Goal: Task Accomplishment & Management: Manage account settings

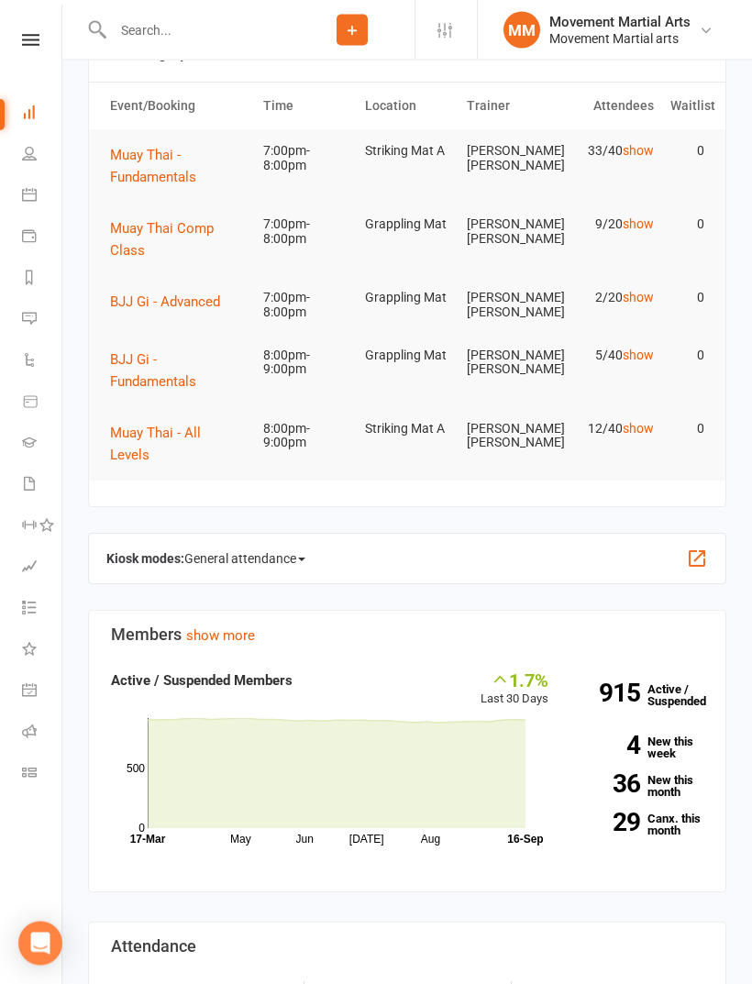
scroll to position [60, 0]
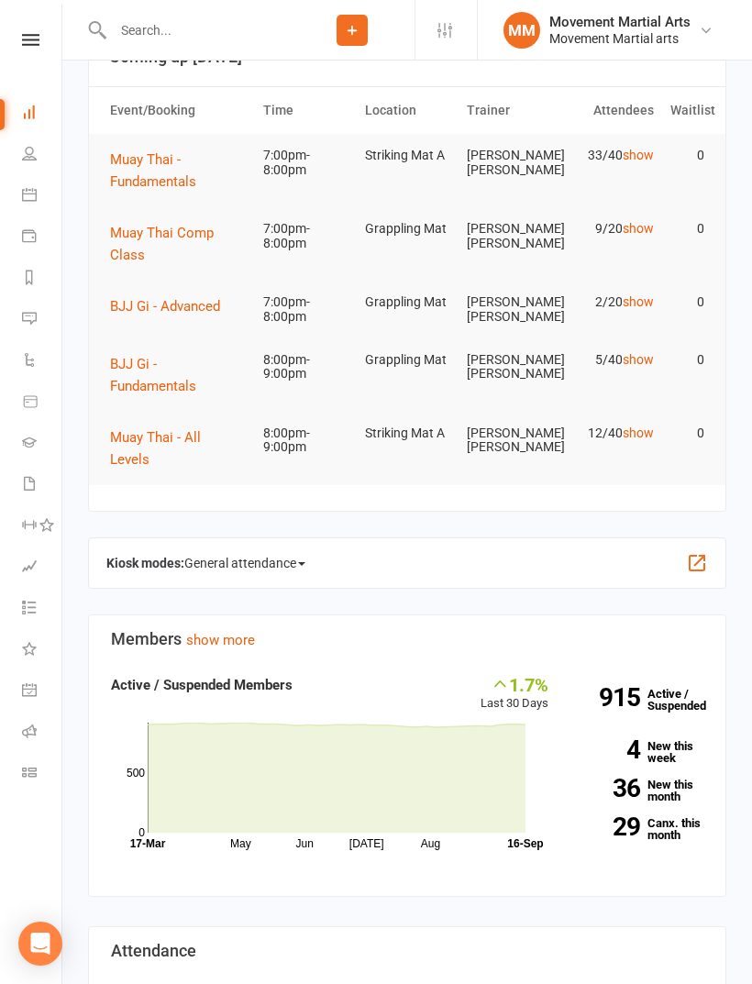
click at [201, 305] on span "BJJ Gi - Advanced" at bounding box center [165, 306] width 110 height 17
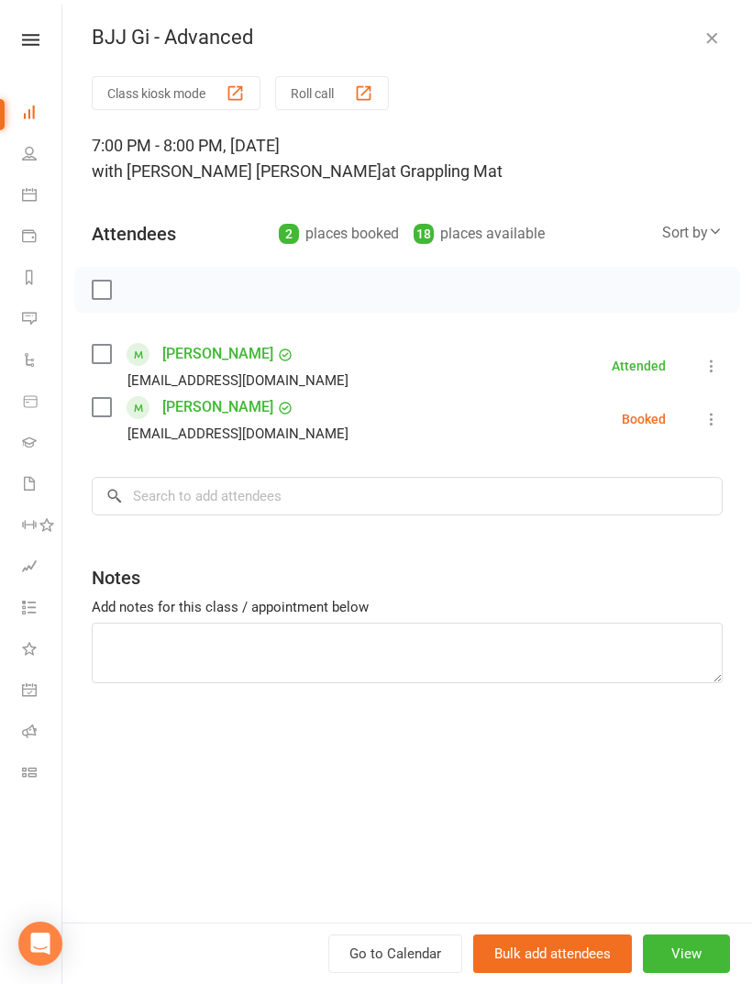
click at [110, 402] on label at bounding box center [101, 407] width 18 height 18
click at [201, 493] on input "search" at bounding box center [407, 496] width 631 height 39
click at [103, 340] on div "Megan Quah timun08@hotmail.com" at bounding box center [224, 365] width 264 height 53
click at [106, 348] on label at bounding box center [101, 354] width 18 height 18
click at [231, 510] on input "search" at bounding box center [407, 496] width 631 height 39
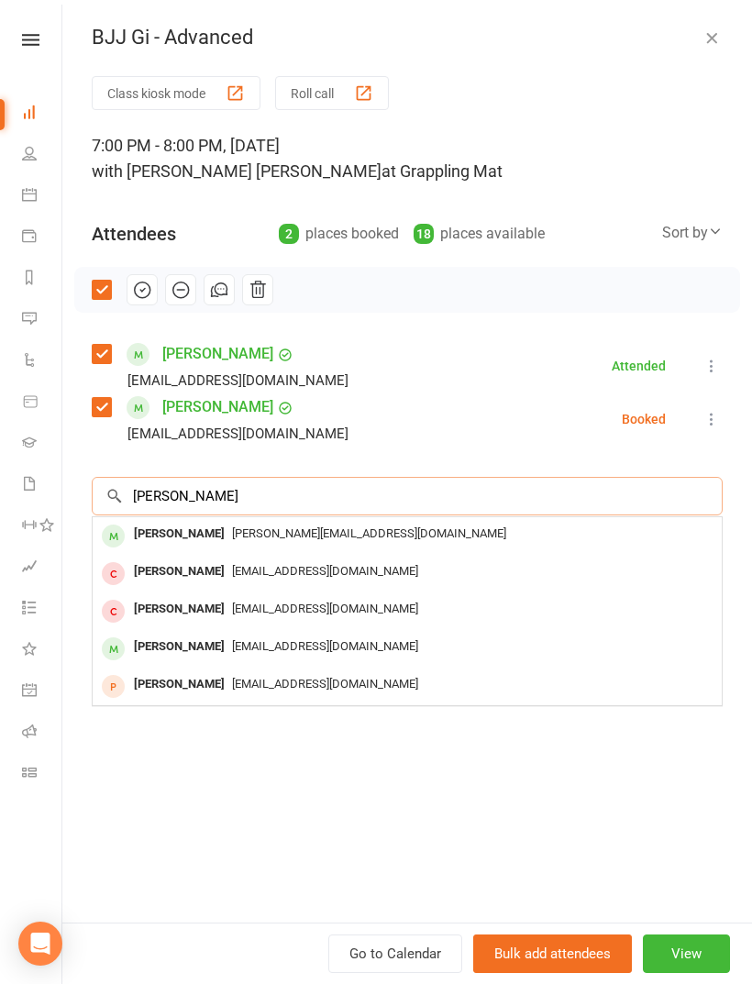
type input "Dalena"
click at [258, 528] on span "dalena.pangna@gmail.com" at bounding box center [369, 533] width 274 height 14
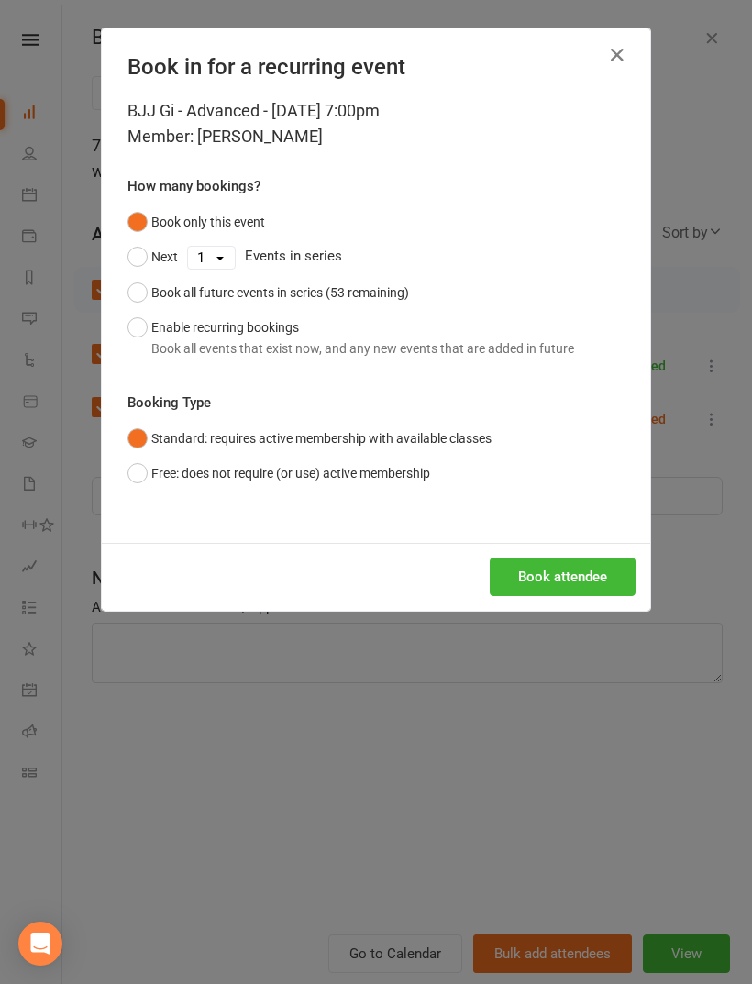
click at [552, 565] on button "Book attendee" at bounding box center [563, 576] width 146 height 39
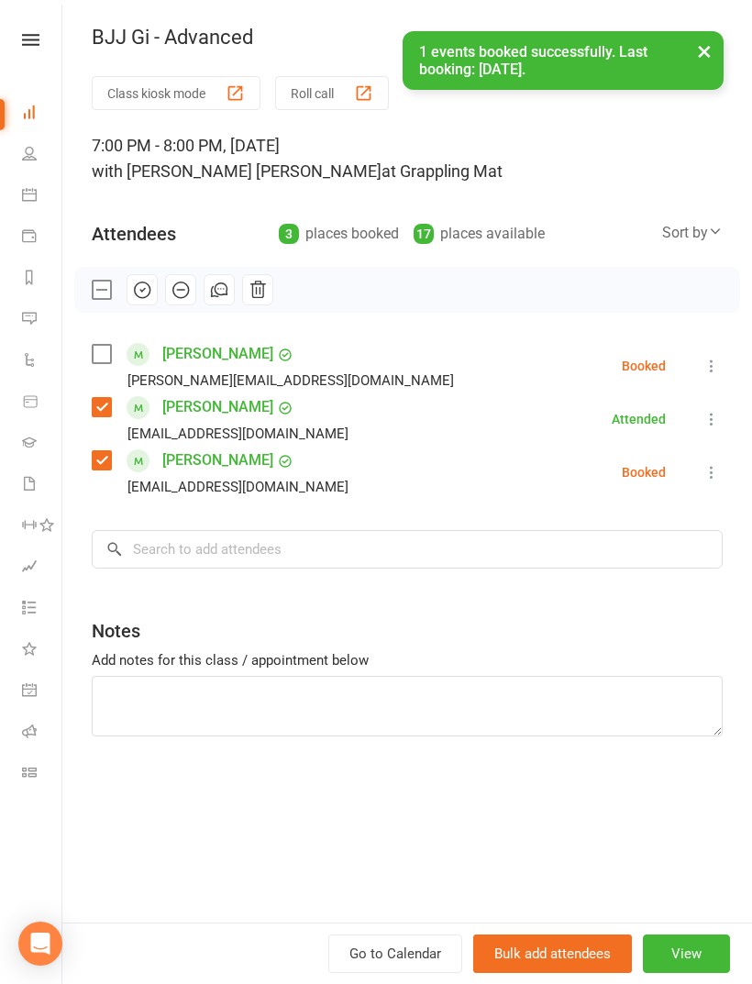
click at [87, 360] on div "Class kiosk mode Roll call 7:00 PM - 8:00 PM, Tuesday, September, 16, 2025 with…" at bounding box center [406, 499] width 689 height 846
click at [105, 352] on label at bounding box center [101, 354] width 18 height 18
click at [248, 564] on input "search" at bounding box center [407, 549] width 631 height 39
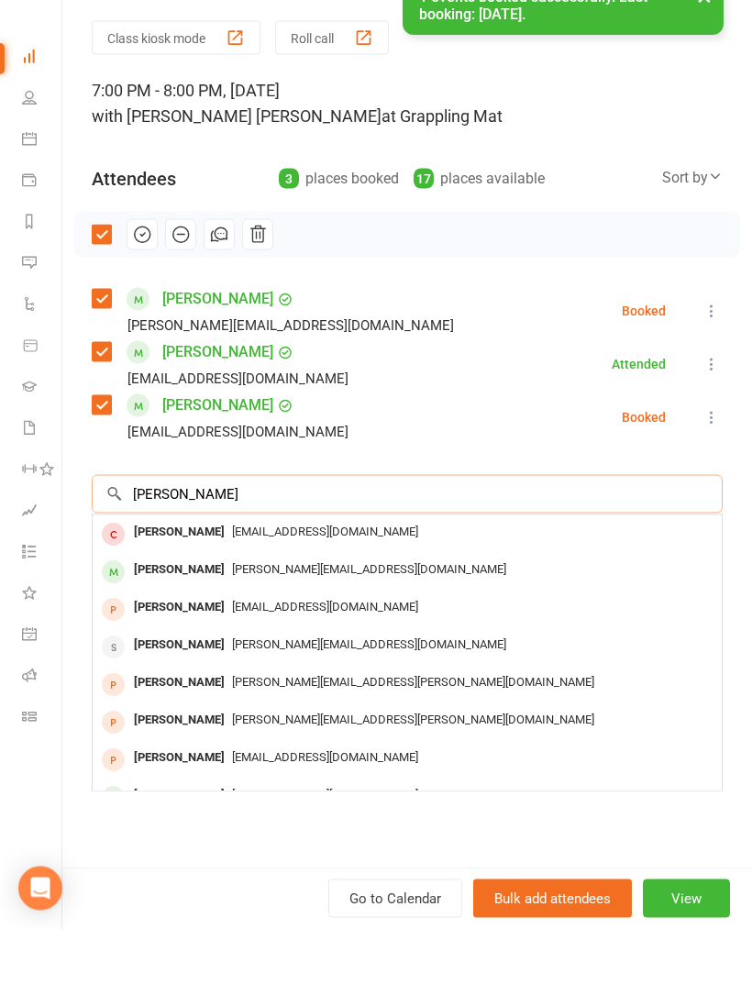
type input "Fran"
click at [282, 617] on span "frances.bav@gmail.com" at bounding box center [369, 624] width 274 height 14
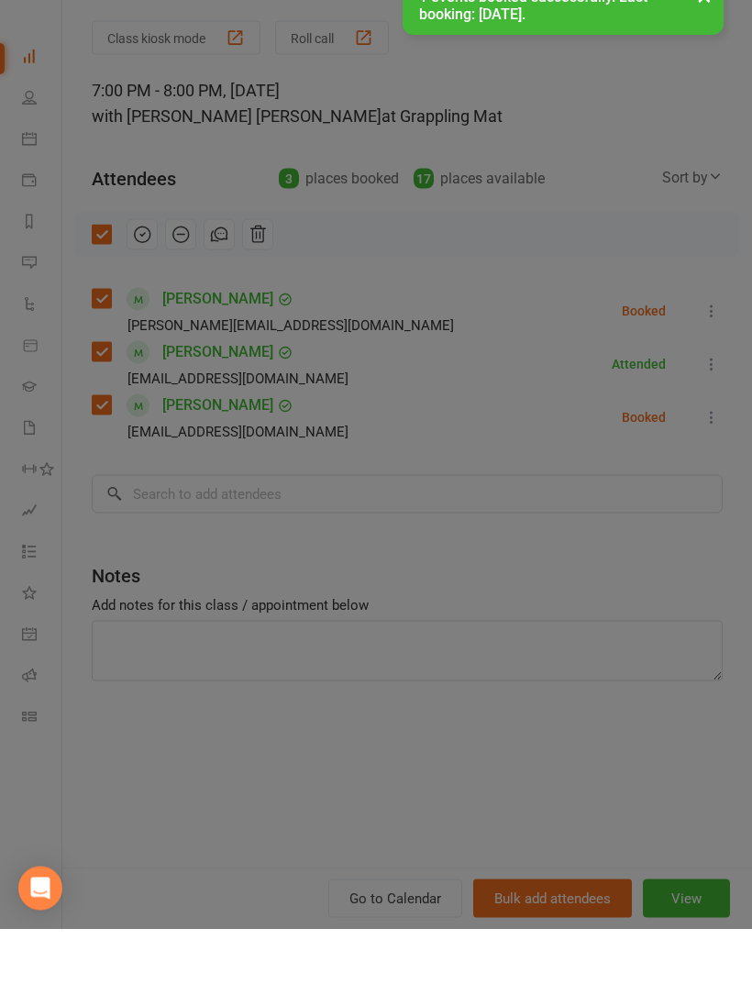
scroll to position [116, 0]
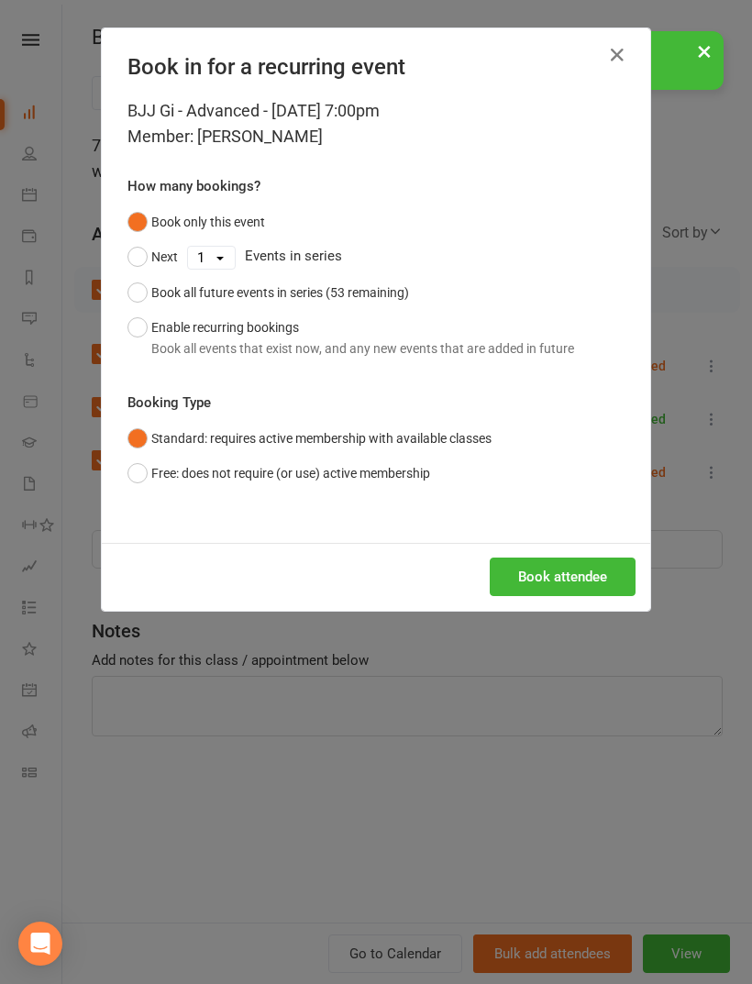
click at [590, 587] on button "Book attendee" at bounding box center [563, 576] width 146 height 39
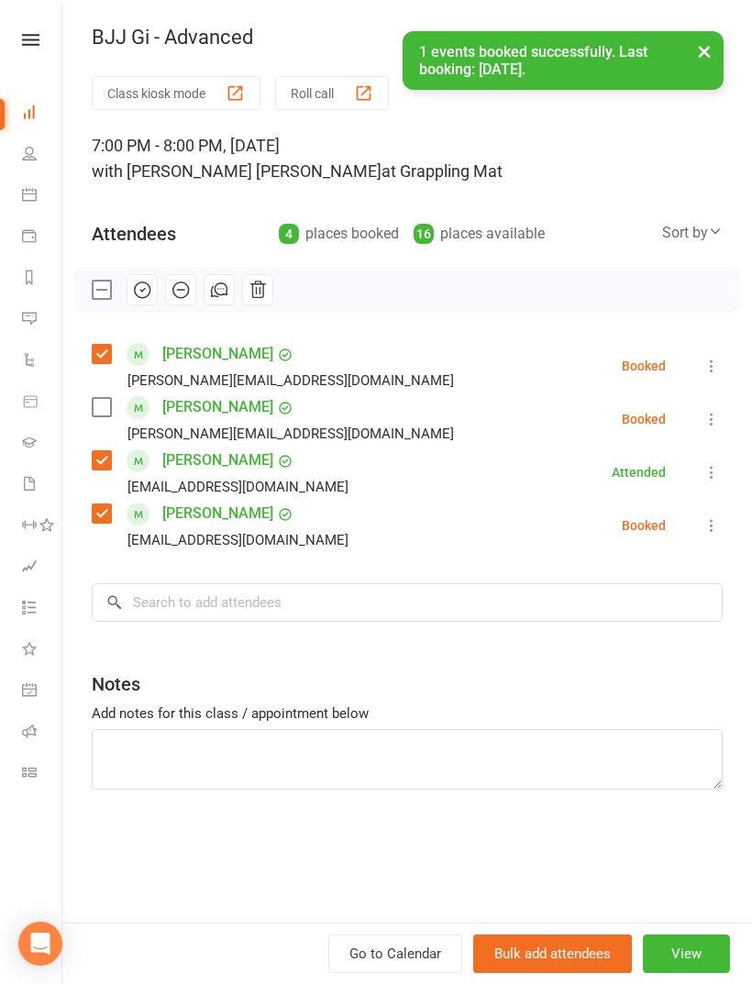
click at [103, 411] on label at bounding box center [101, 407] width 18 height 18
click at [142, 289] on icon "button" at bounding box center [142, 290] width 20 height 20
click at [715, 53] on button "×" at bounding box center [704, 50] width 33 height 39
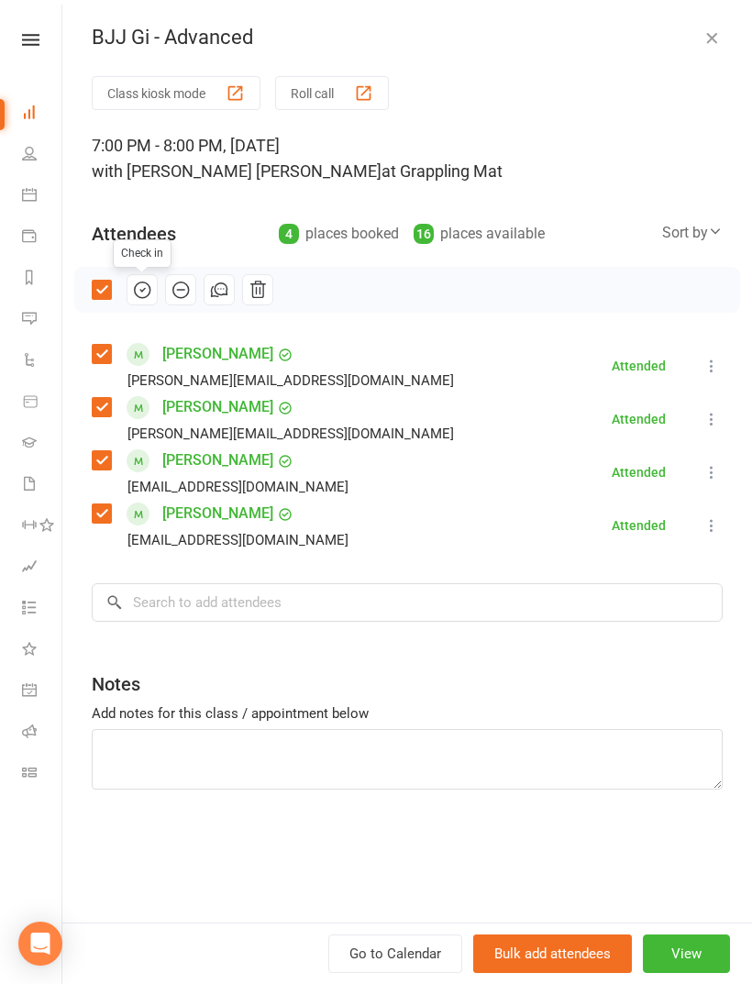
click at [713, 35] on icon "button" at bounding box center [711, 37] width 18 height 18
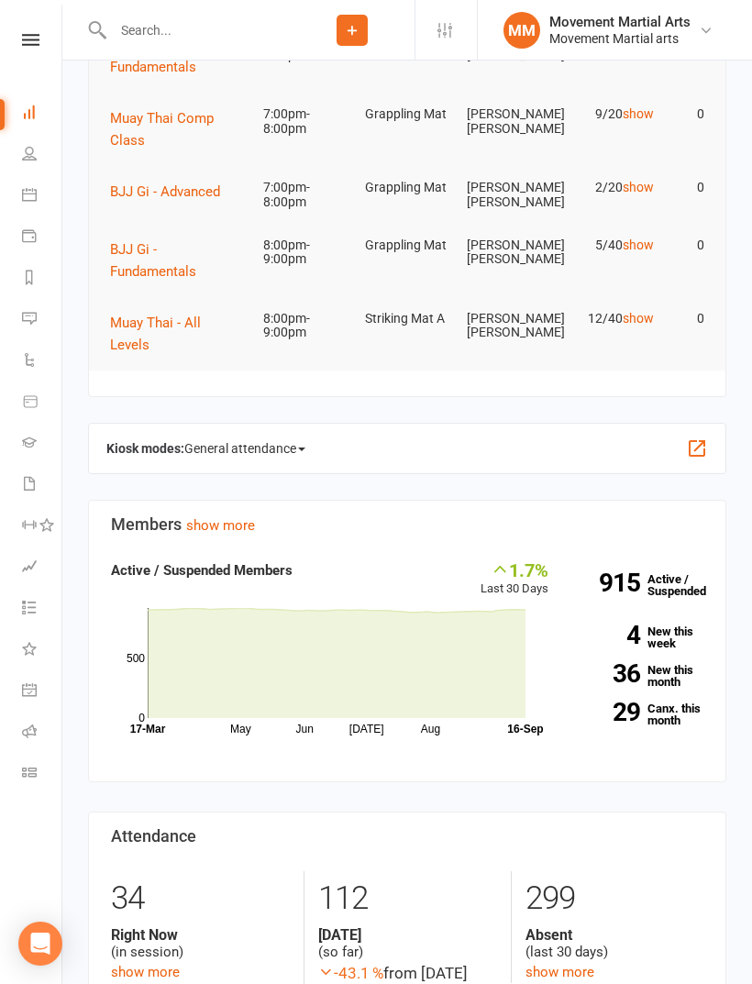
scroll to position [0, 0]
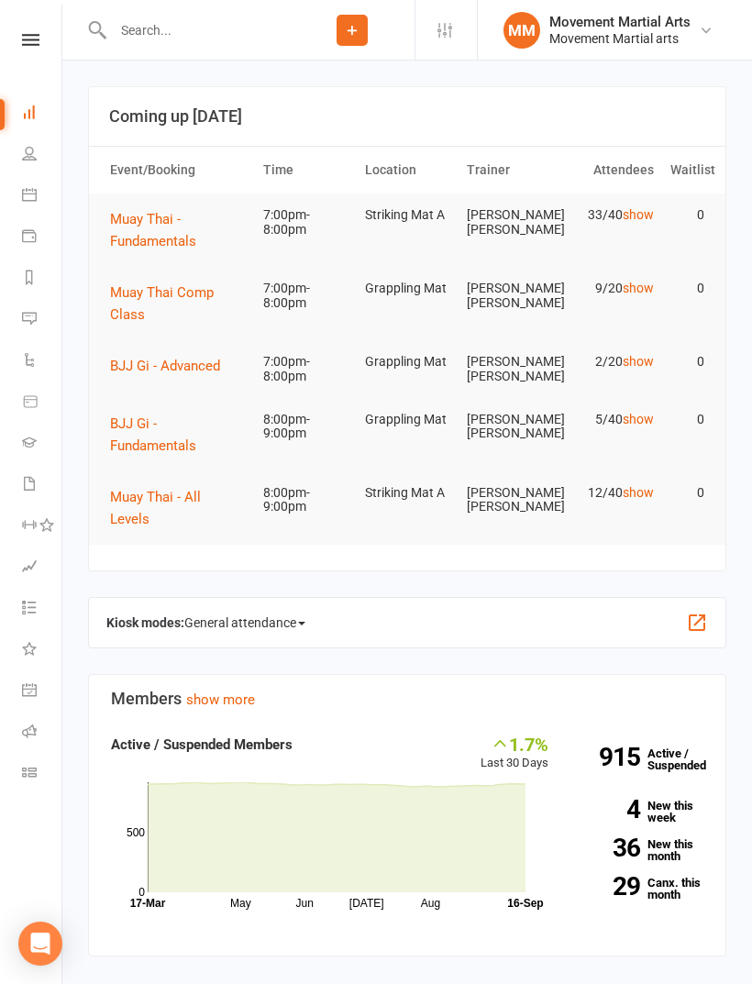
click at [162, 299] on span "Muay Thai Comp Class" at bounding box center [162, 303] width 104 height 39
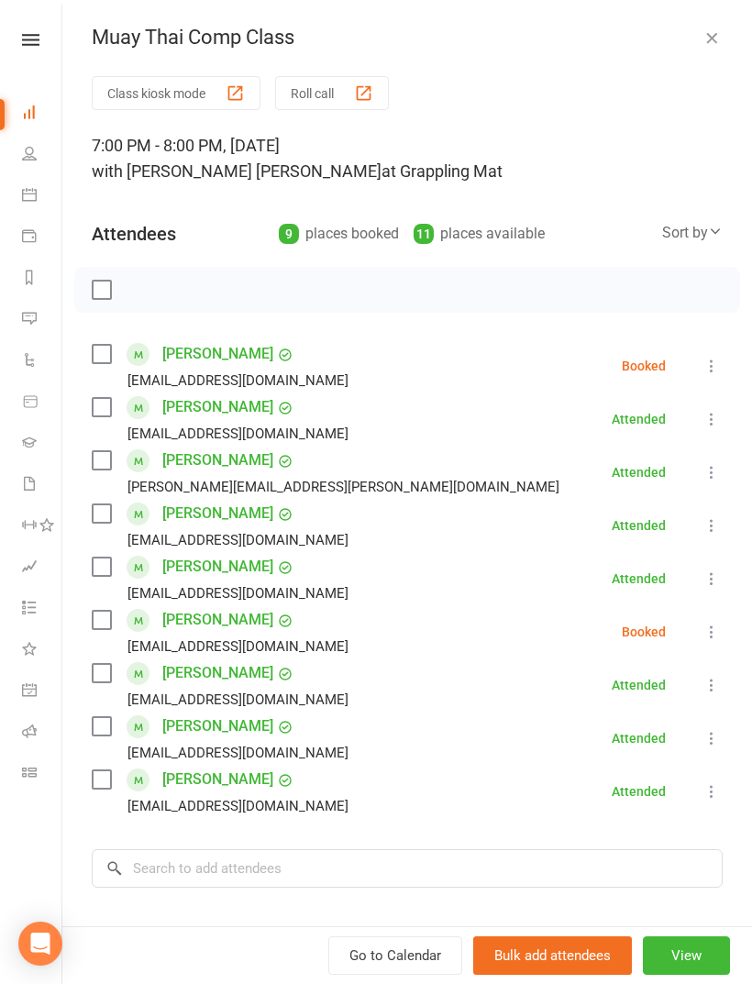
click at [99, 513] on label at bounding box center [101, 513] width 18 height 18
click at [254, 898] on div "Class kiosk mode Roll call 7:00 PM - 8:00 PM, Tuesday, September, 16, 2025 with…" at bounding box center [406, 611] width 689 height 1071
click at [299, 885] on input "search" at bounding box center [407, 868] width 631 height 39
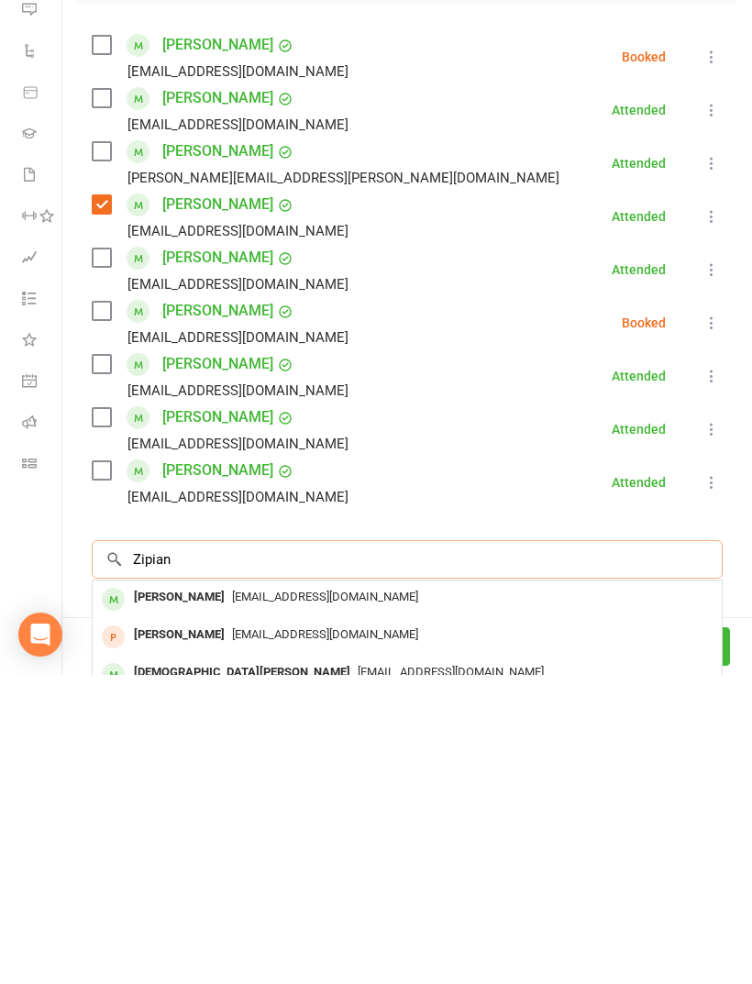
type input "Zipian"
click at [346, 893] on div "zipian.li818@gmail.com" at bounding box center [407, 906] width 614 height 27
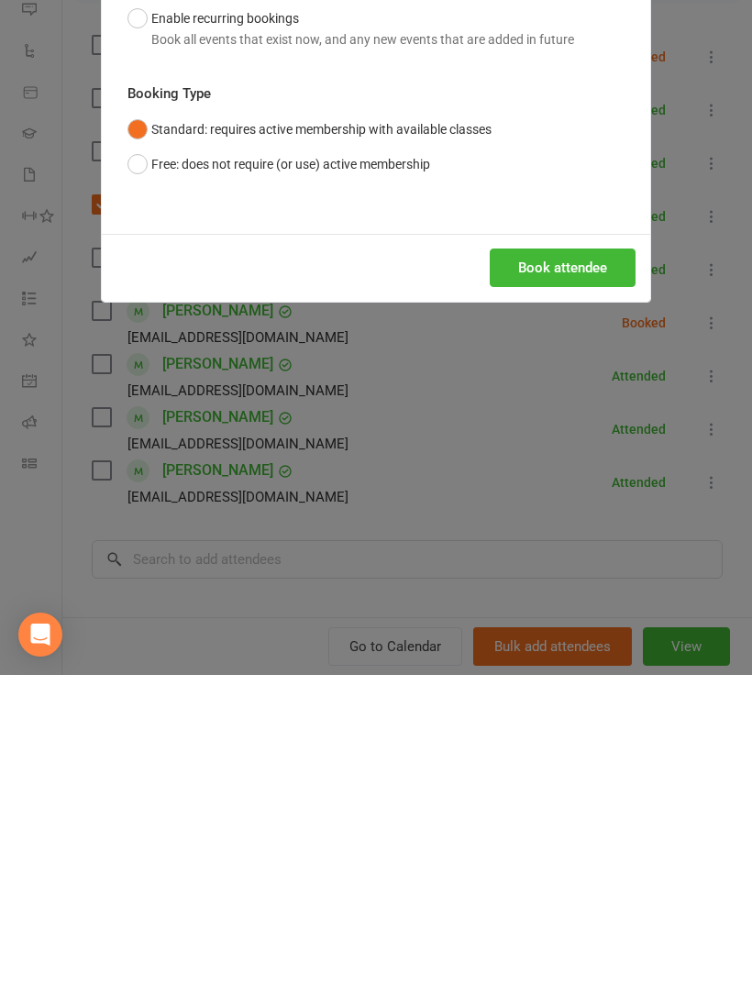
scroll to position [532, 0]
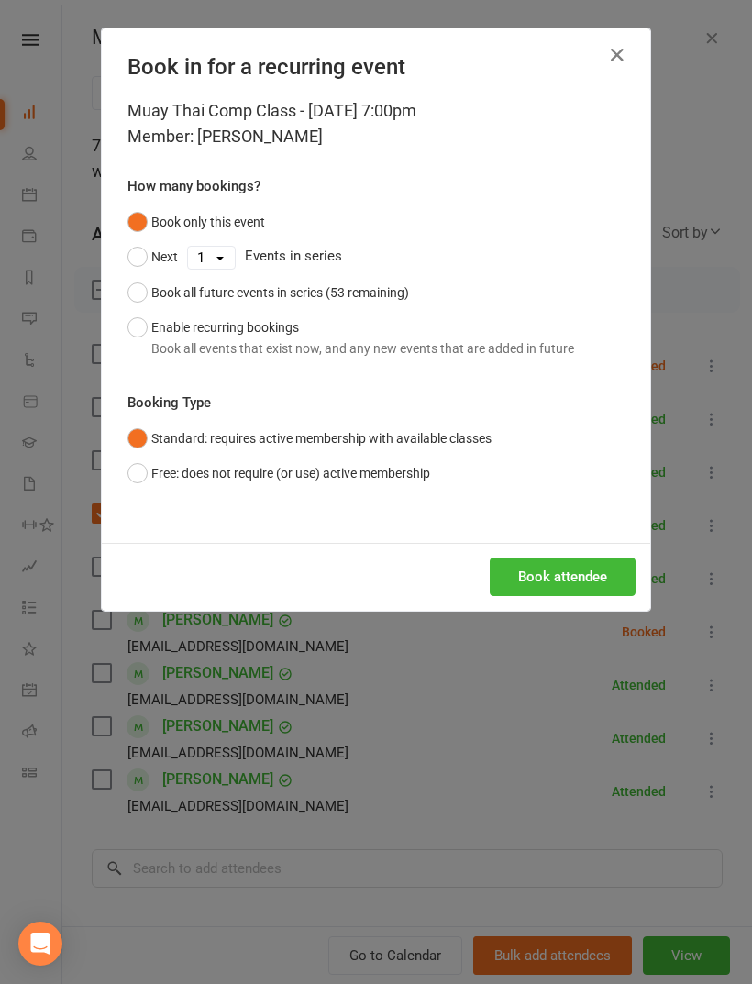
click at [576, 588] on button "Book attendee" at bounding box center [563, 576] width 146 height 39
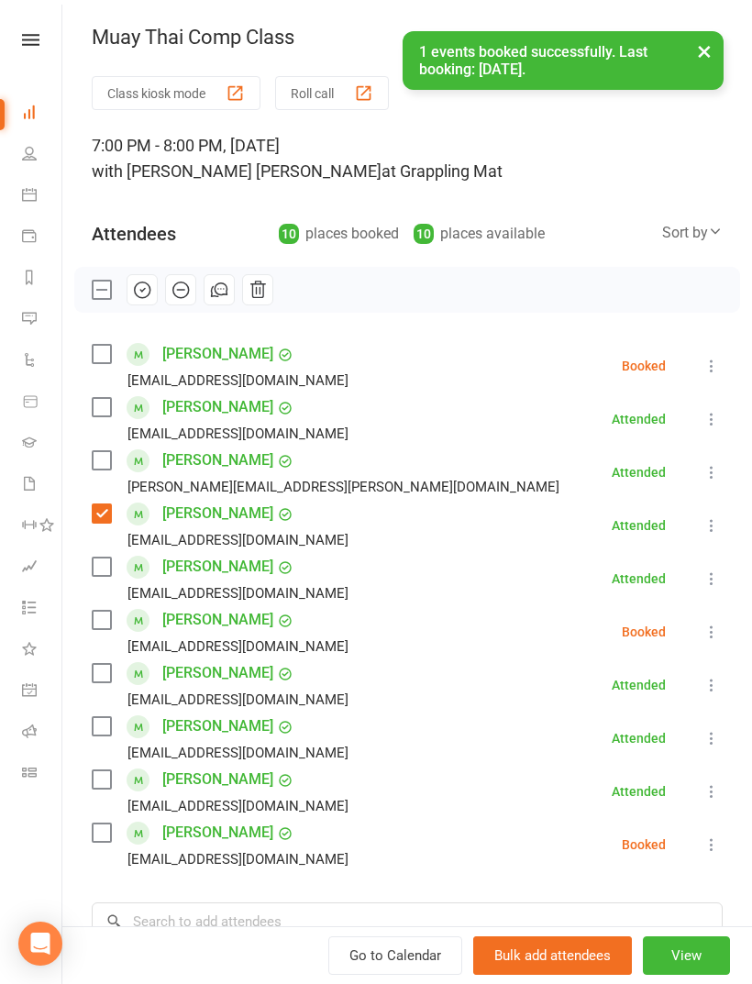
click at [102, 823] on label at bounding box center [101, 832] width 18 height 18
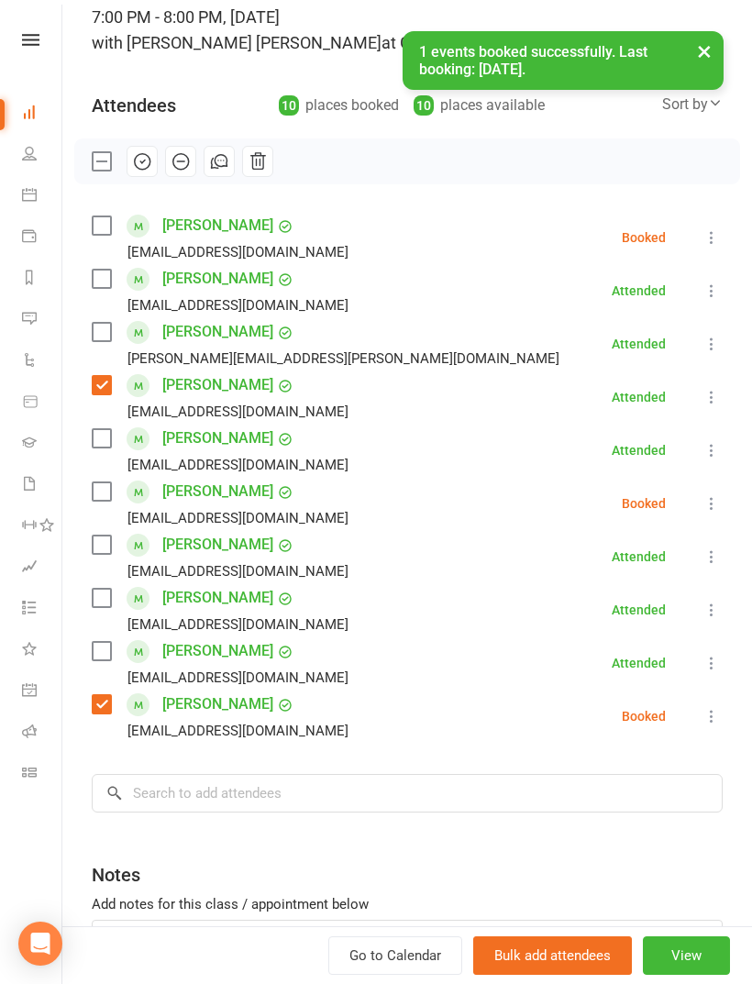
scroll to position [210, 0]
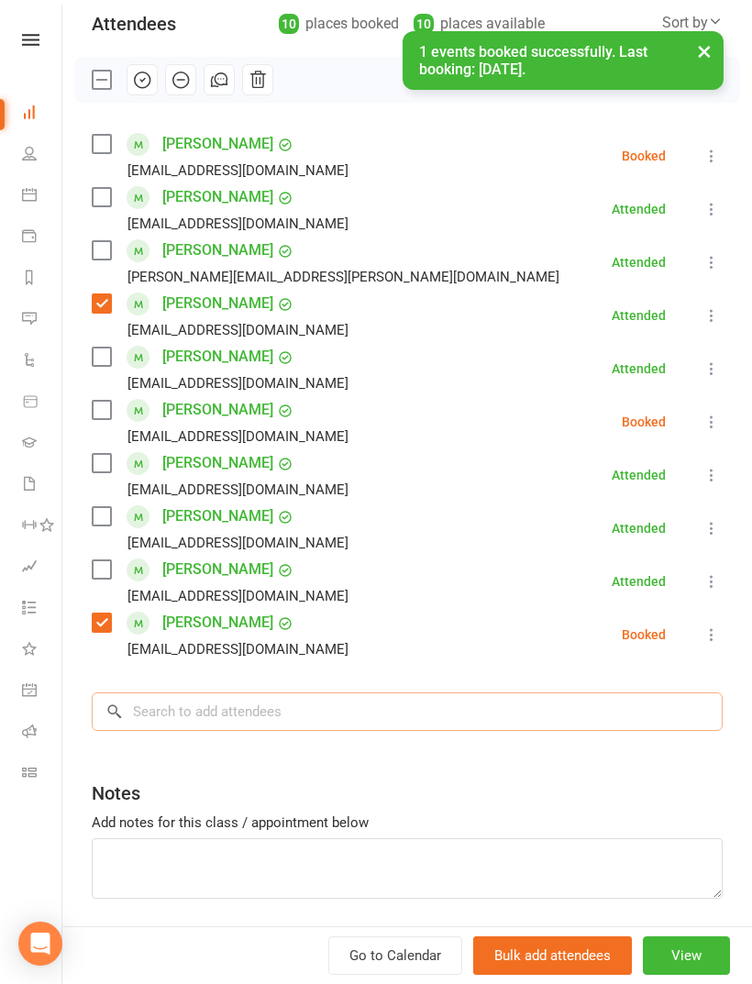
click at [336, 731] on input "search" at bounding box center [407, 711] width 631 height 39
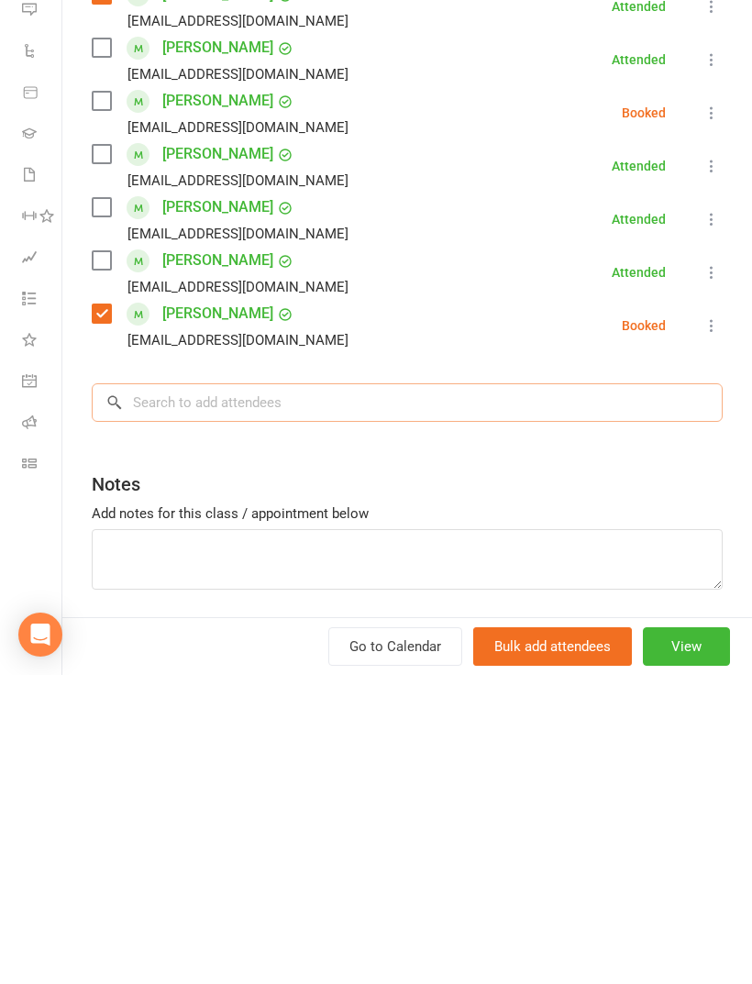
scroll to position [598, 0]
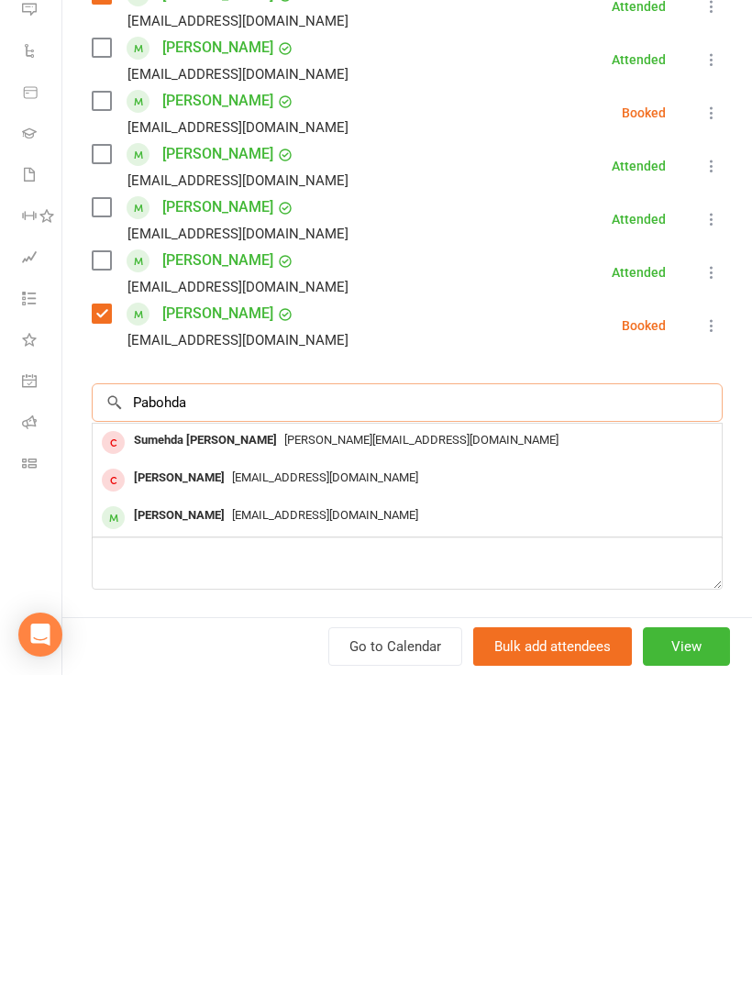
type input "Pabohda"
click at [308, 817] on span "Pabodhagunaratne123@gmail.com" at bounding box center [325, 824] width 186 height 14
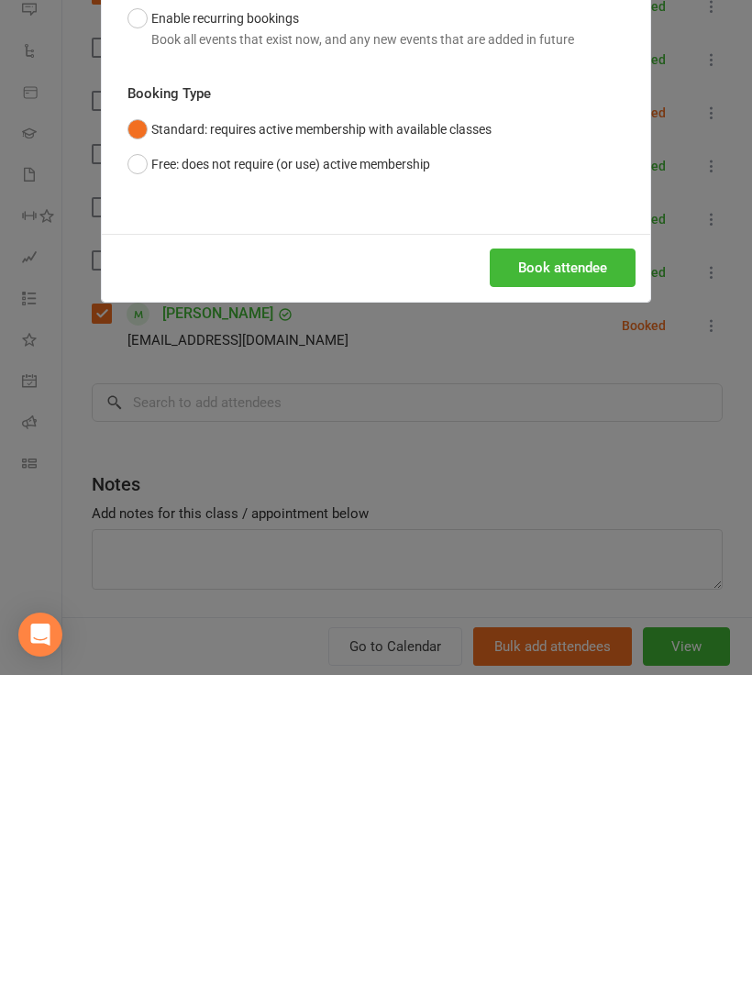
scroll to position [907, 0]
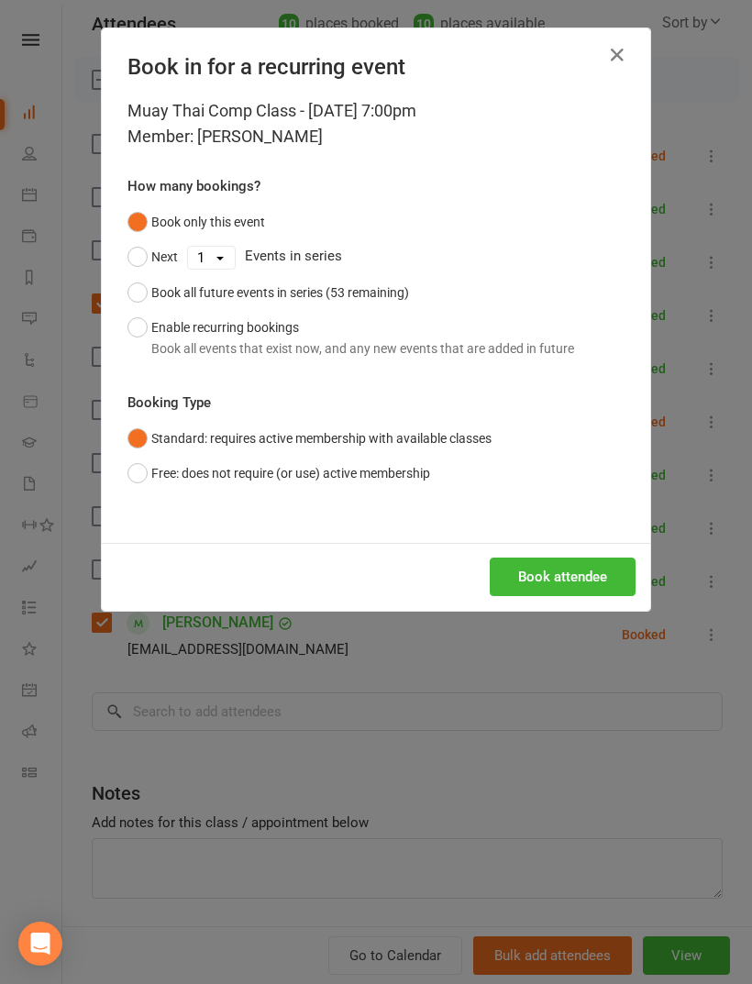
click at [562, 590] on button "Book attendee" at bounding box center [563, 576] width 146 height 39
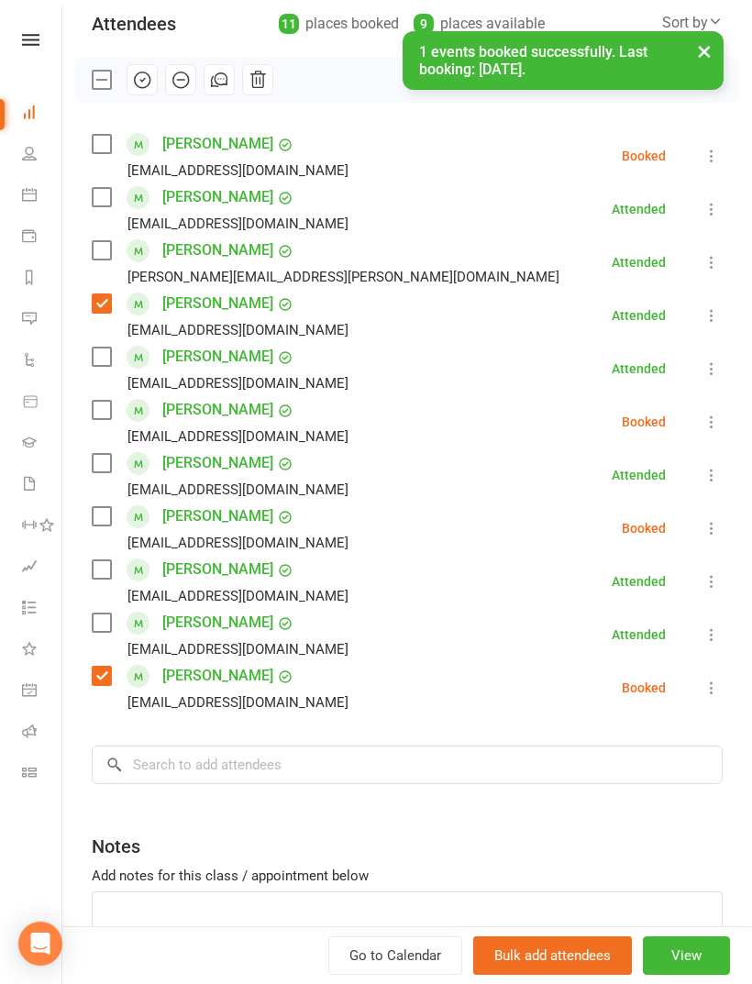
click at [82, 524] on div "Class kiosk mode Roll call 7:00 PM - 8:00 PM, Tuesday, September, 16, 2025 with…" at bounding box center [406, 454] width 689 height 1177
click at [92, 524] on label at bounding box center [101, 516] width 18 height 18
click at [100, 143] on label at bounding box center [101, 144] width 18 height 18
click at [104, 200] on label at bounding box center [101, 197] width 18 height 18
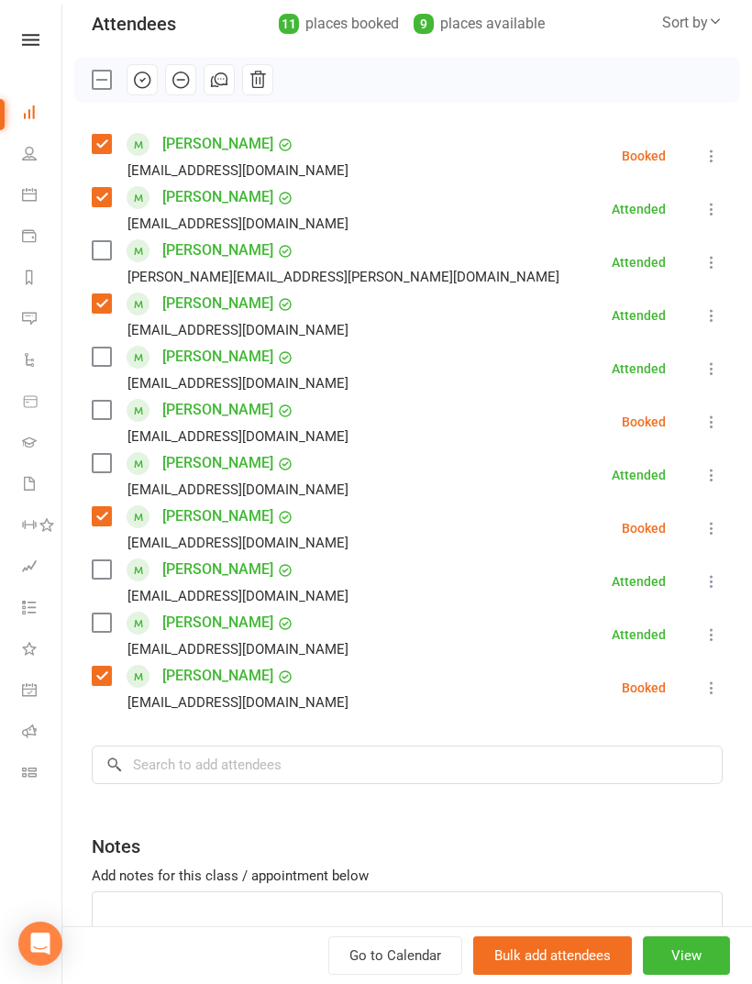
click at [105, 616] on label at bounding box center [101, 622] width 18 height 18
click at [102, 408] on label at bounding box center [101, 410] width 18 height 18
click at [105, 470] on label at bounding box center [101, 463] width 18 height 18
click at [94, 363] on label at bounding box center [101, 356] width 18 height 18
click at [336, 732] on div "Class kiosk mode Roll call 7:00 PM - 8:00 PM, Tuesday, September, 16, 2025 with…" at bounding box center [406, 454] width 689 height 1177
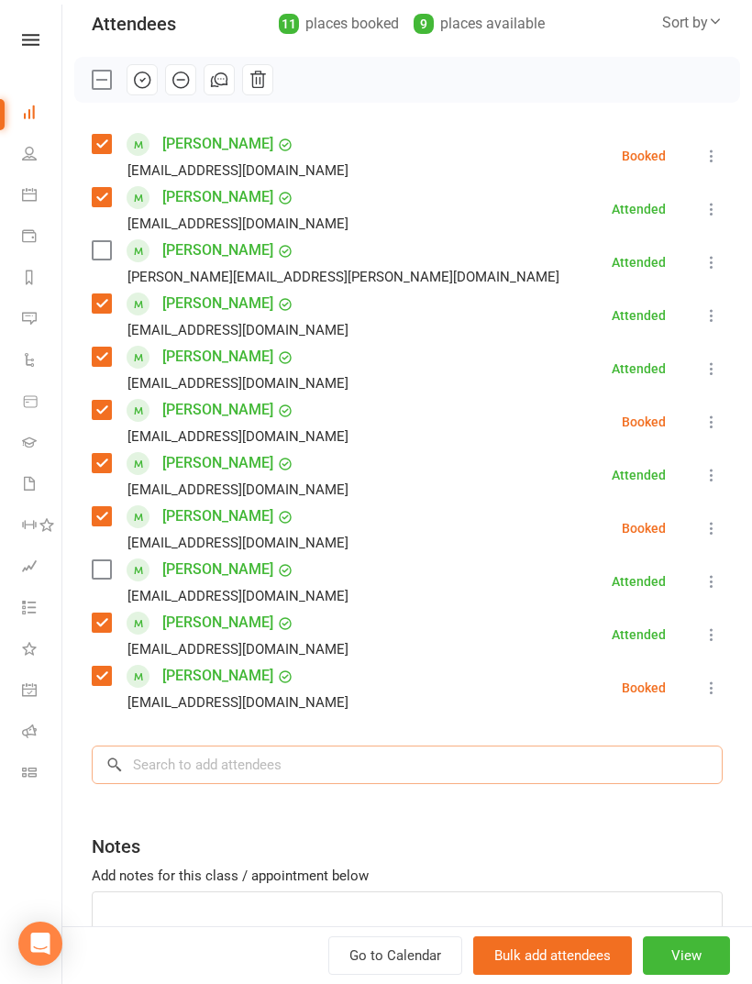
click at [334, 755] on input "search" at bounding box center [407, 764] width 631 height 39
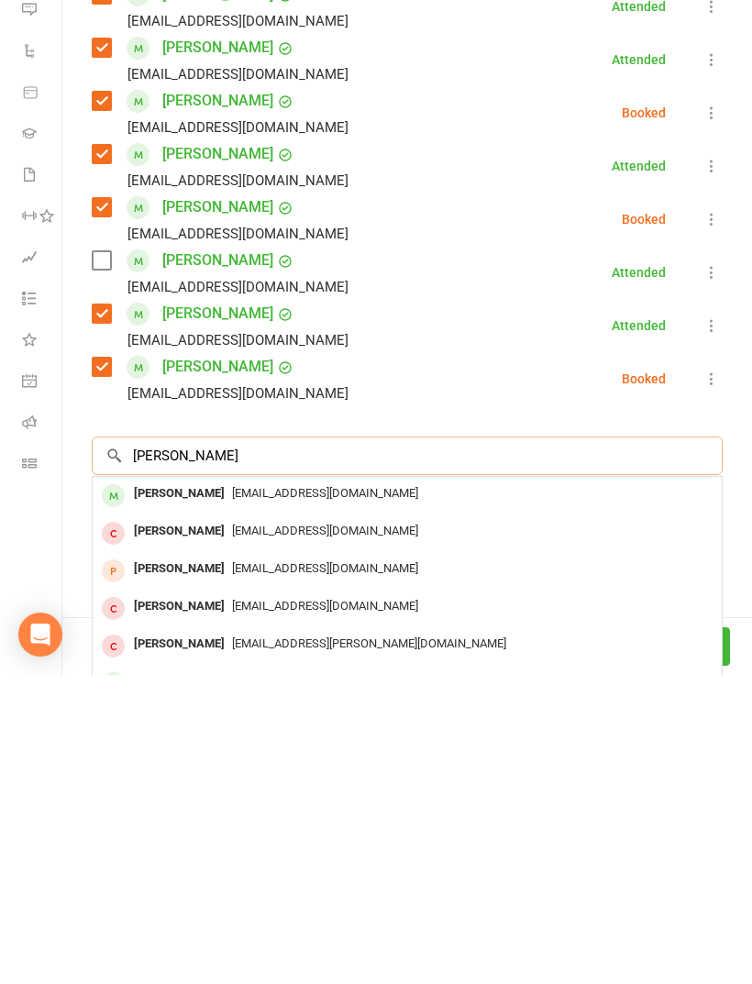
type input "Jayden kim"
click at [328, 795] on span "kimjayden957@gmail.com" at bounding box center [325, 802] width 186 height 14
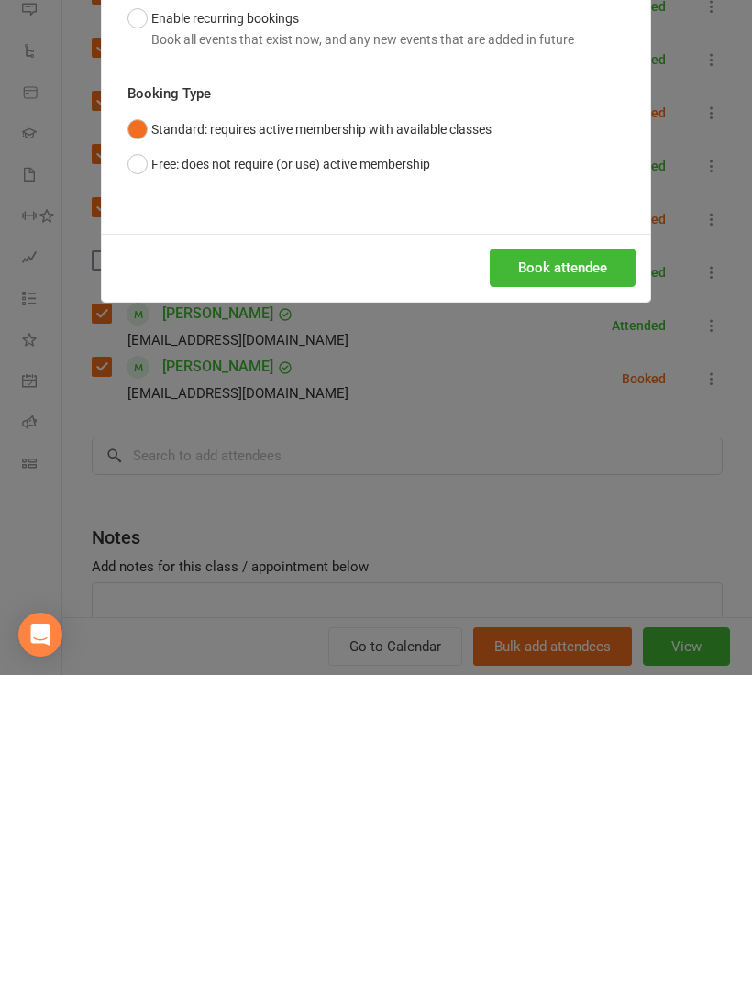
scroll to position [1335, 0]
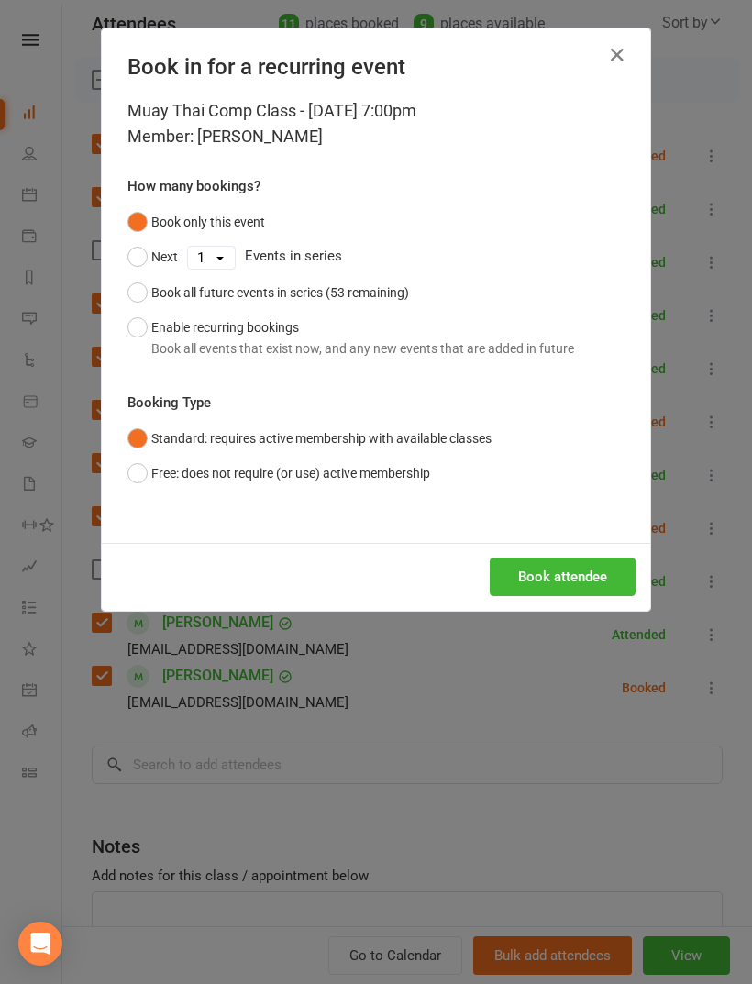
click at [575, 586] on button "Book attendee" at bounding box center [563, 576] width 146 height 39
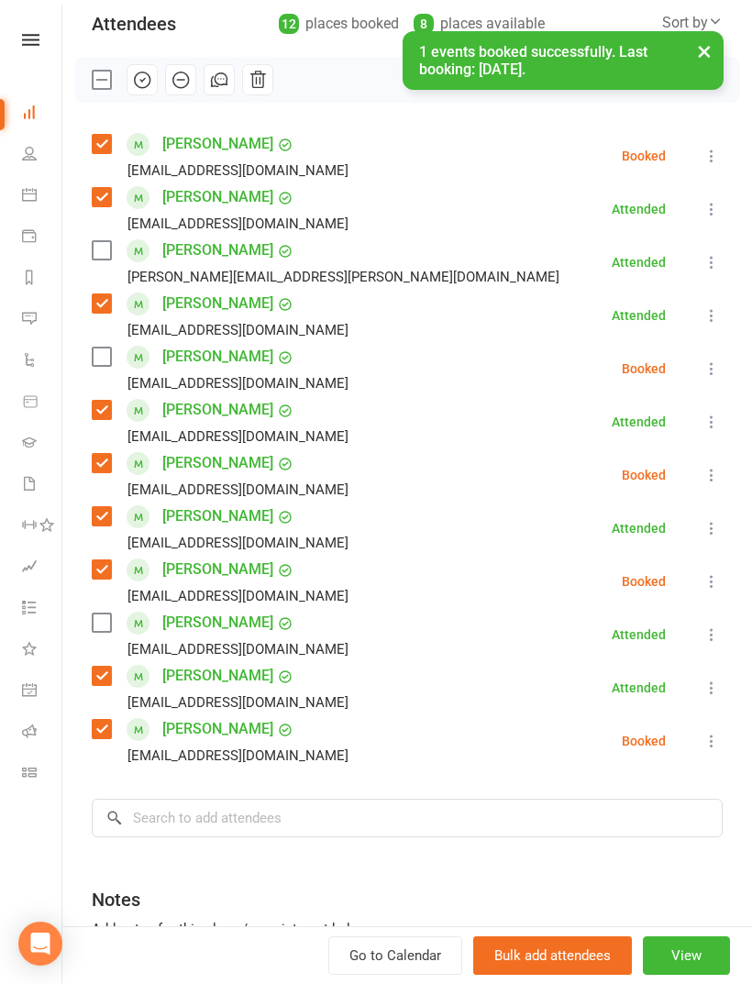
click at [100, 364] on label at bounding box center [101, 356] width 18 height 18
click at [713, 272] on button at bounding box center [711, 262] width 22 height 22
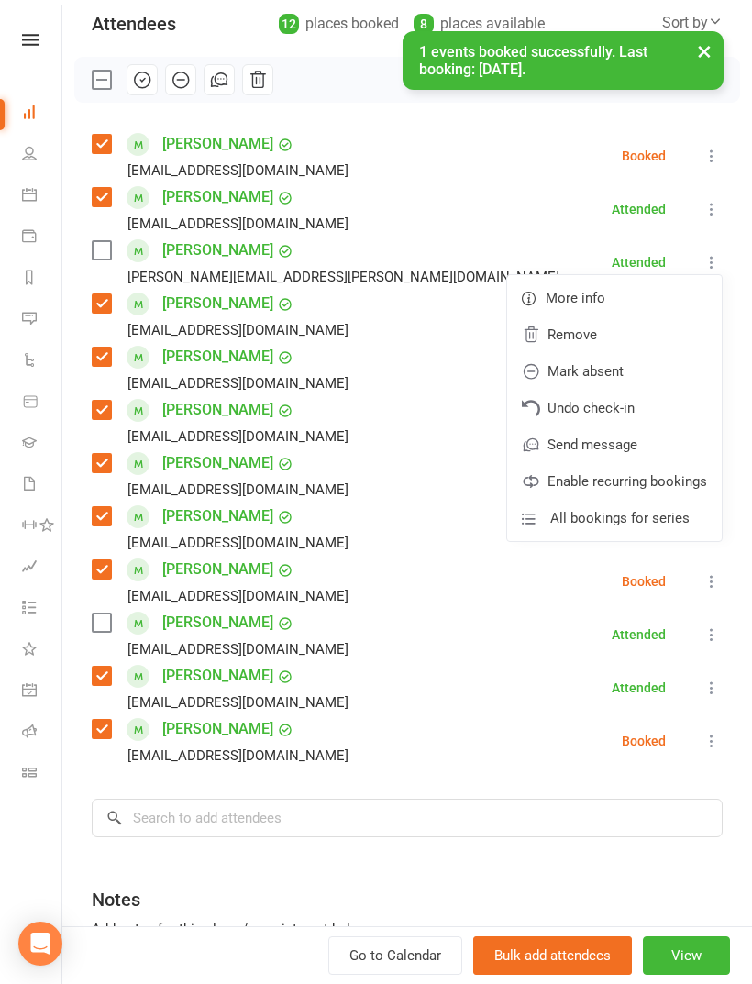
click at [601, 343] on link "Remove" at bounding box center [614, 334] width 215 height 37
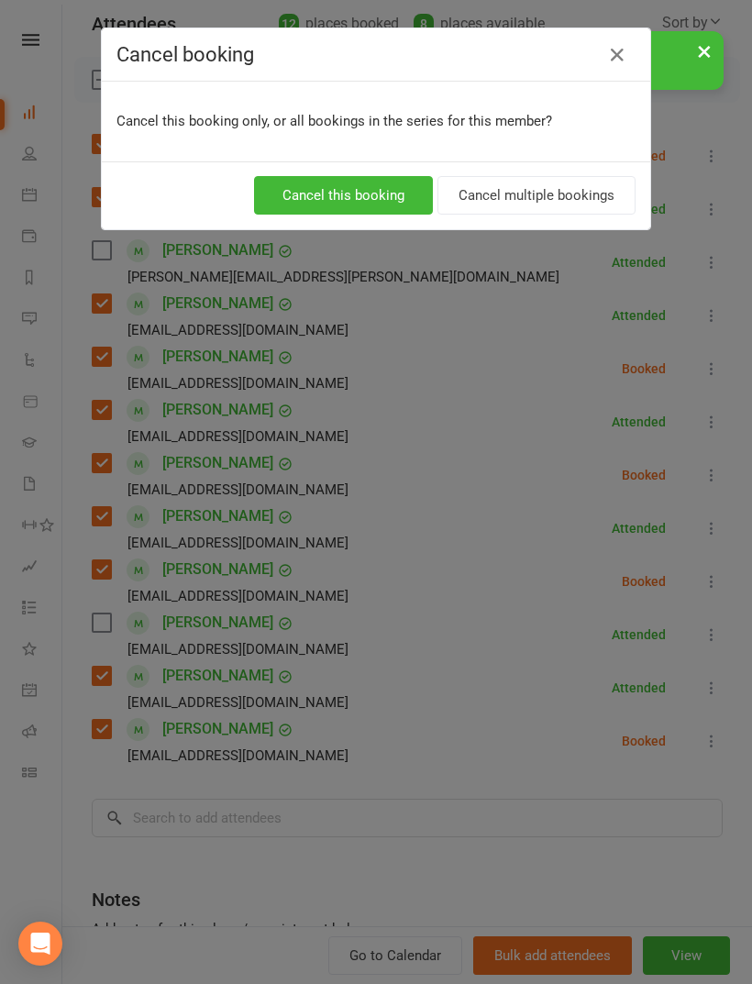
click at [358, 212] on button "Cancel this booking" at bounding box center [343, 195] width 179 height 39
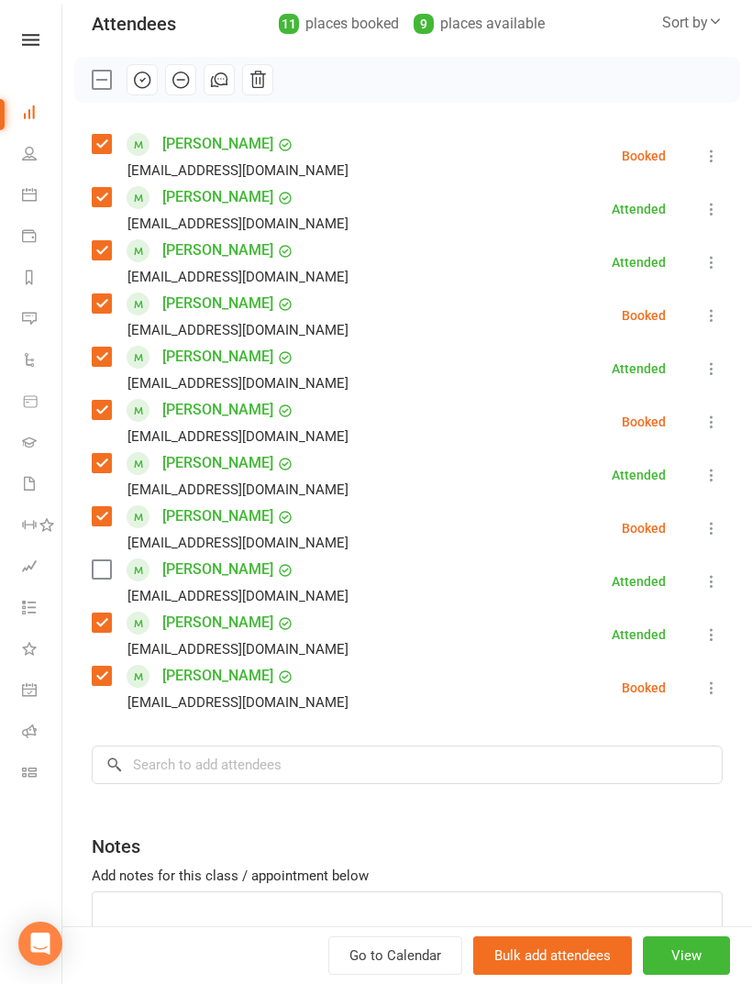
click at [102, 579] on label at bounding box center [101, 569] width 18 height 18
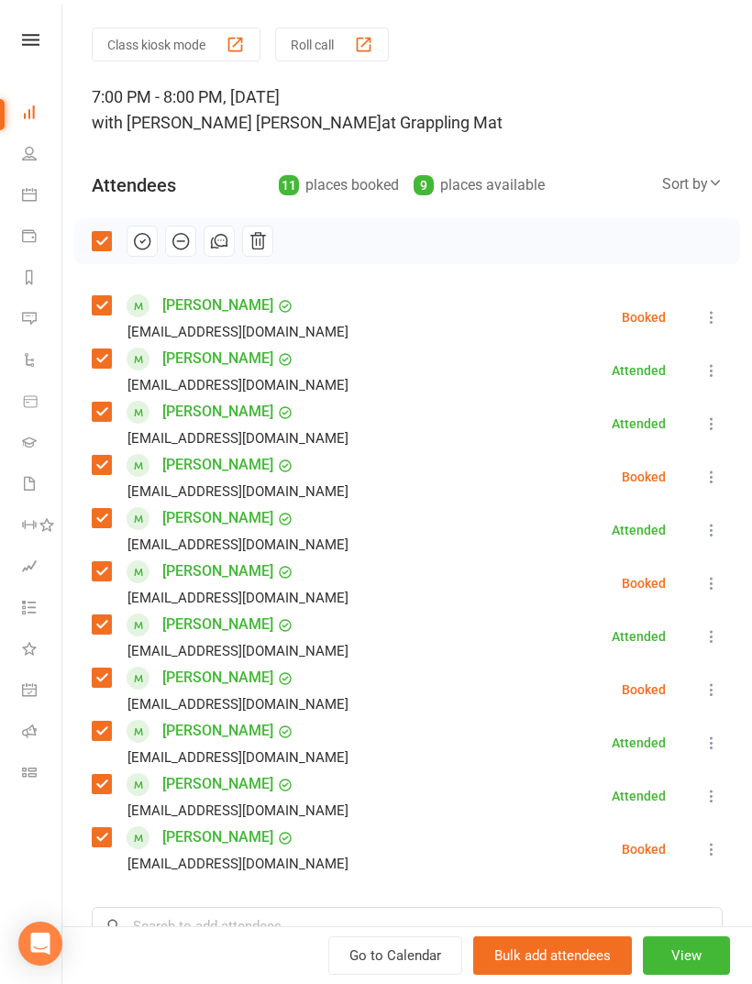
scroll to position [36, 0]
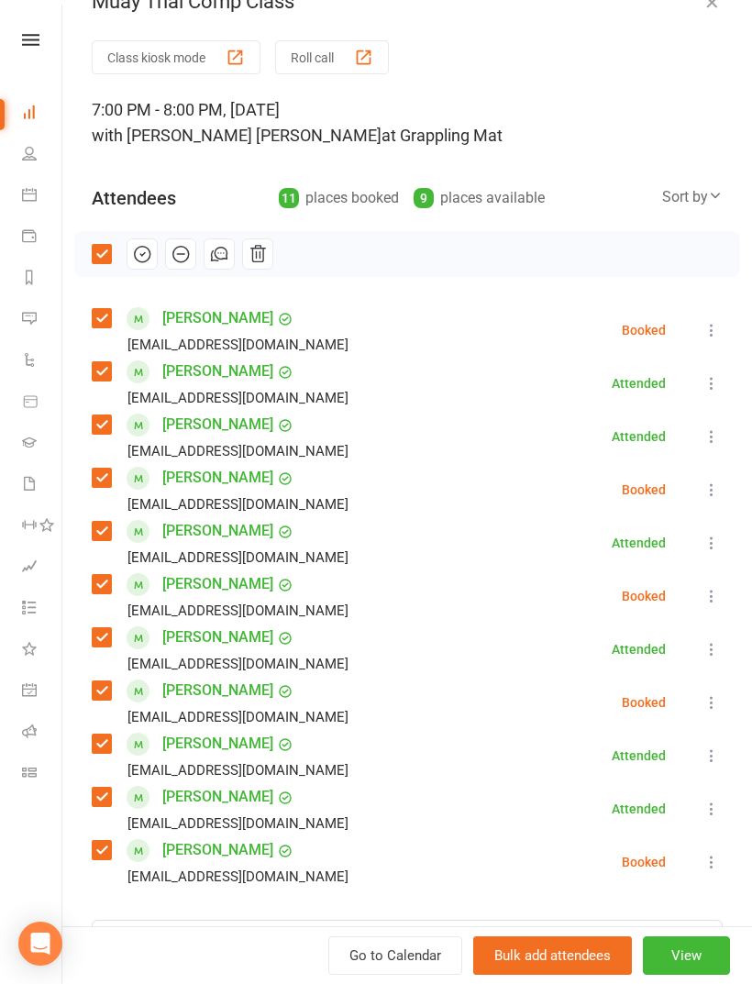
click at [138, 248] on icon "button" at bounding box center [143, 255] width 16 height 16
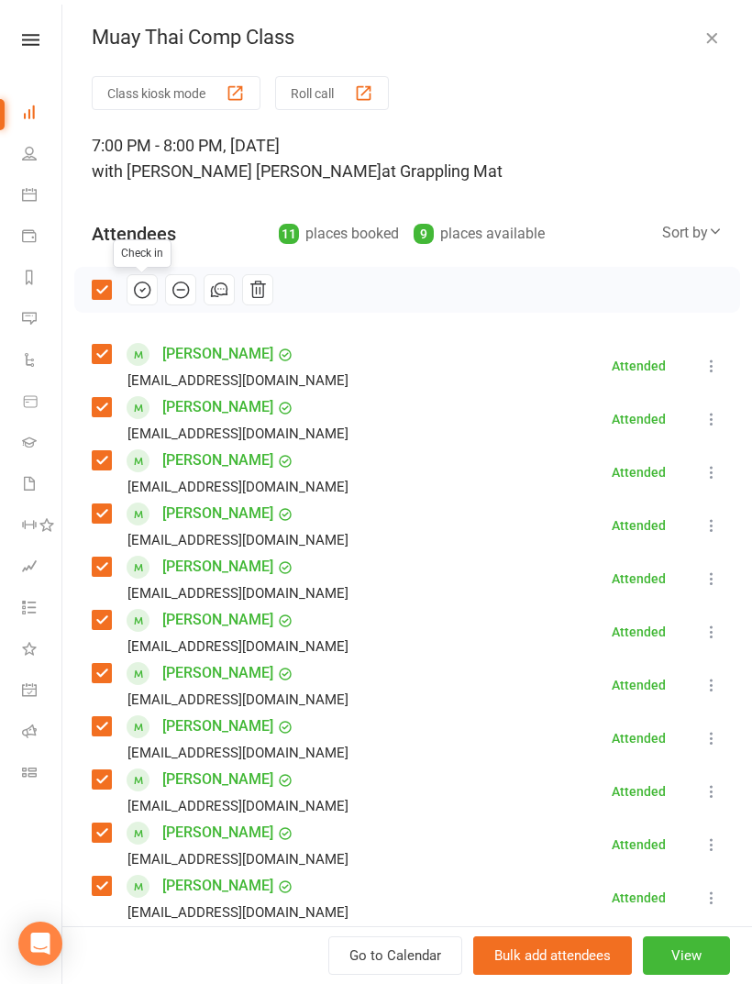
scroll to position [0, 0]
click at [720, 42] on icon "button" at bounding box center [711, 37] width 18 height 18
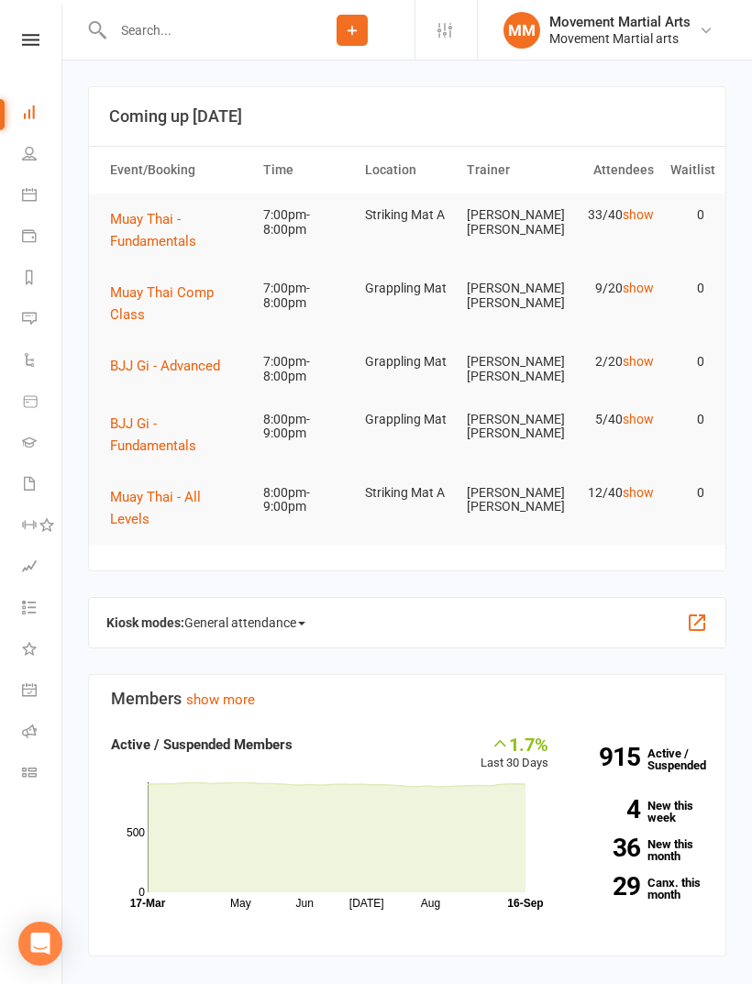
click at [157, 234] on span "Muay Thai - Fundamentals" at bounding box center [153, 230] width 86 height 39
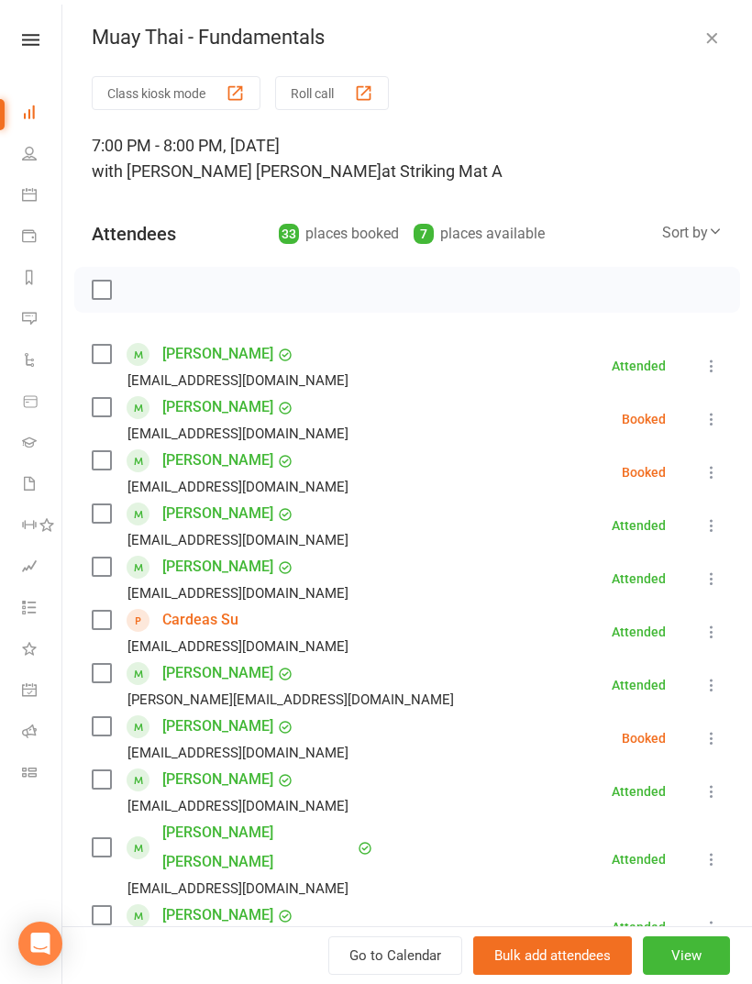
click at [100, 452] on label at bounding box center [101, 460] width 18 height 18
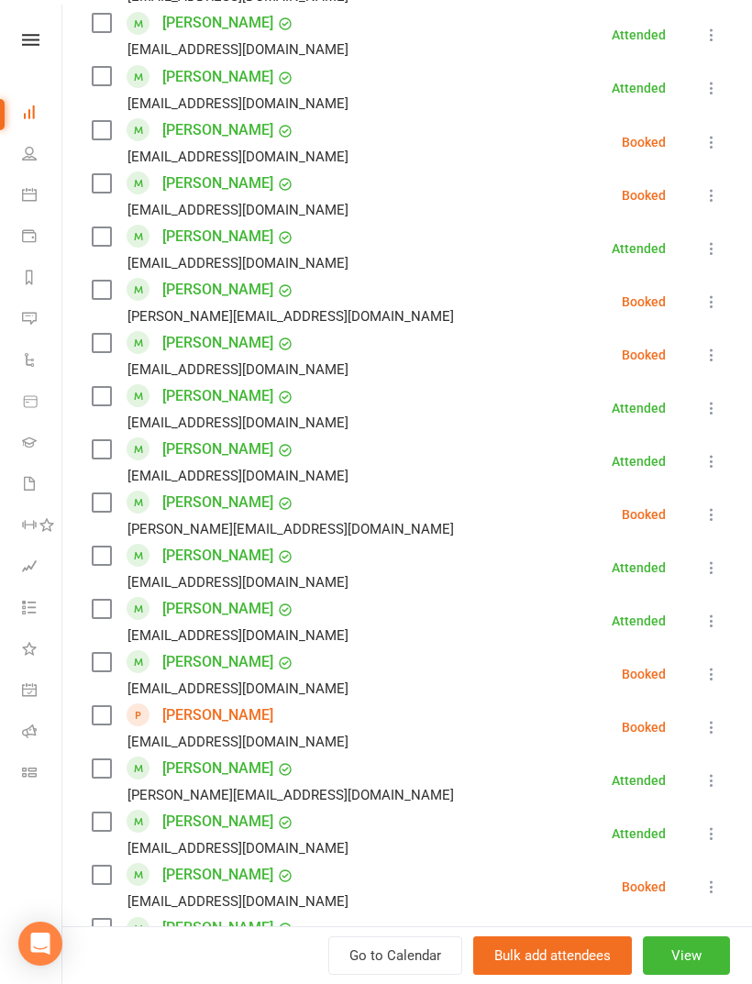
scroll to position [1164, 0]
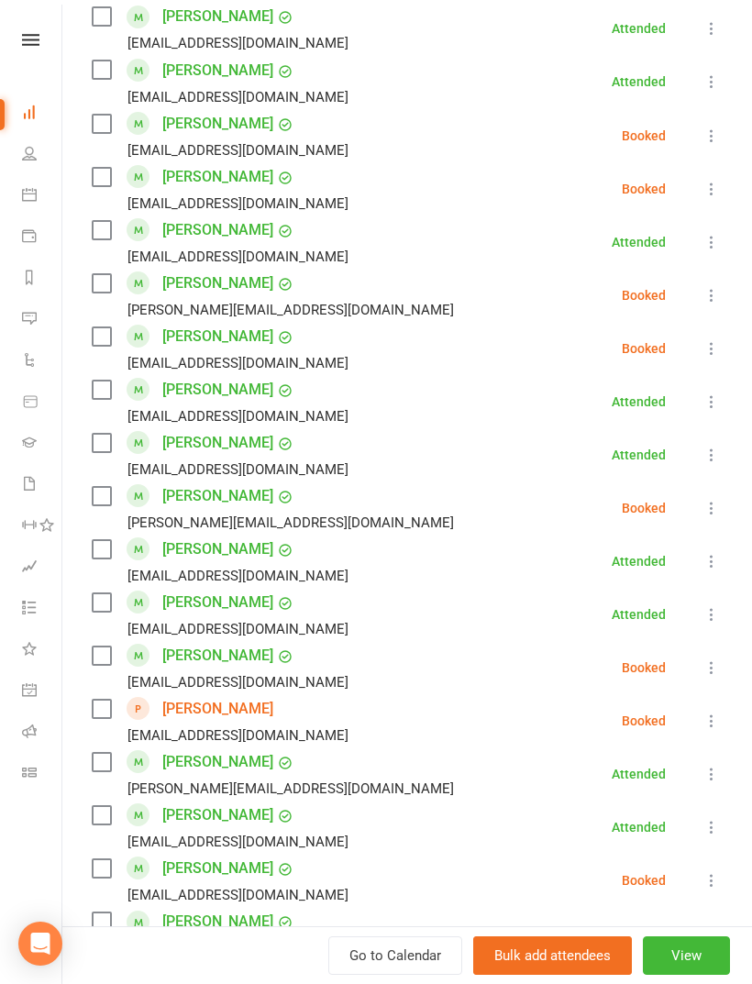
click at [110, 646] on label at bounding box center [101, 655] width 18 height 18
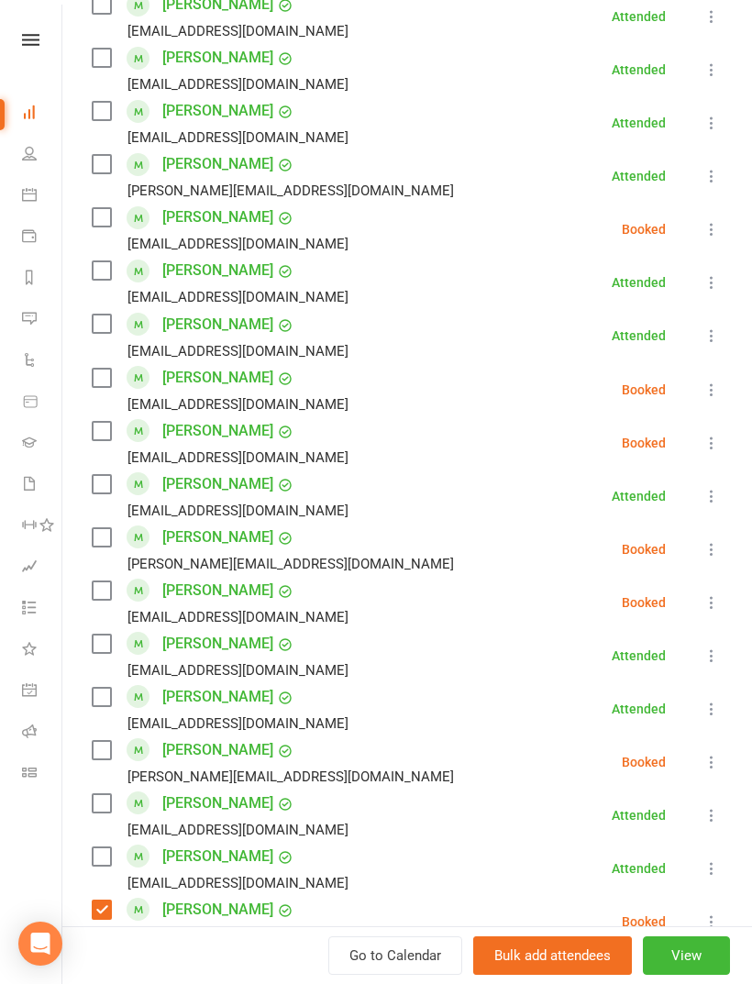
scroll to position [877, 0]
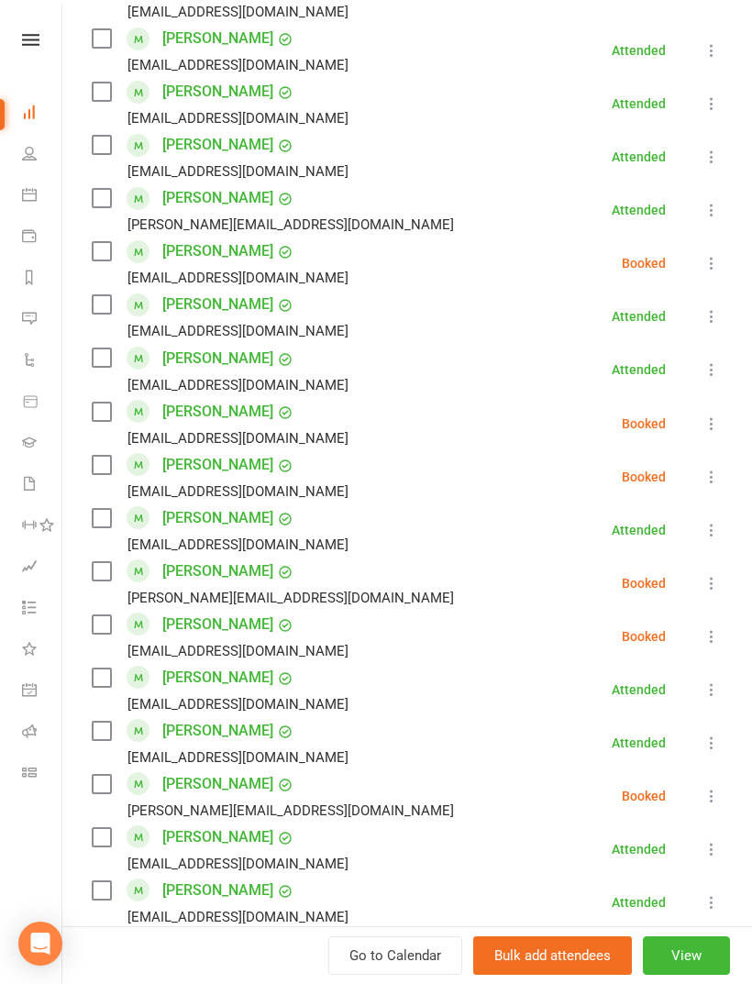
click at [96, 295] on label at bounding box center [101, 304] width 18 height 18
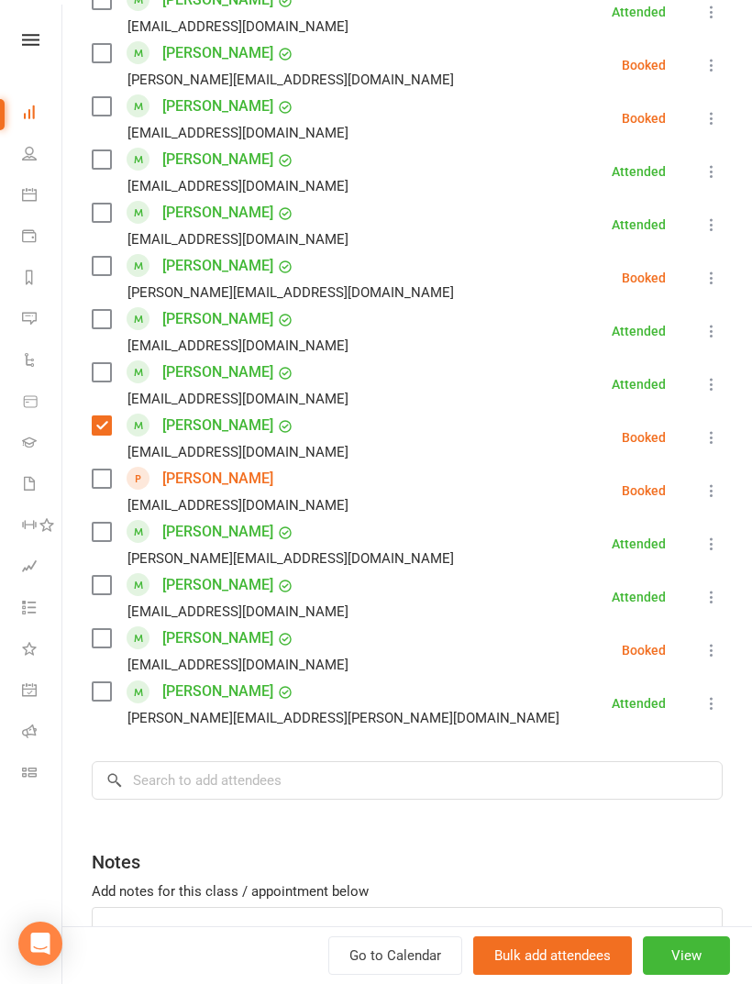
scroll to position [1437, 0]
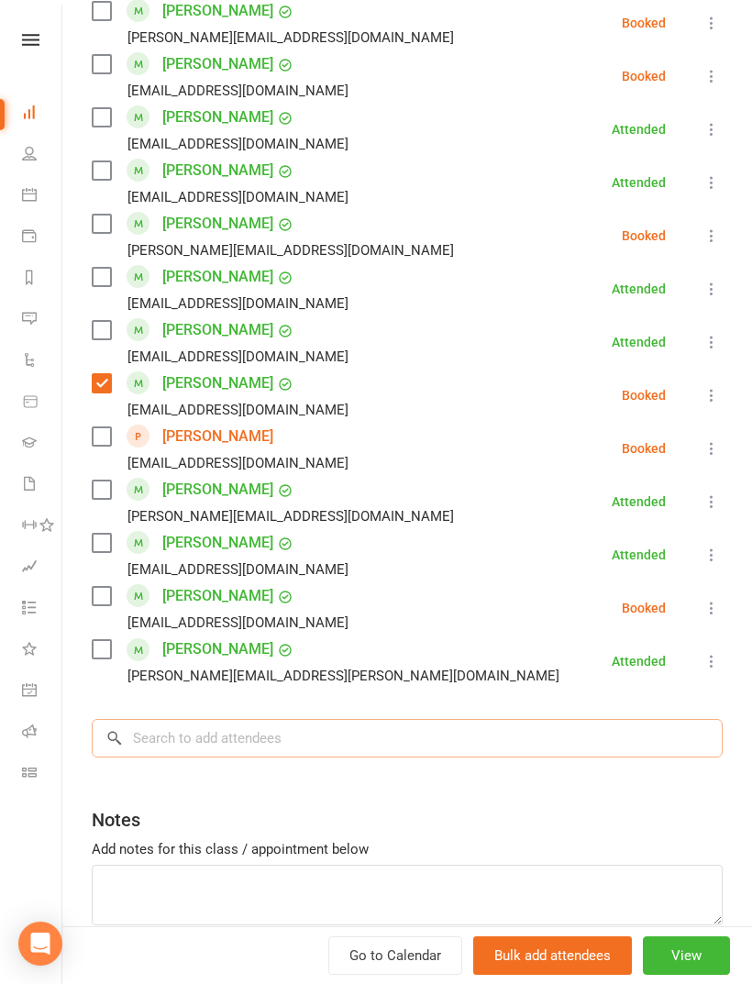
click at [389, 719] on input "search" at bounding box center [407, 738] width 631 height 39
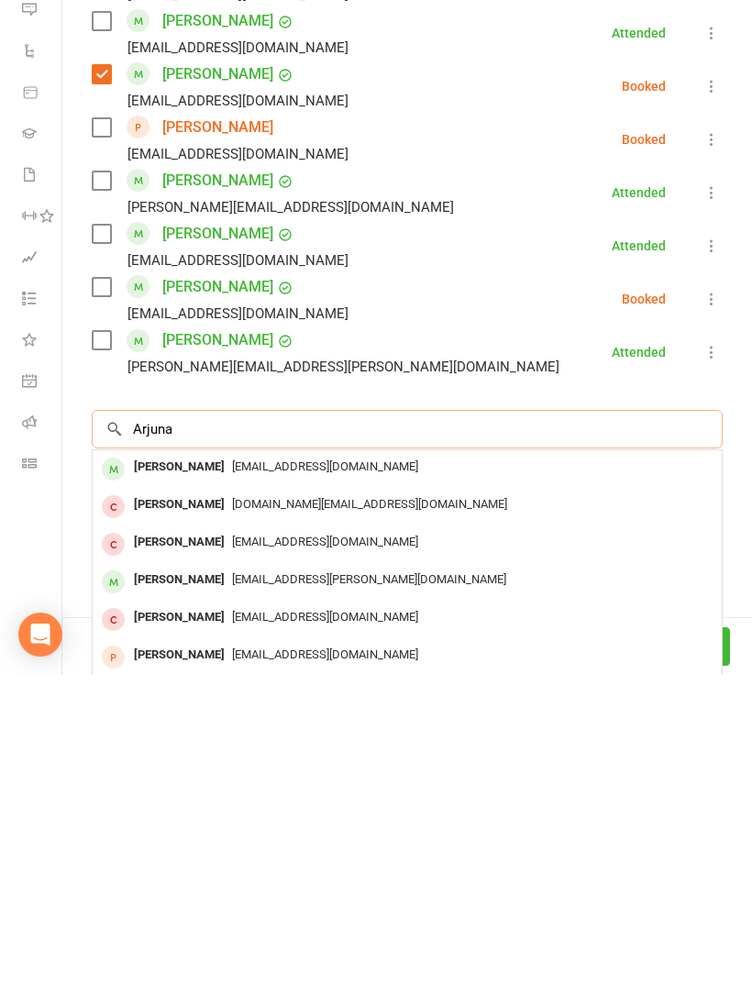
type input "Arjuna"
click at [324, 759] on div "Arjuna Coomaraswamy Ajaycoomis@gmail.com" at bounding box center [407, 778] width 629 height 38
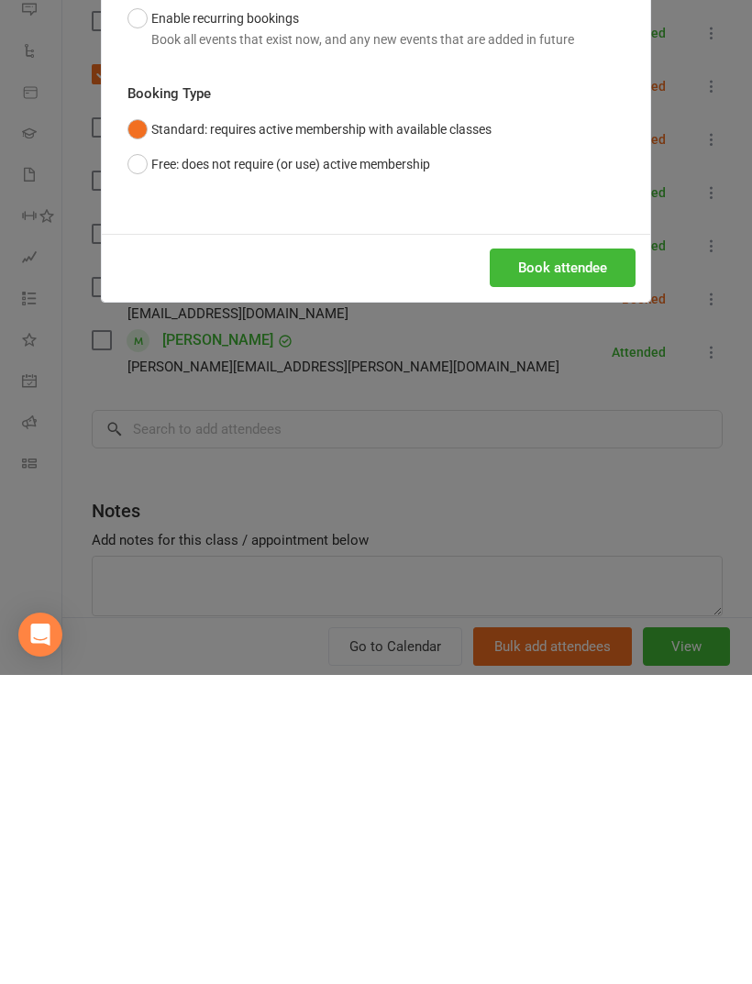
scroll to position [372, 0]
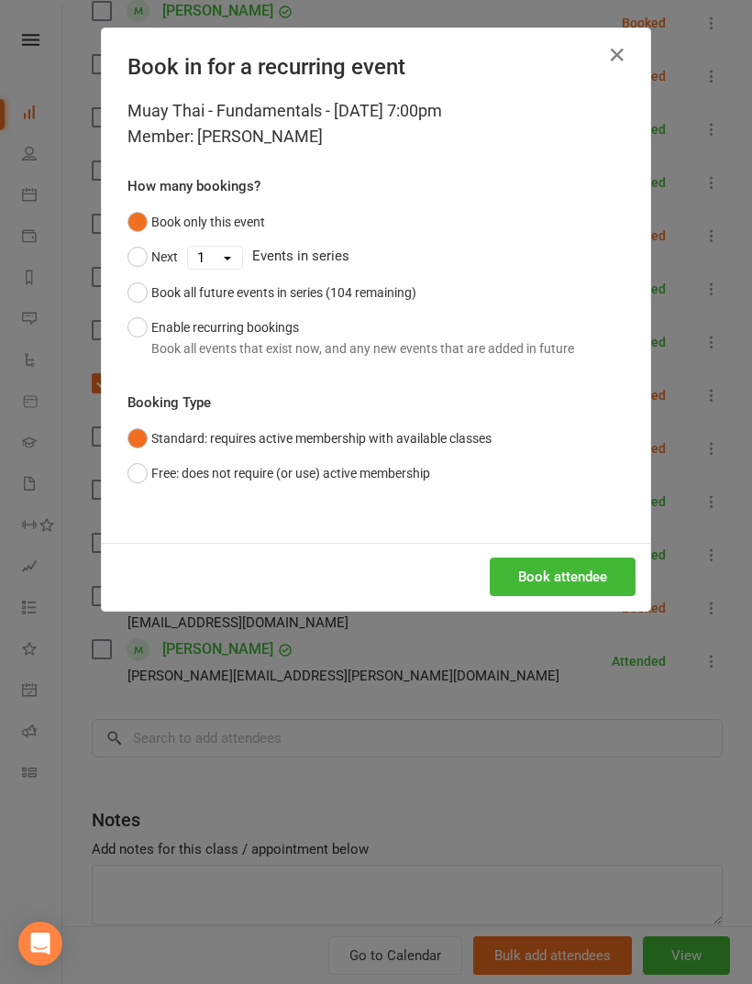
click at [569, 581] on button "Book attendee" at bounding box center [563, 576] width 146 height 39
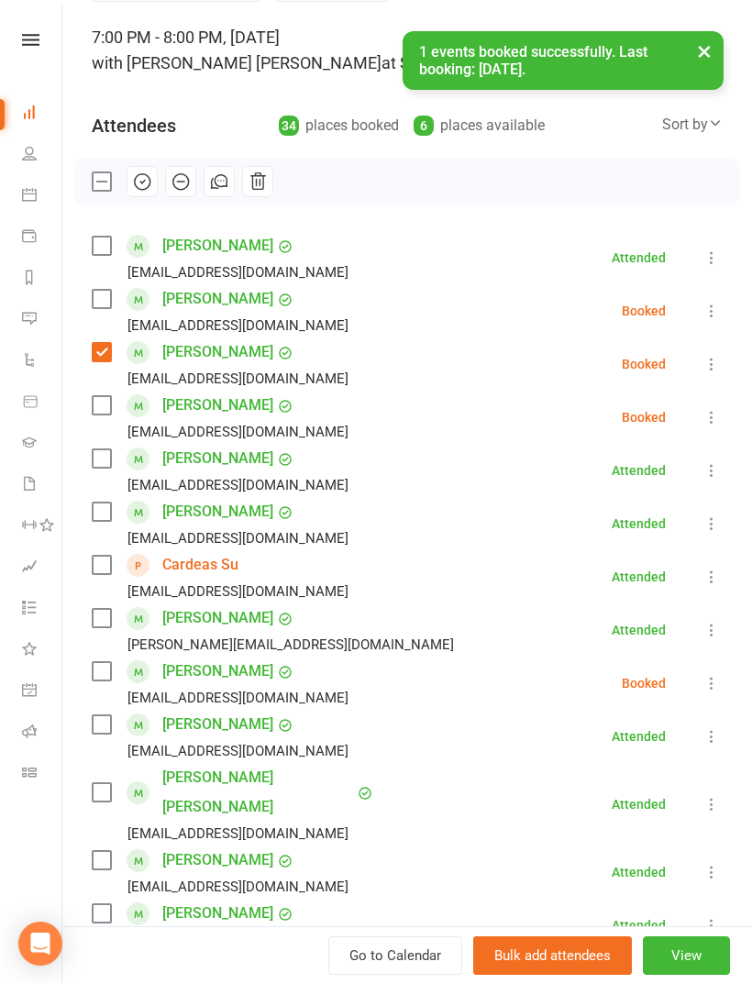
scroll to position [107, 0]
click at [109, 405] on label at bounding box center [101, 406] width 18 height 18
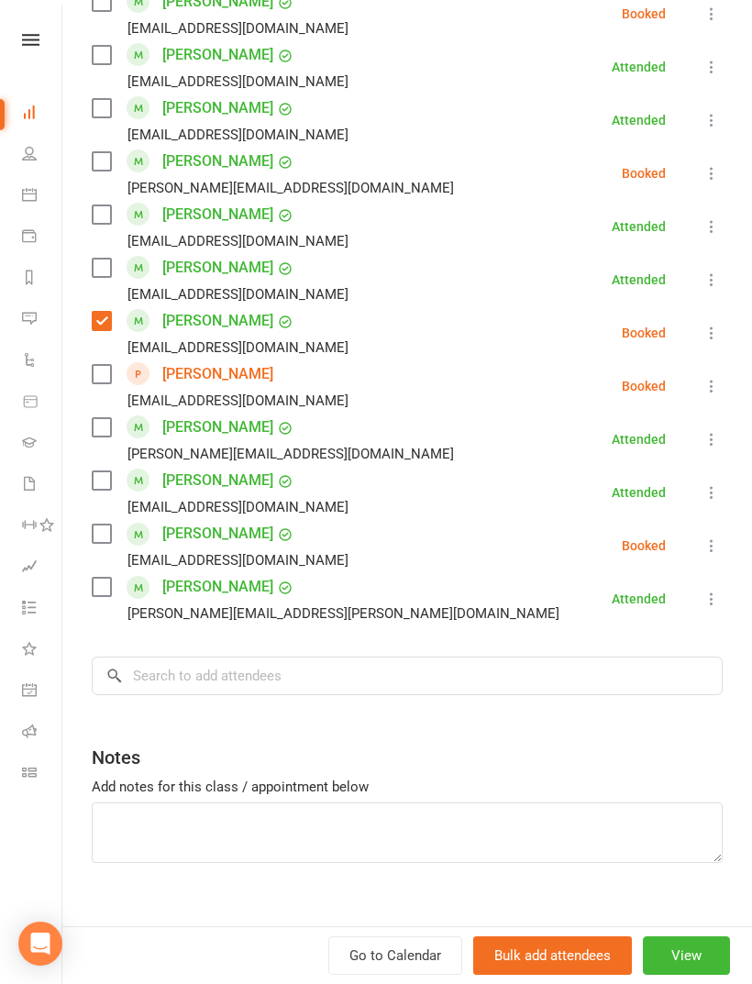
scroll to position [1551, 0]
click at [347, 657] on input "search" at bounding box center [407, 676] width 631 height 39
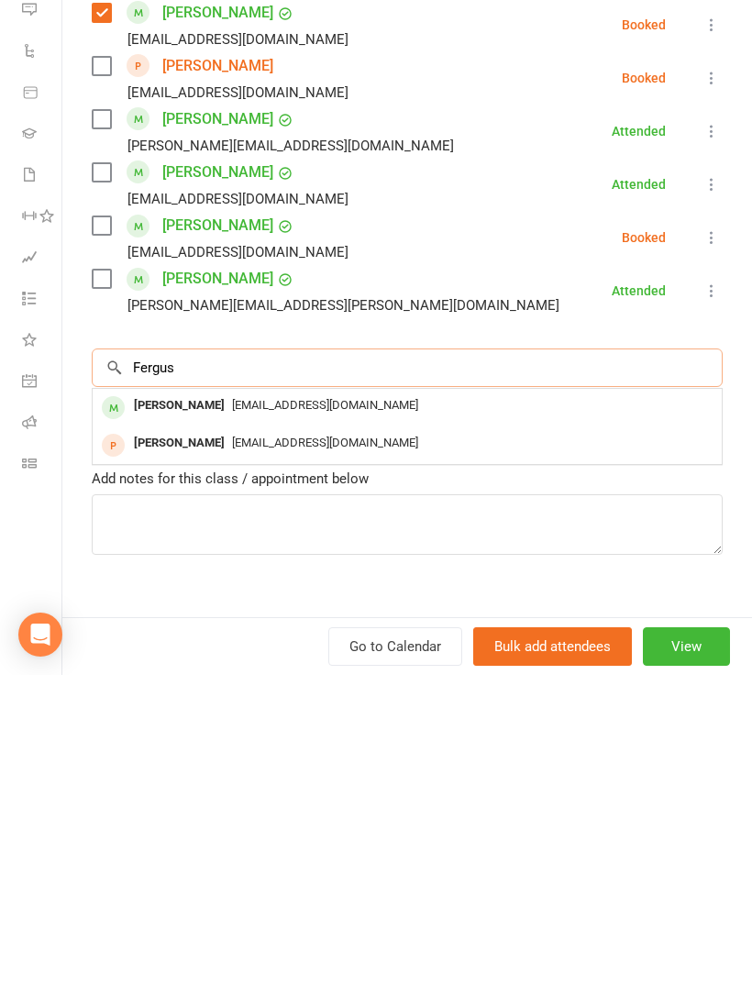
type input "Fergus"
click at [288, 707] on span "guslyons@exemail.com.au" at bounding box center [325, 714] width 186 height 14
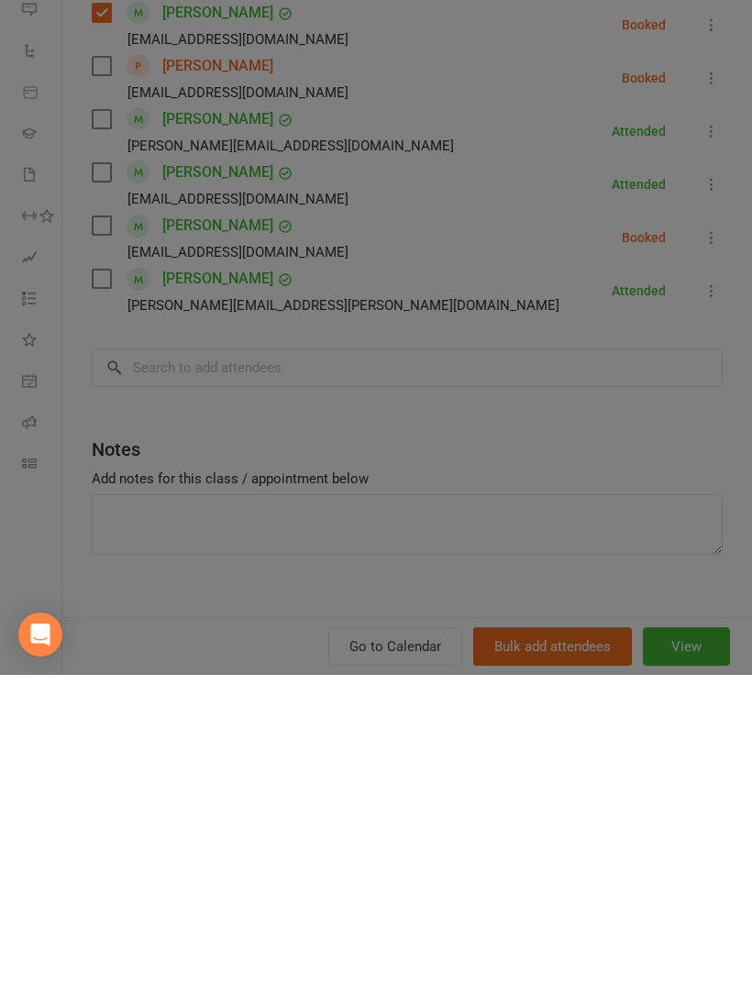
scroll to position [683, 0]
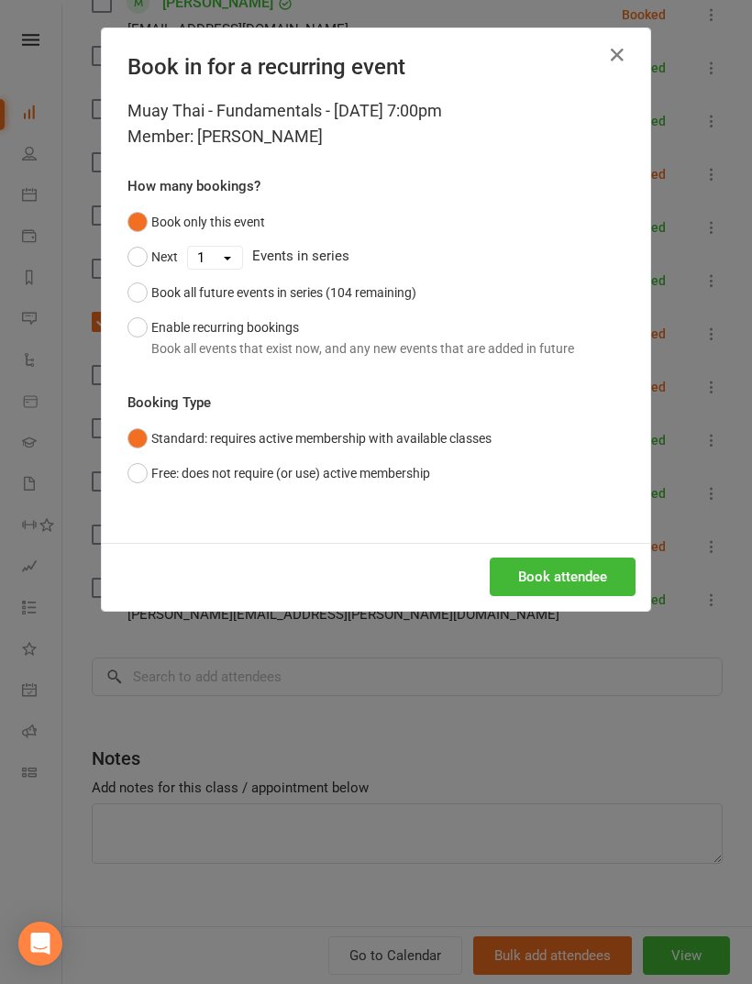
click at [586, 578] on button "Book attendee" at bounding box center [563, 576] width 146 height 39
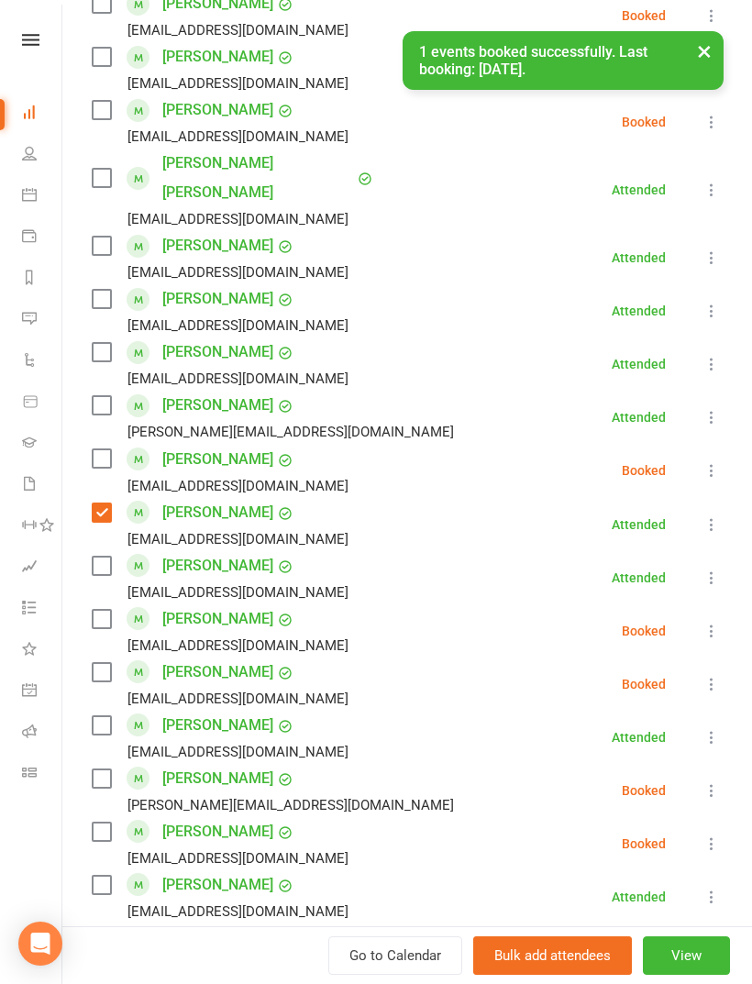
scroll to position [740, 0]
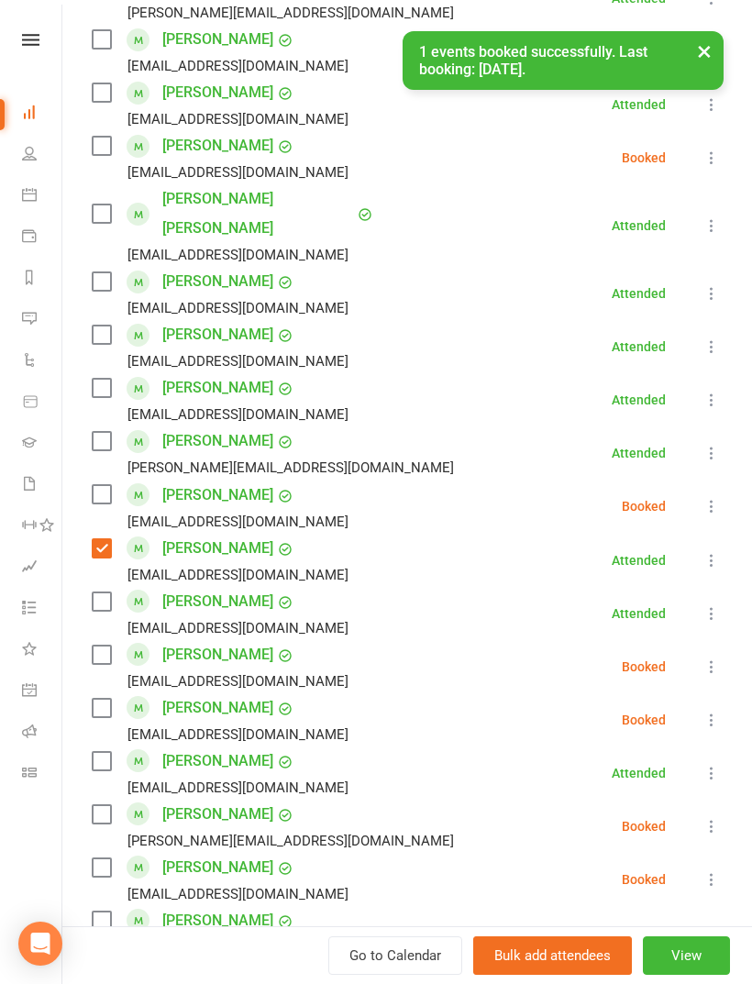
click at [110, 139] on label at bounding box center [101, 146] width 18 height 18
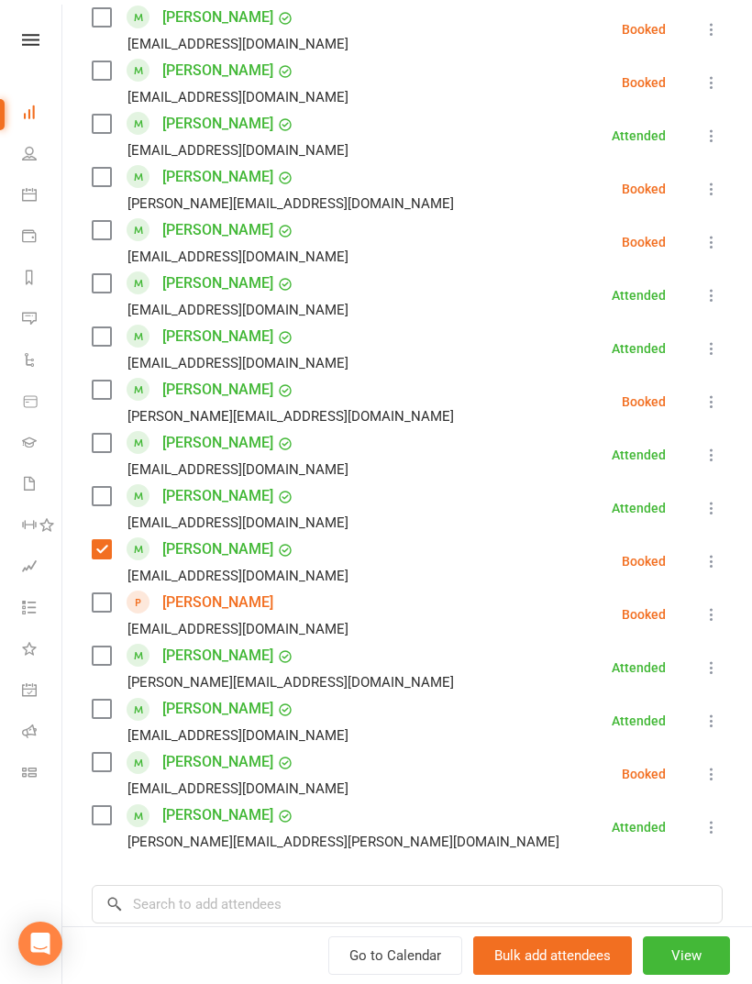
scroll to position [1379, 0]
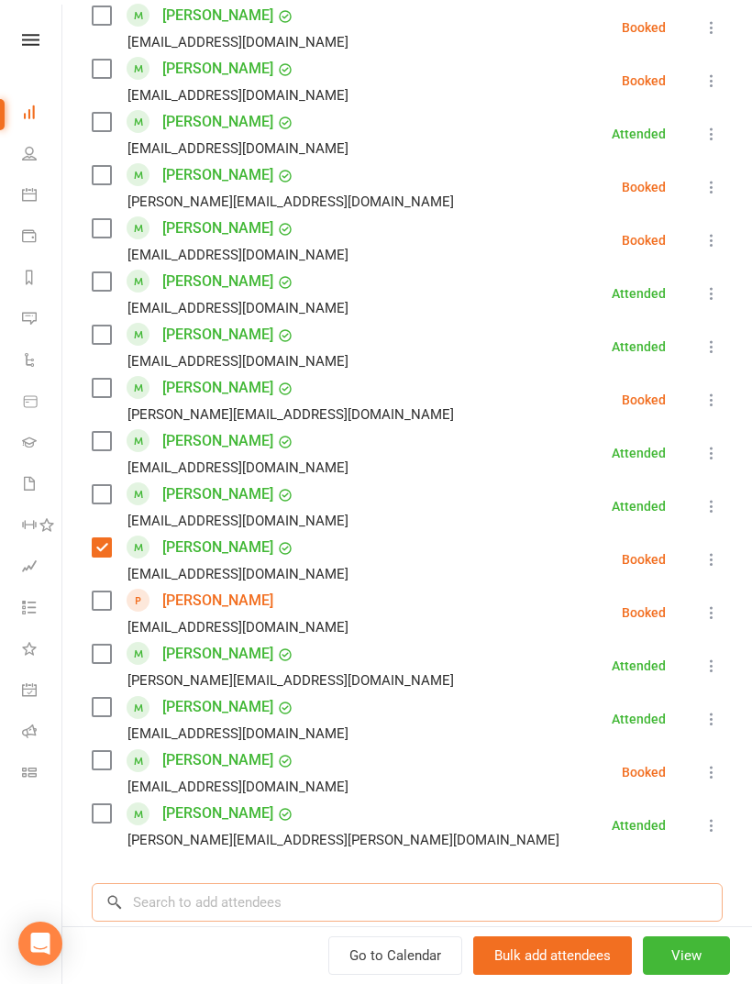
click at [193, 883] on input "search" at bounding box center [407, 902] width 631 height 39
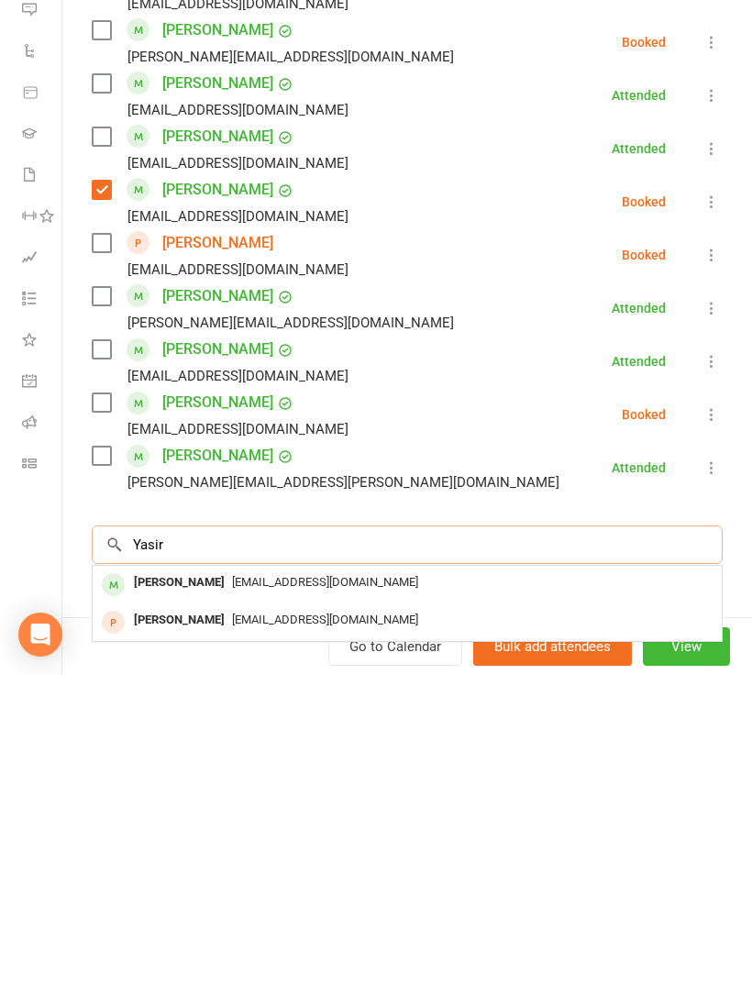
scroll to position [1473, 0]
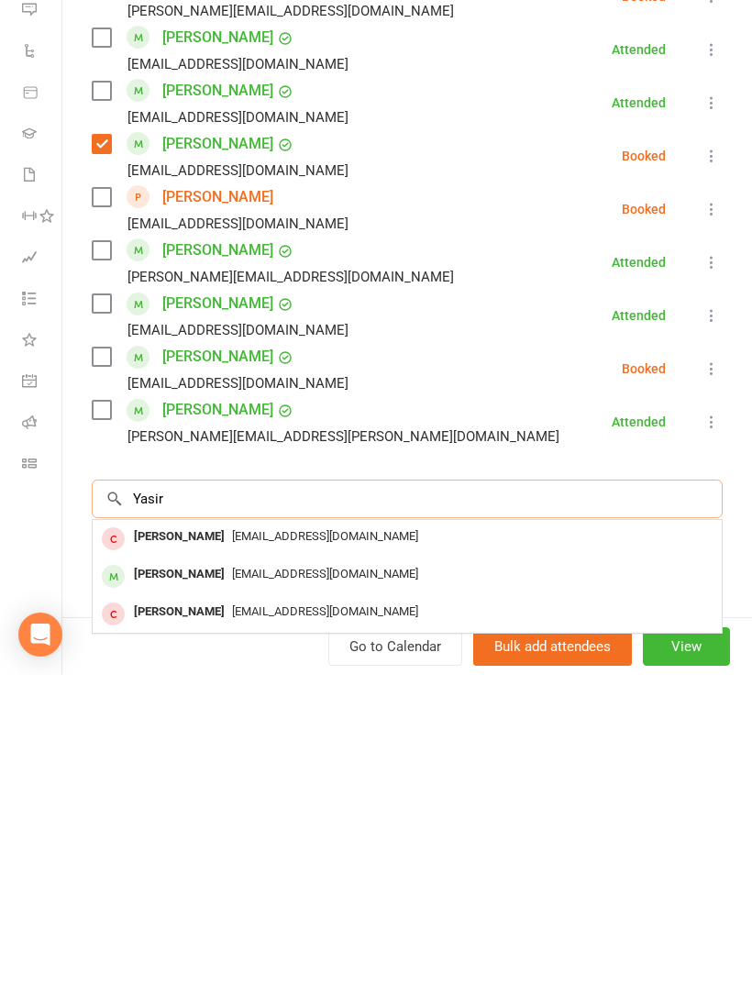
type input "Yasir"
click at [287, 876] on span "iyasirkhan2000@gmail.com" at bounding box center [325, 883] width 186 height 14
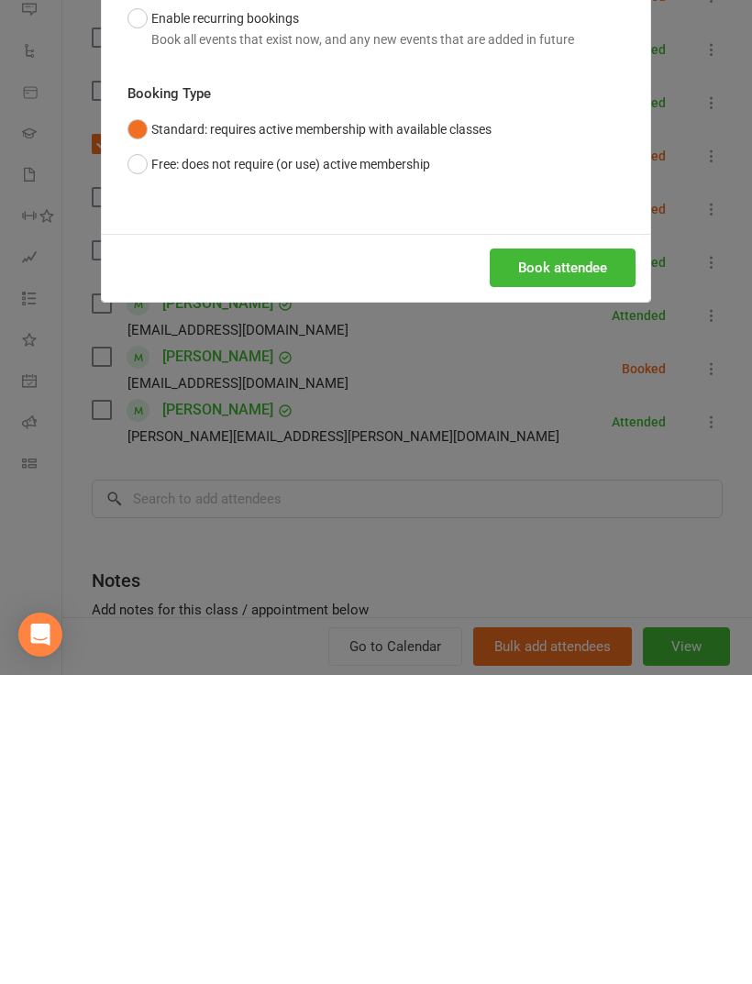
scroll to position [1219, 0]
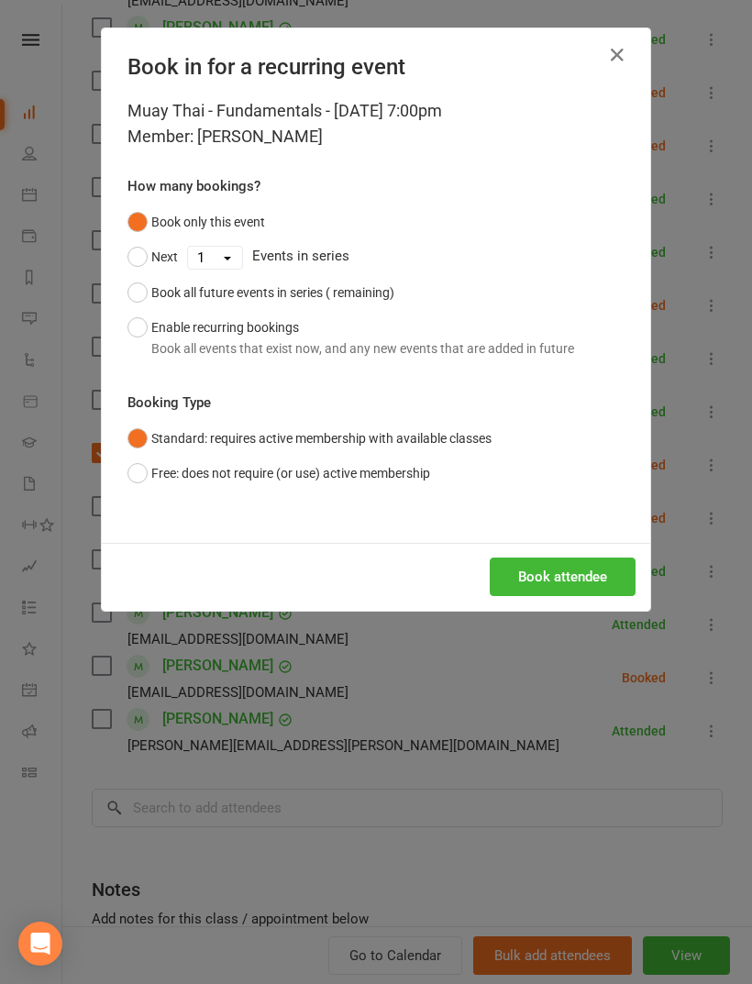
click at [603, 574] on button "Book attendee" at bounding box center [563, 576] width 146 height 39
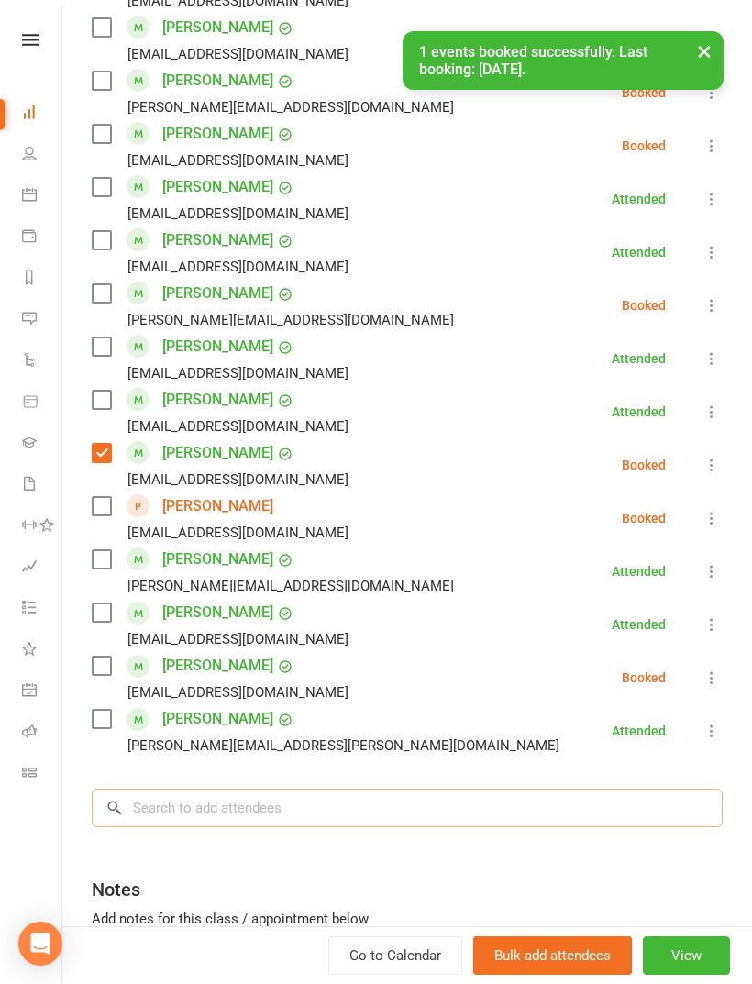
click at [357, 788] on input "search" at bounding box center [407, 807] width 631 height 39
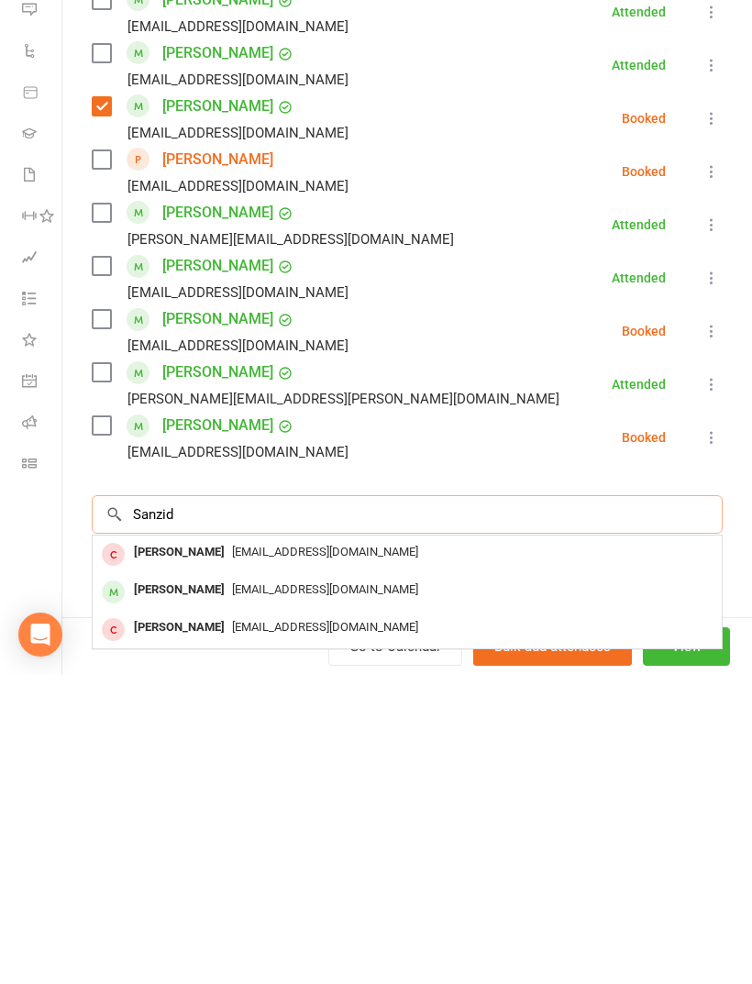
scroll to position [1556, 0]
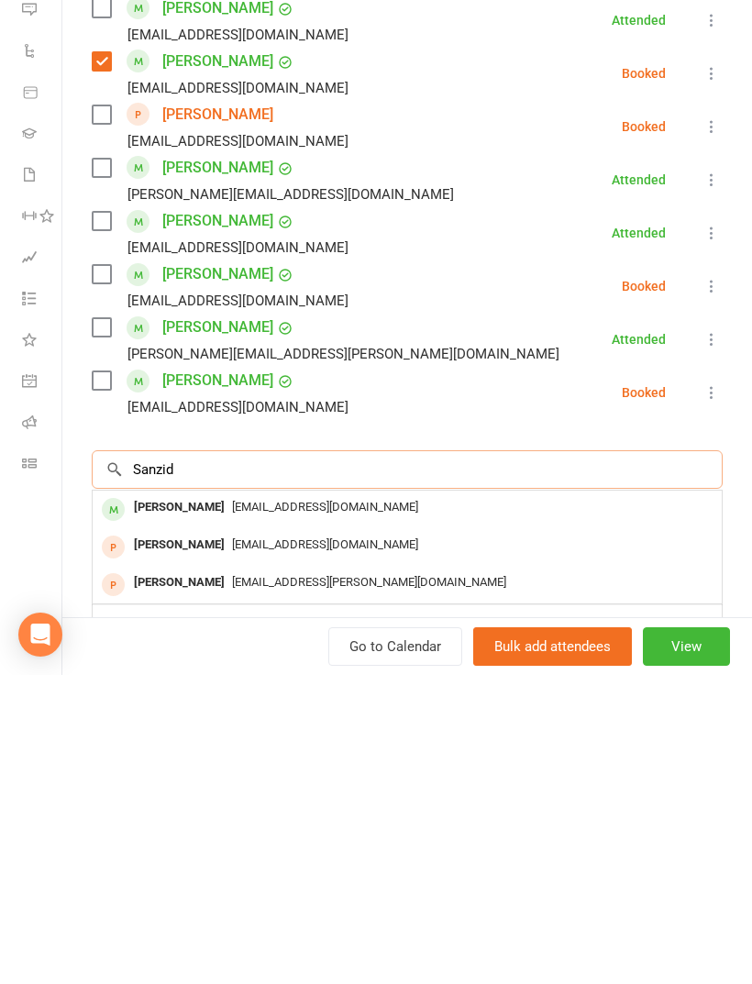
type input "Sanzid"
click at [326, 809] on span "sanjidkhan77@gmail.com" at bounding box center [325, 816] width 186 height 14
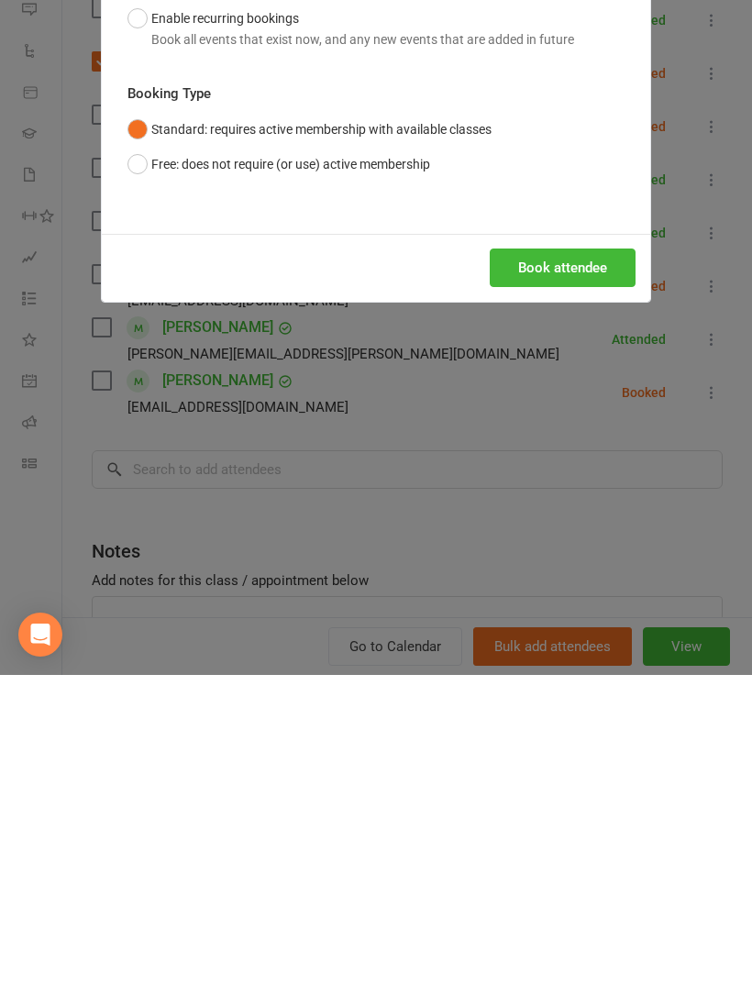
scroll to position [1661, 31]
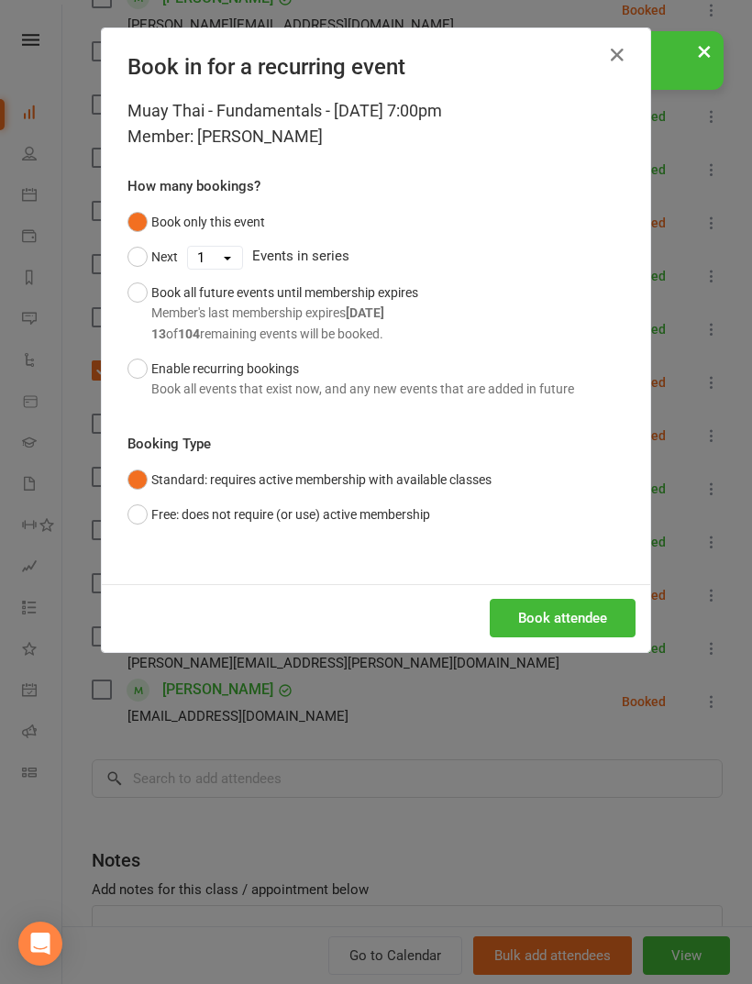
click at [601, 568] on div "Muay Thai - Fundamentals - Sep 16, 2025 7:00pm Member: Sanzid Khan How many boo…" at bounding box center [376, 341] width 548 height 486
click at [597, 618] on button "Book attendee" at bounding box center [563, 618] width 146 height 39
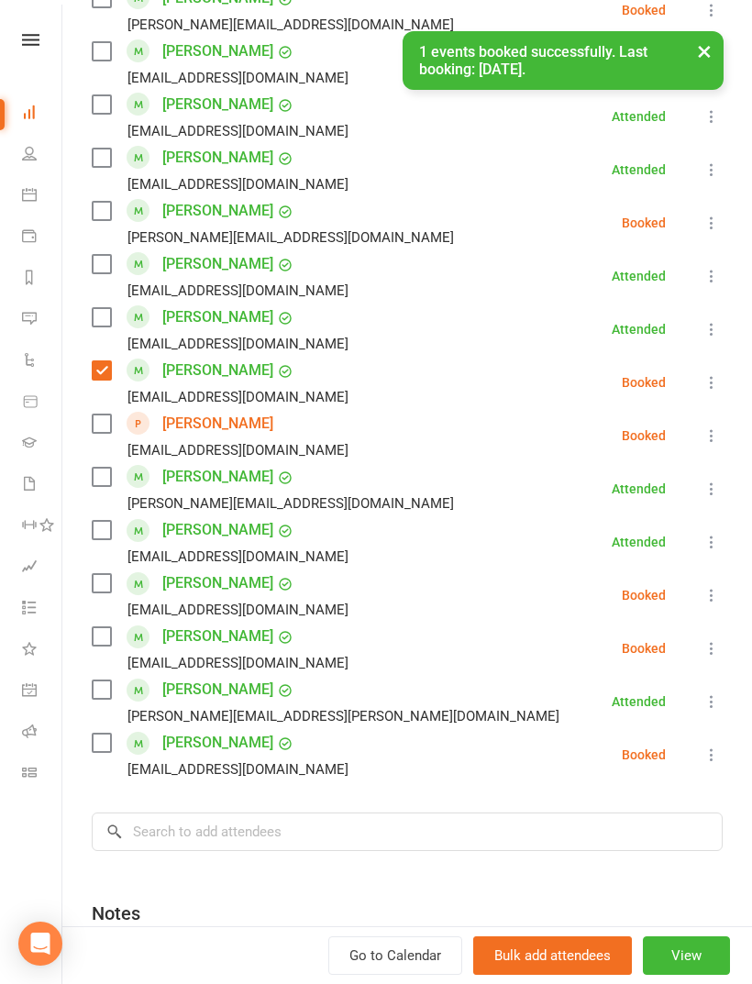
click at [109, 733] on label at bounding box center [101, 742] width 18 height 18
click at [94, 574] on label at bounding box center [101, 583] width 18 height 18
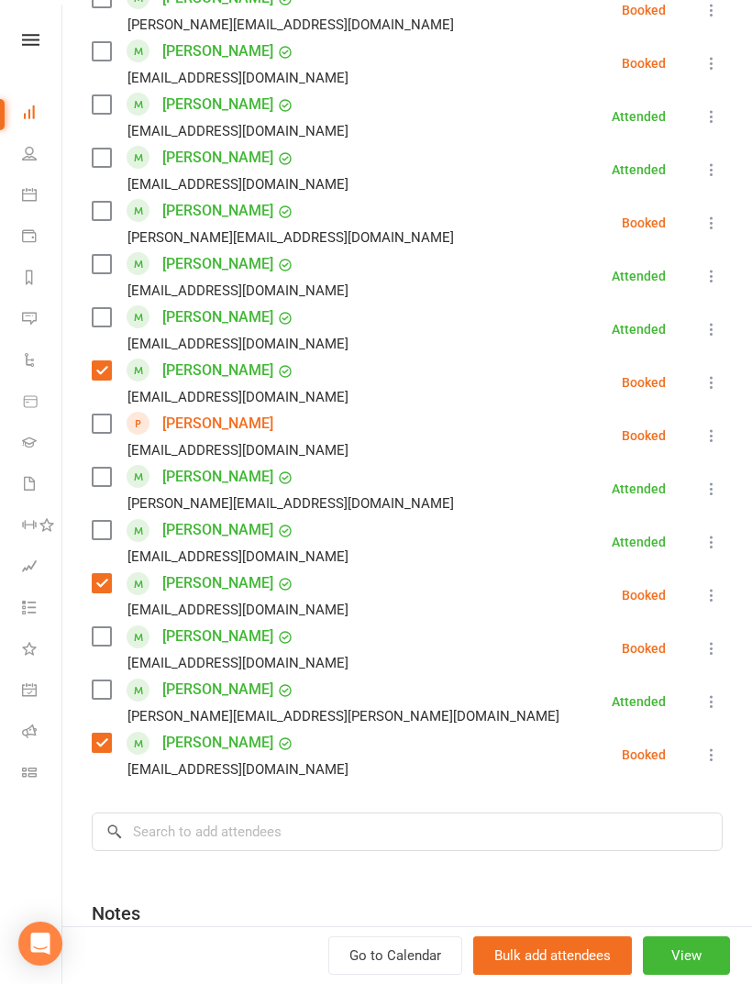
click at [109, 680] on label at bounding box center [101, 689] width 18 height 18
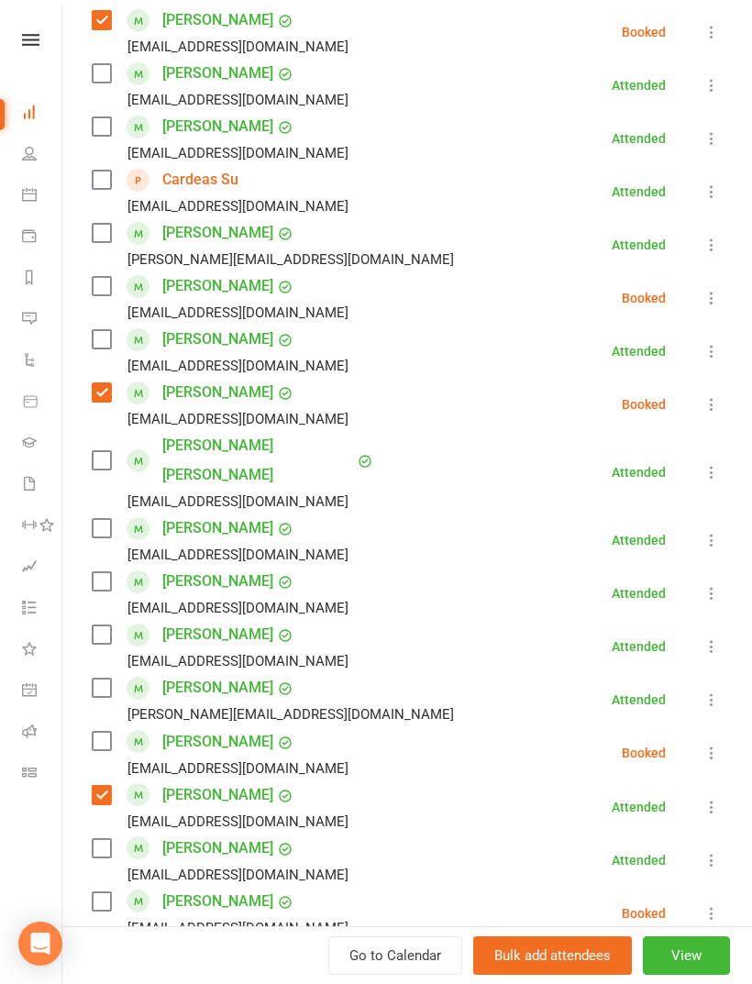
scroll to position [437, 0]
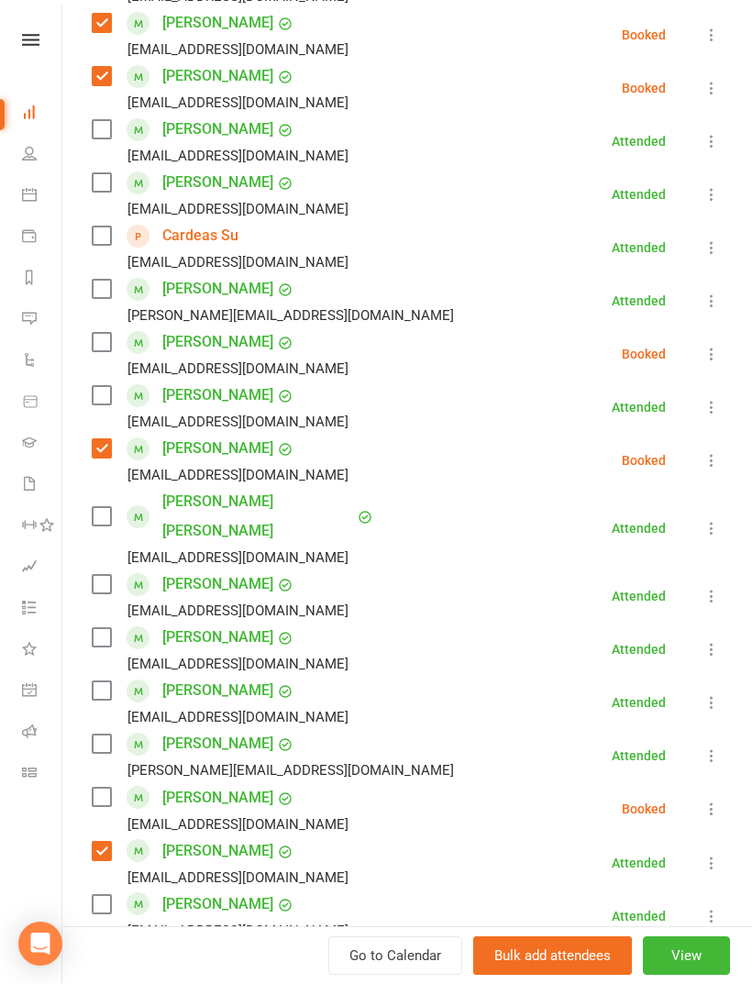
click at [718, 400] on icon at bounding box center [711, 407] width 18 height 18
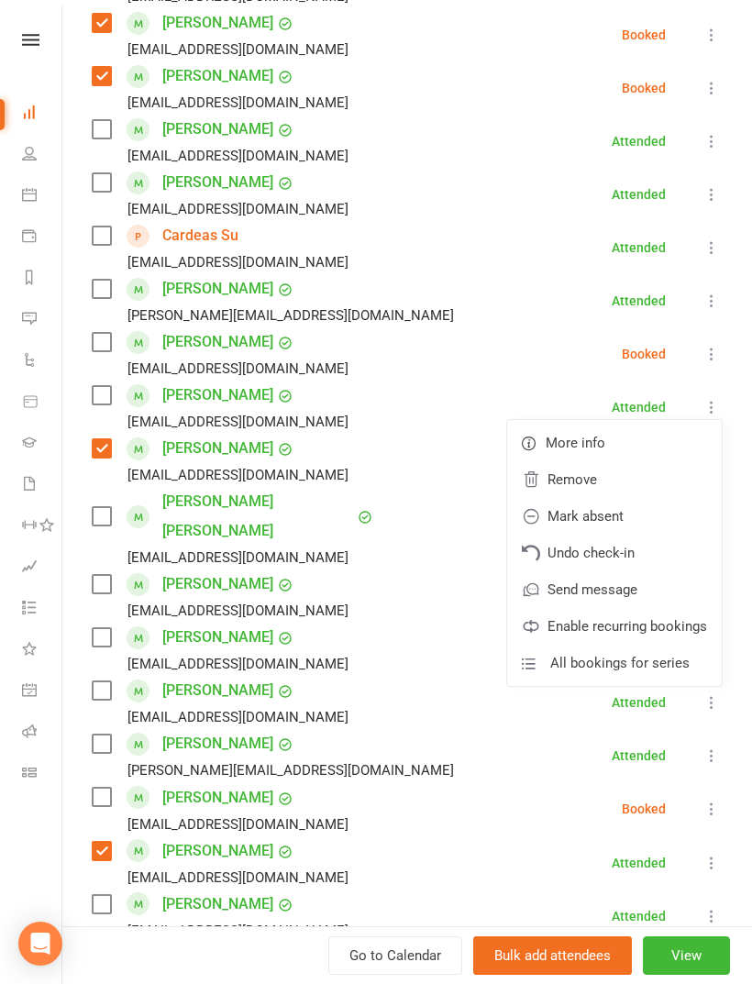
click at [634, 472] on link "Remove" at bounding box center [614, 479] width 215 height 37
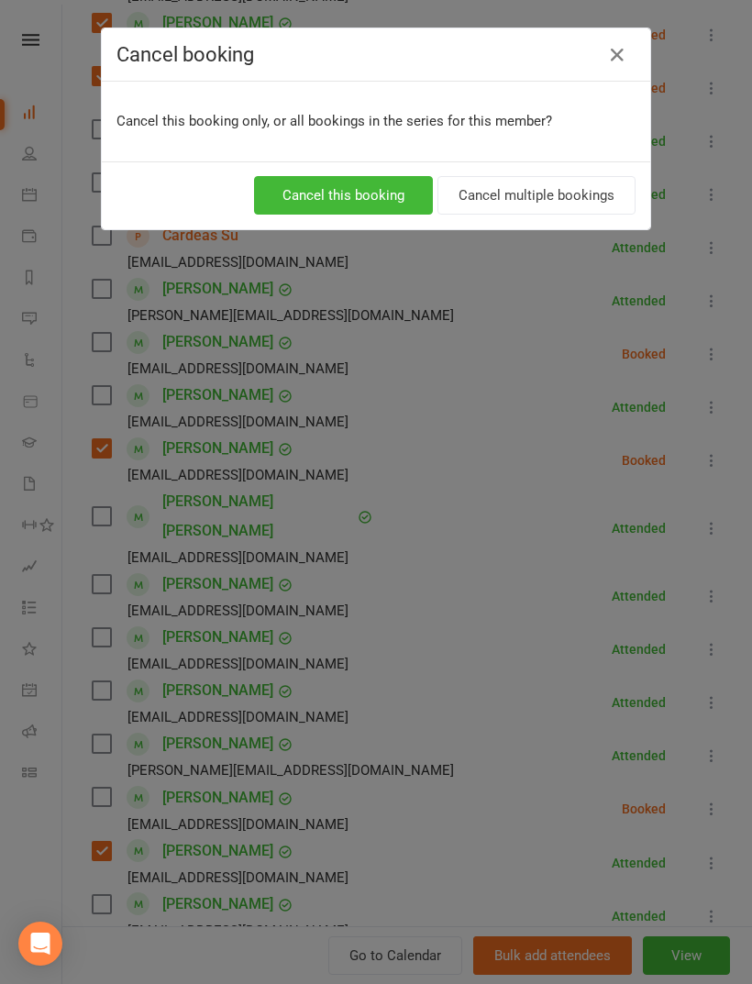
click at [397, 183] on button "Cancel this booking" at bounding box center [343, 195] width 179 height 39
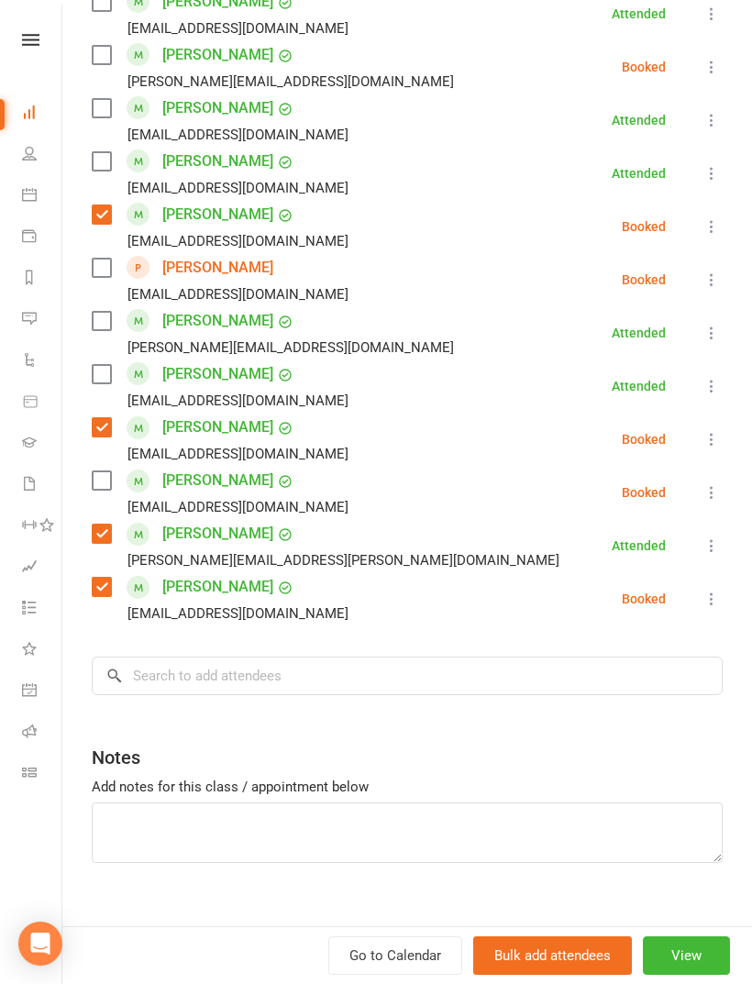
scroll to position [1658, 0]
click at [446, 657] on input "search" at bounding box center [407, 676] width 631 height 39
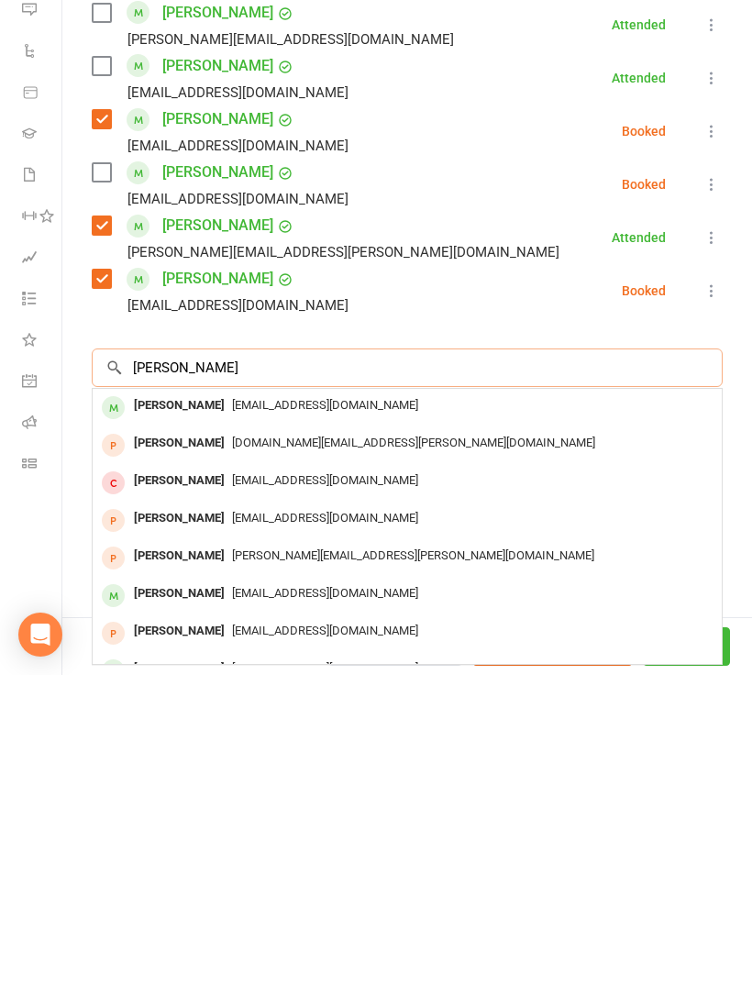
type input "Evan tan"
click at [305, 707] on span "terencetct@gmail.com" at bounding box center [325, 714] width 186 height 14
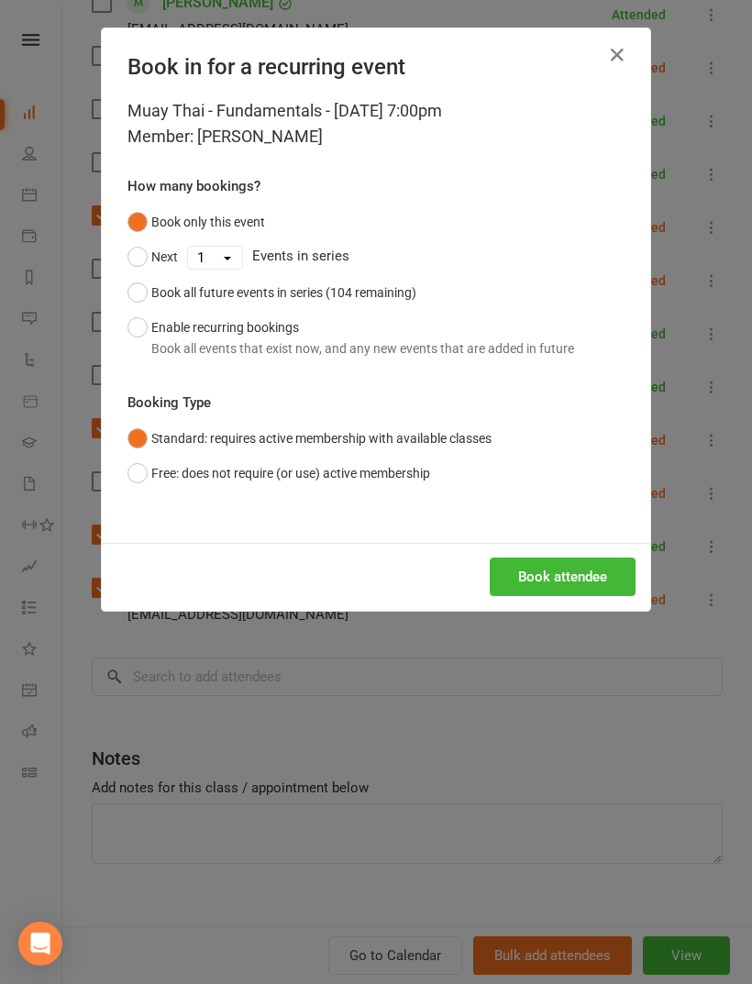
click at [541, 579] on button "Book attendee" at bounding box center [563, 576] width 146 height 39
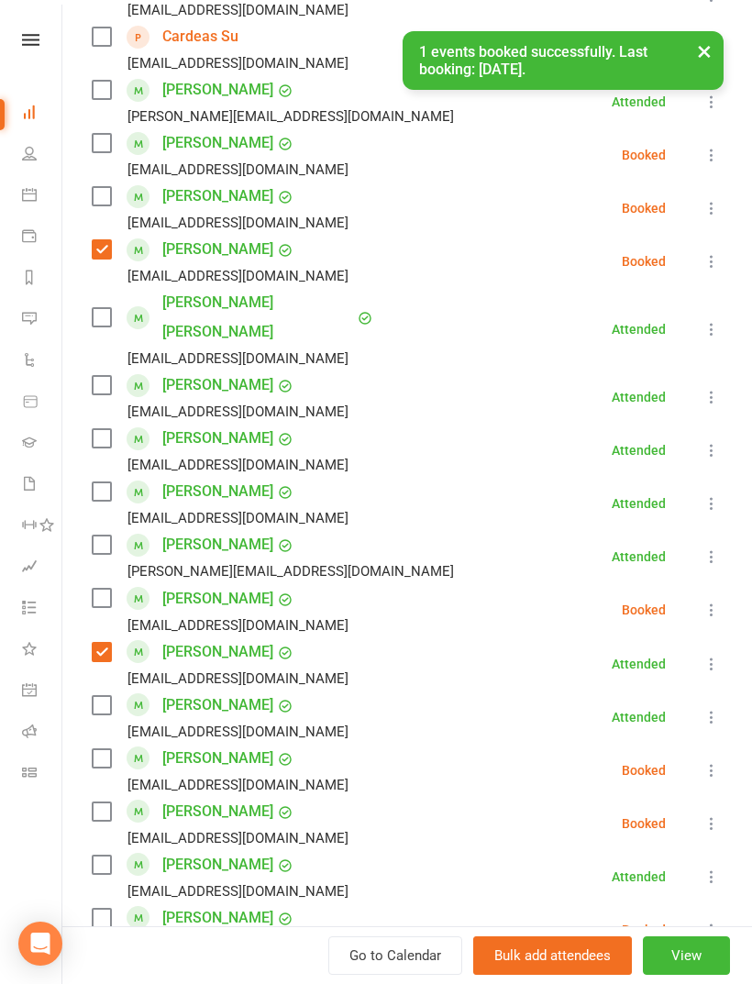
scroll to position [603, 0]
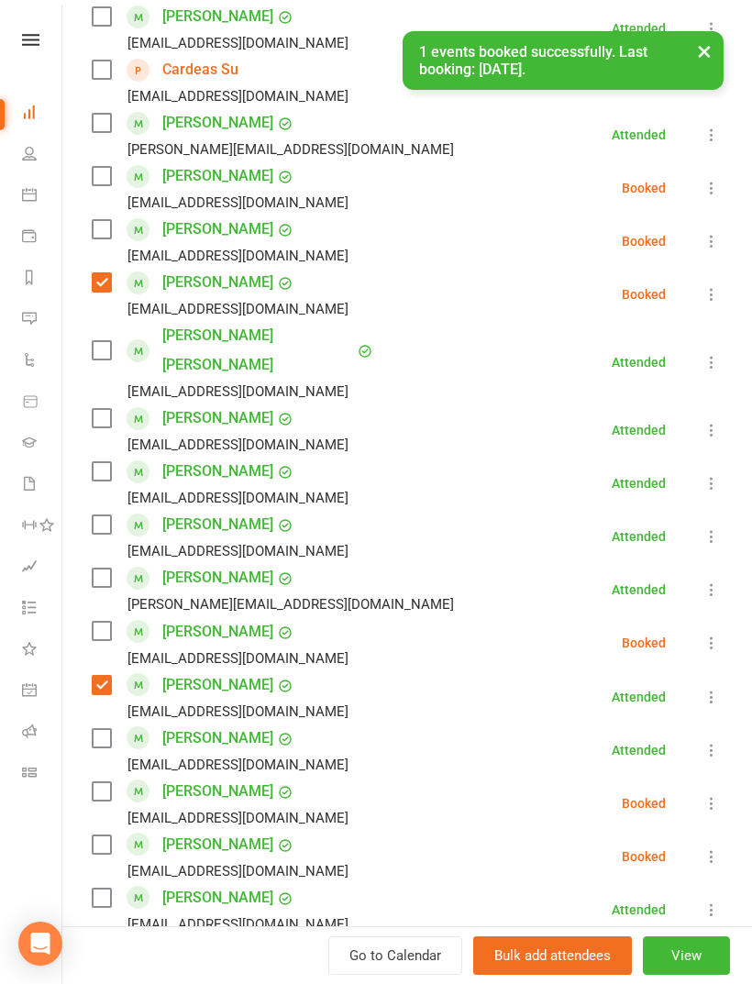
click at [108, 234] on label at bounding box center [101, 229] width 18 height 18
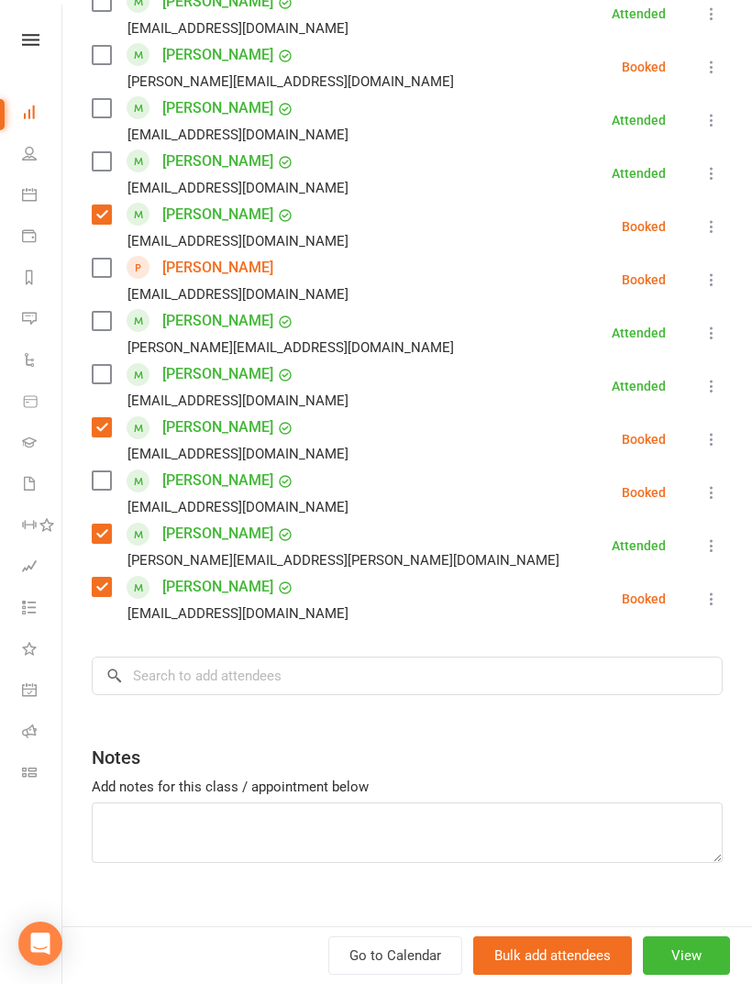
scroll to position [1711, 0]
click at [437, 657] on input "search" at bounding box center [407, 676] width 631 height 39
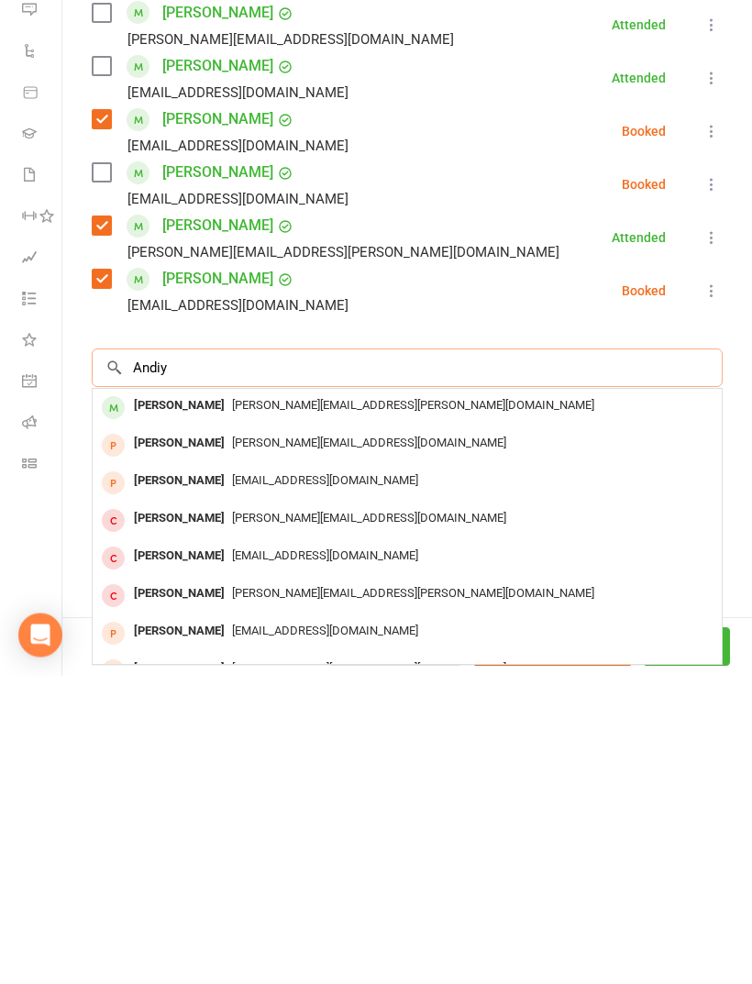
type input "Andiy"
click at [330, 701] on div "rud.andriy@gmail.com" at bounding box center [407, 714] width 614 height 27
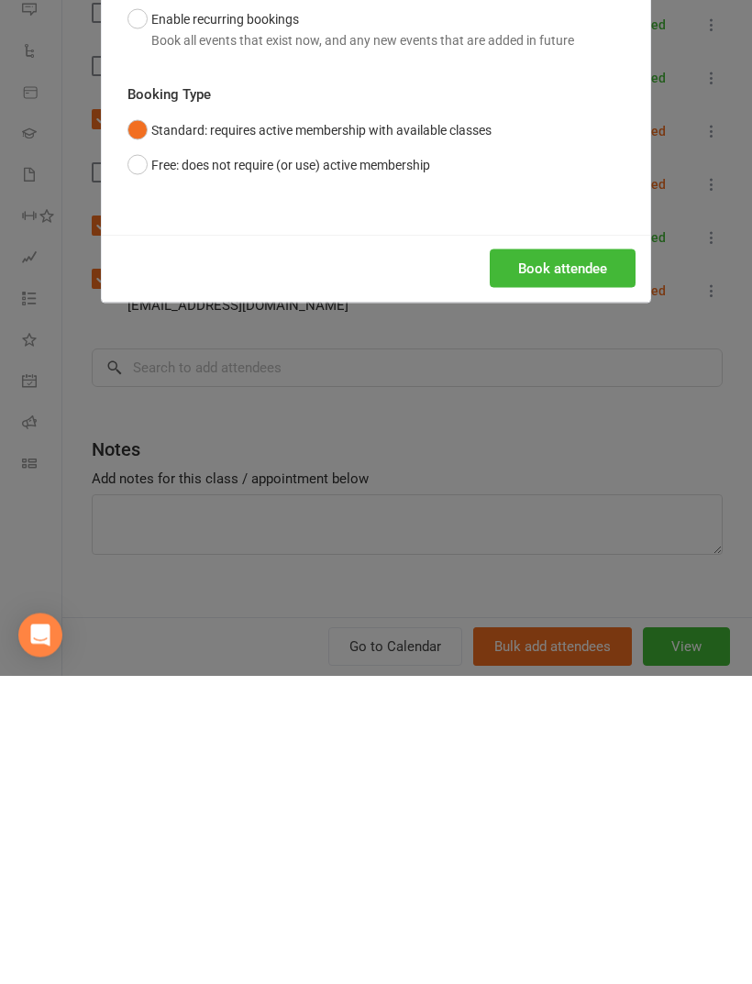
scroll to position [2044, 0]
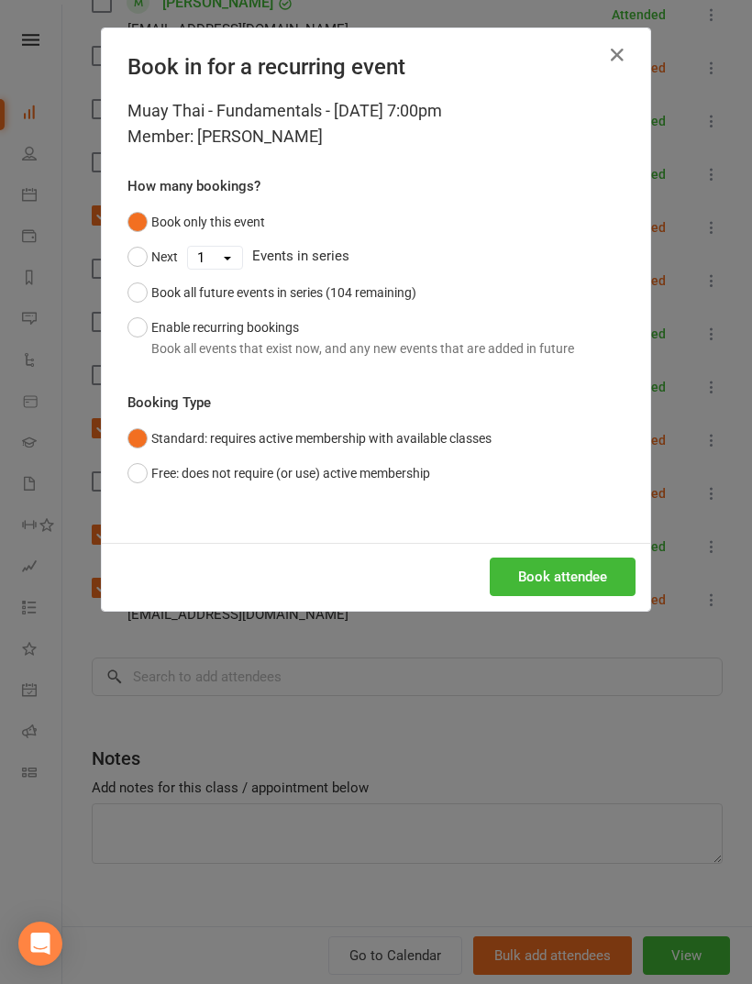
click at [564, 592] on button "Book attendee" at bounding box center [563, 576] width 146 height 39
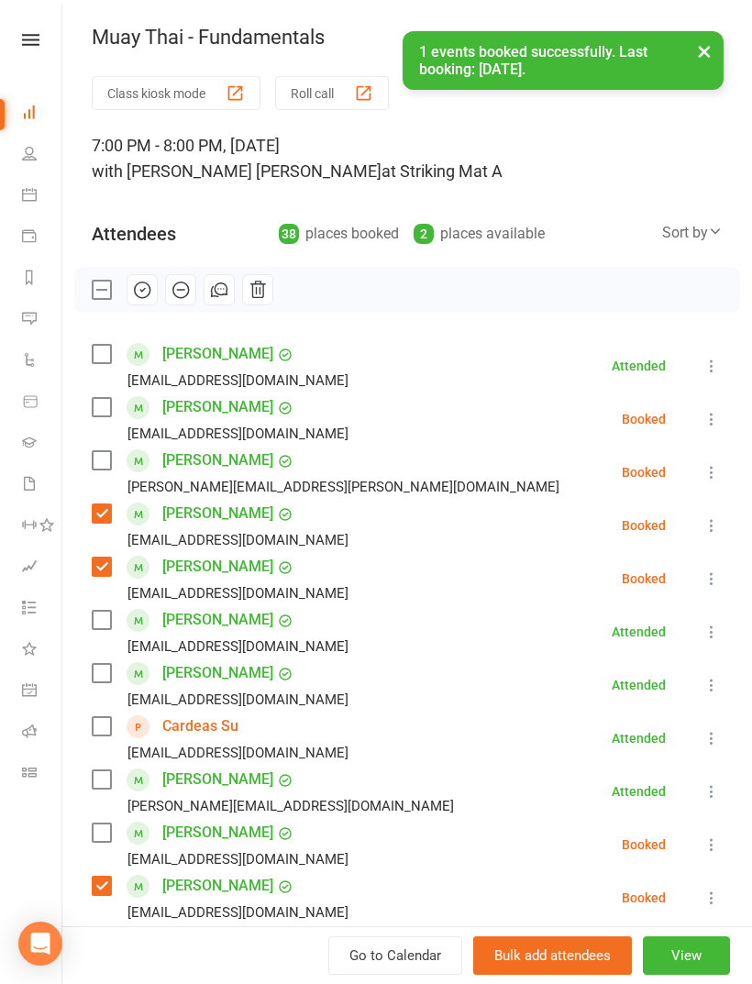
scroll to position [0, 0]
click at [102, 463] on label at bounding box center [101, 460] width 18 height 18
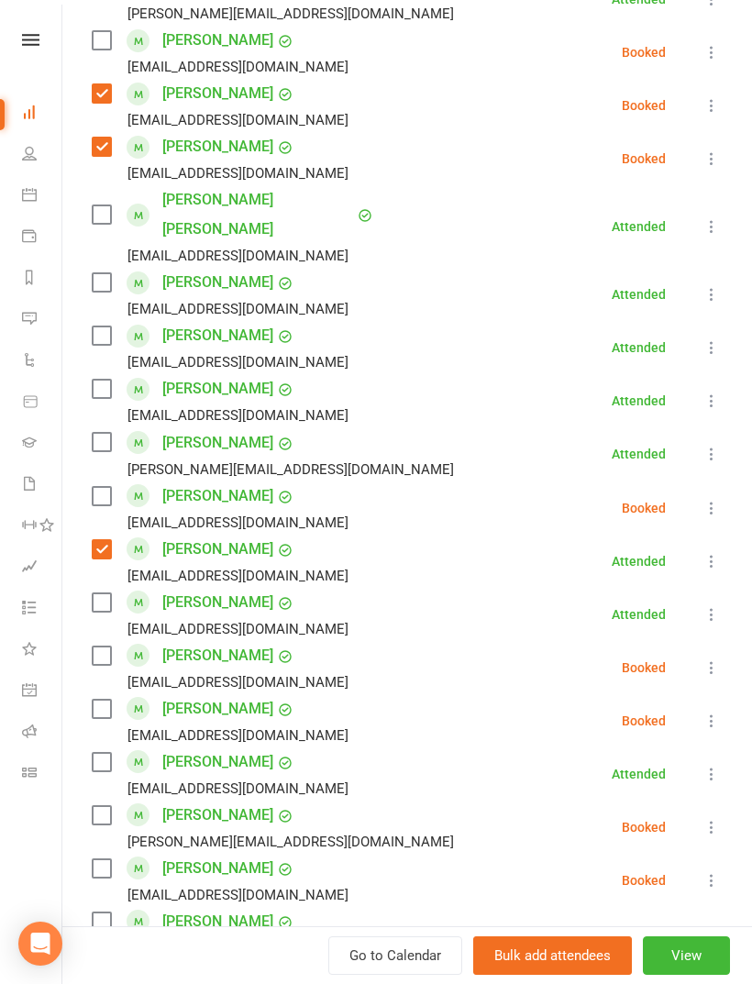
scroll to position [790, 0]
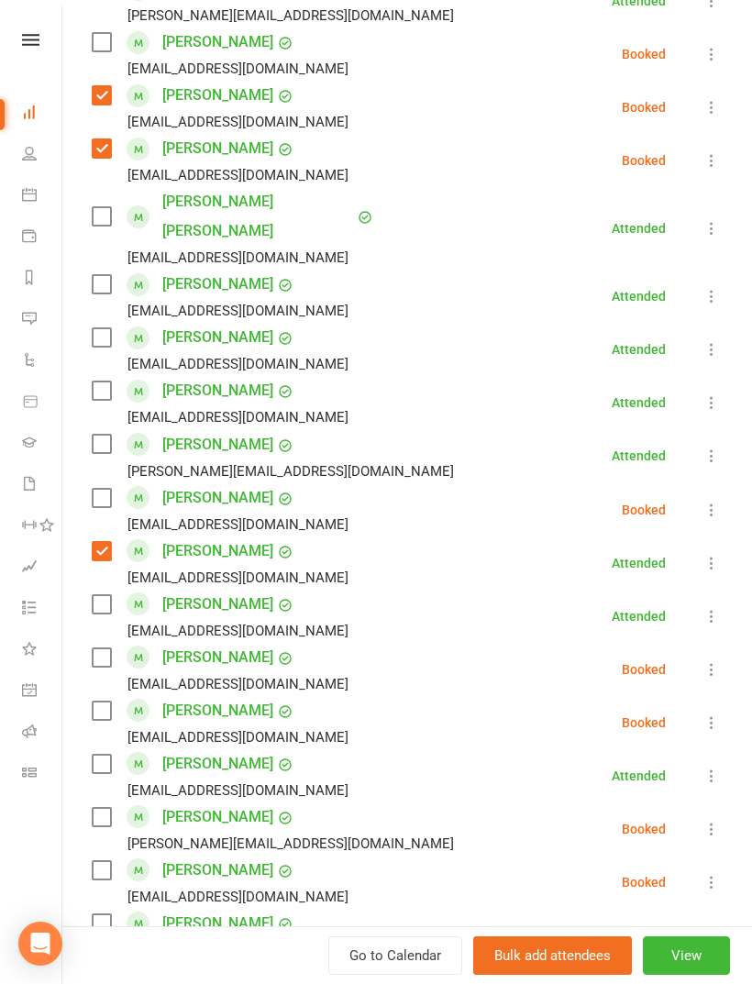
click at [98, 648] on label at bounding box center [101, 657] width 18 height 18
click at [102, 435] on label at bounding box center [101, 444] width 18 height 18
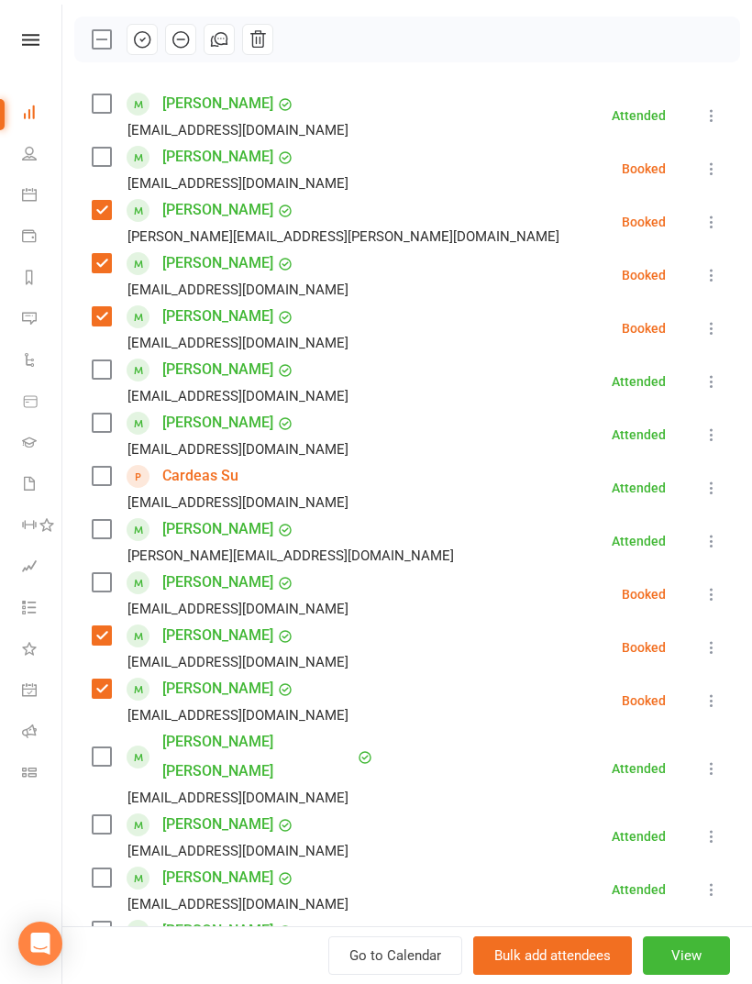
scroll to position [246, 0]
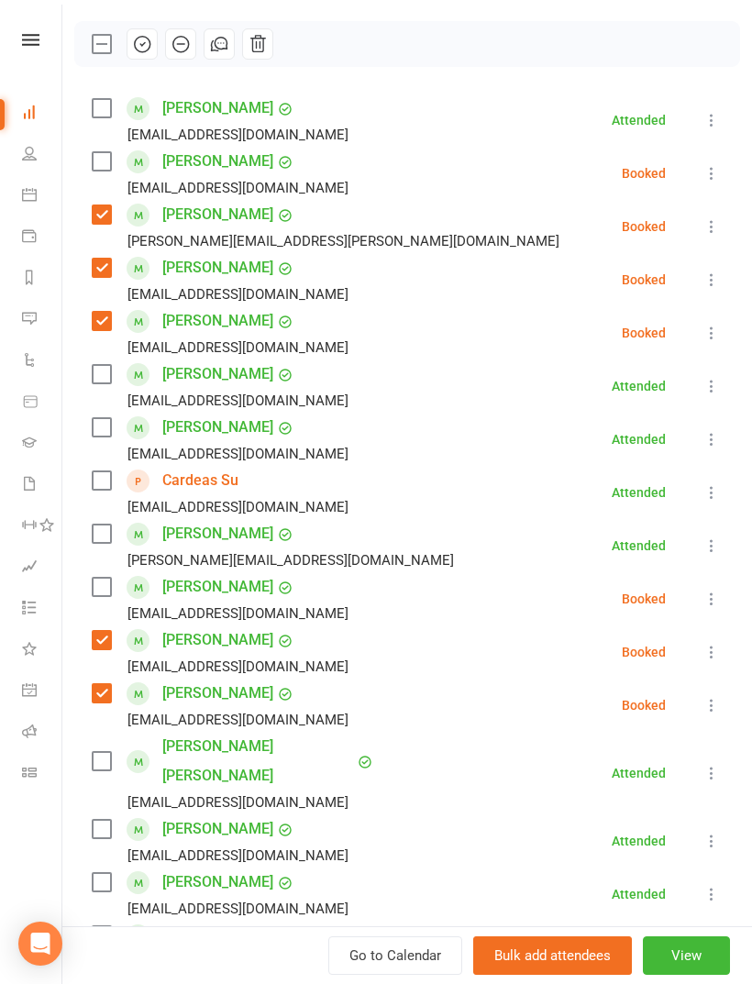
click at [103, 166] on label at bounding box center [101, 161] width 18 height 18
click at [98, 533] on label at bounding box center [101, 533] width 18 height 18
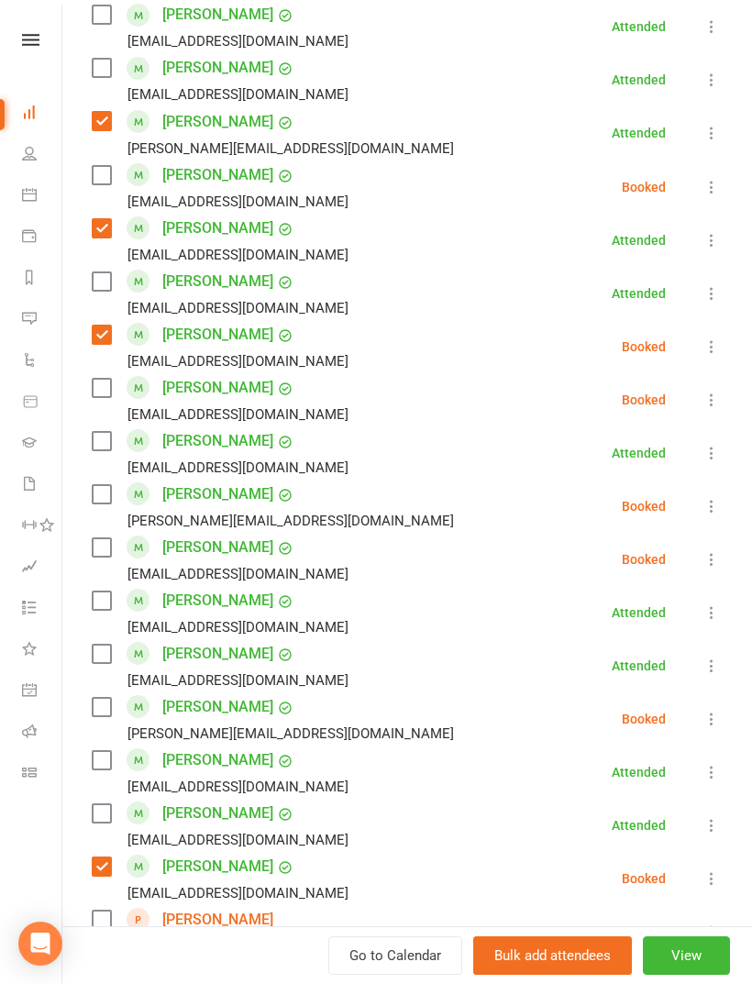
scroll to position [1116, 0]
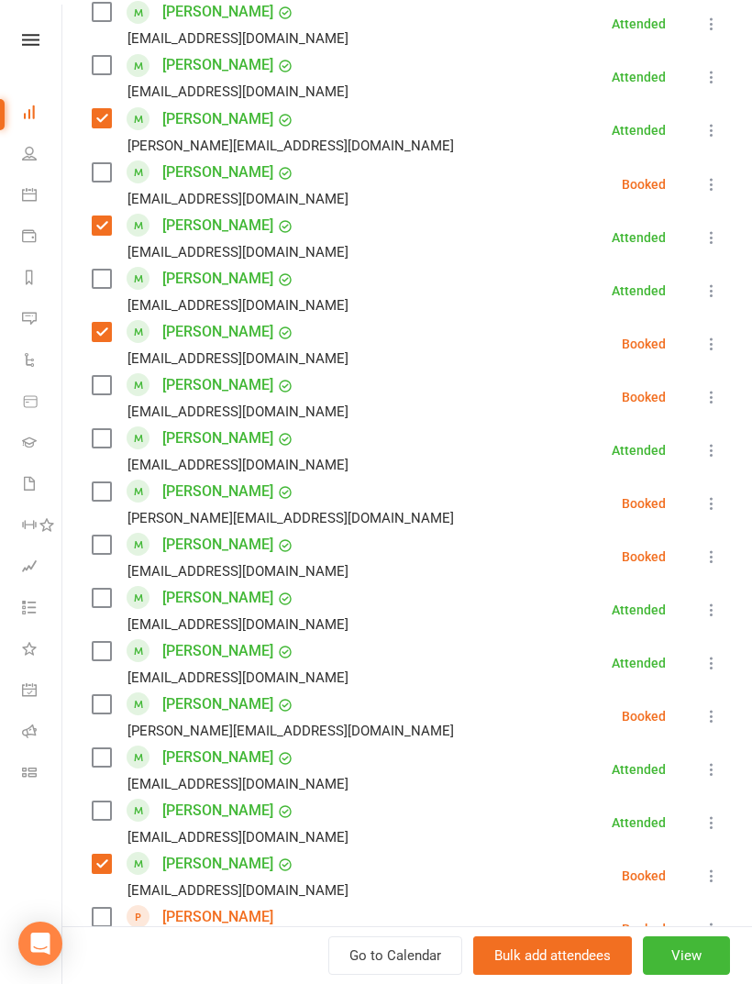
click at [93, 642] on label at bounding box center [101, 651] width 18 height 18
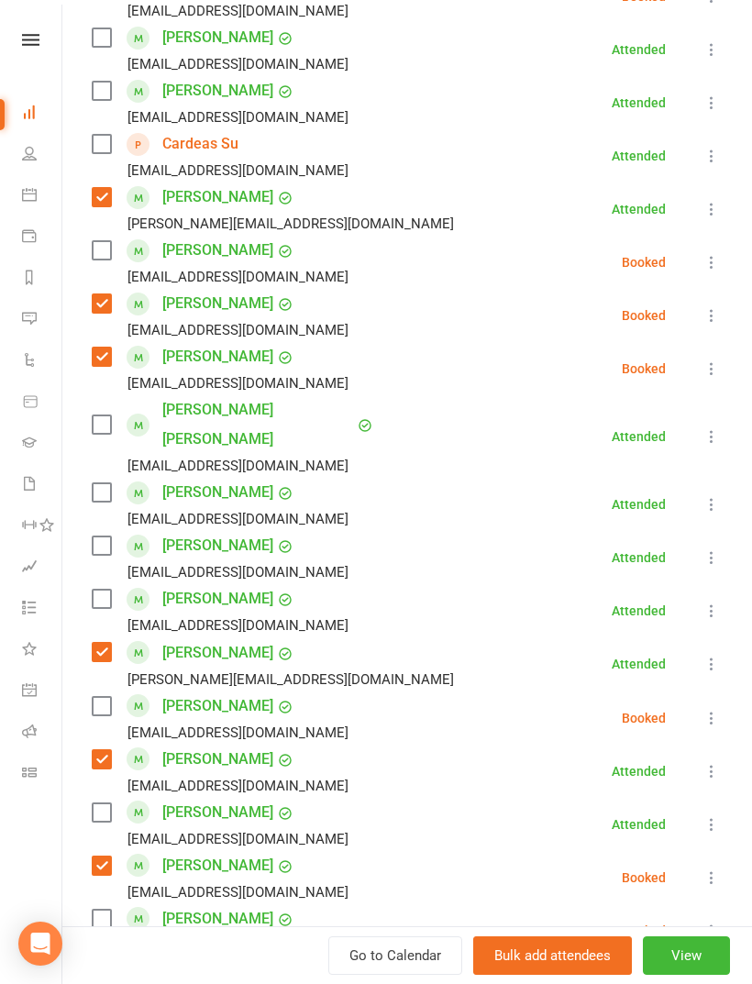
scroll to position [579, 0]
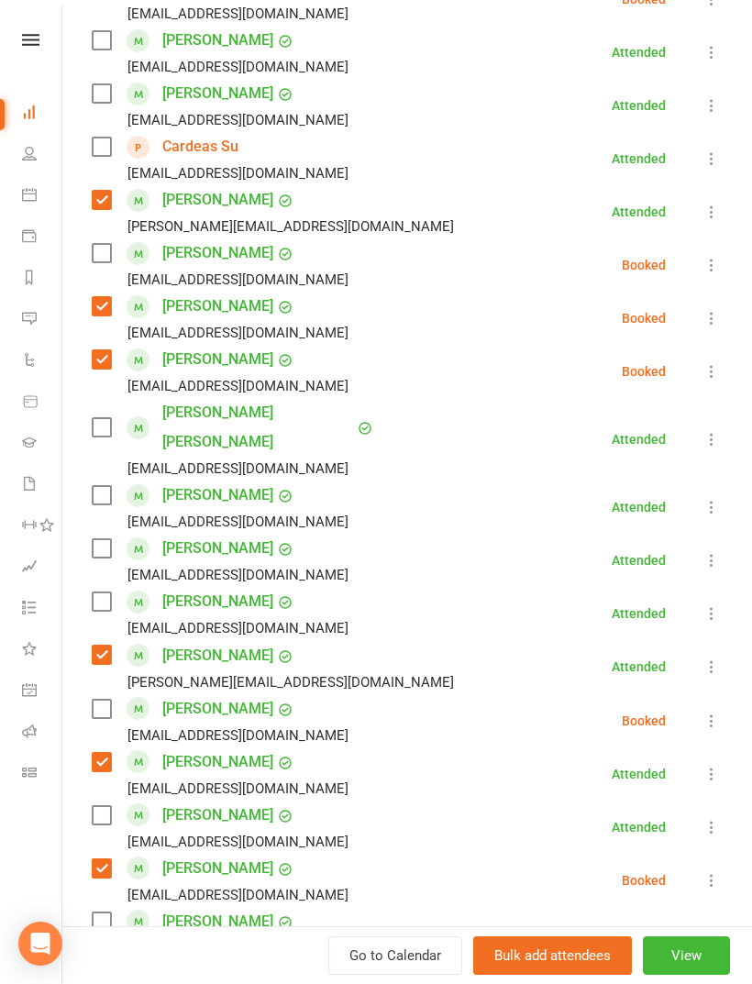
click at [97, 249] on label at bounding box center [101, 253] width 18 height 18
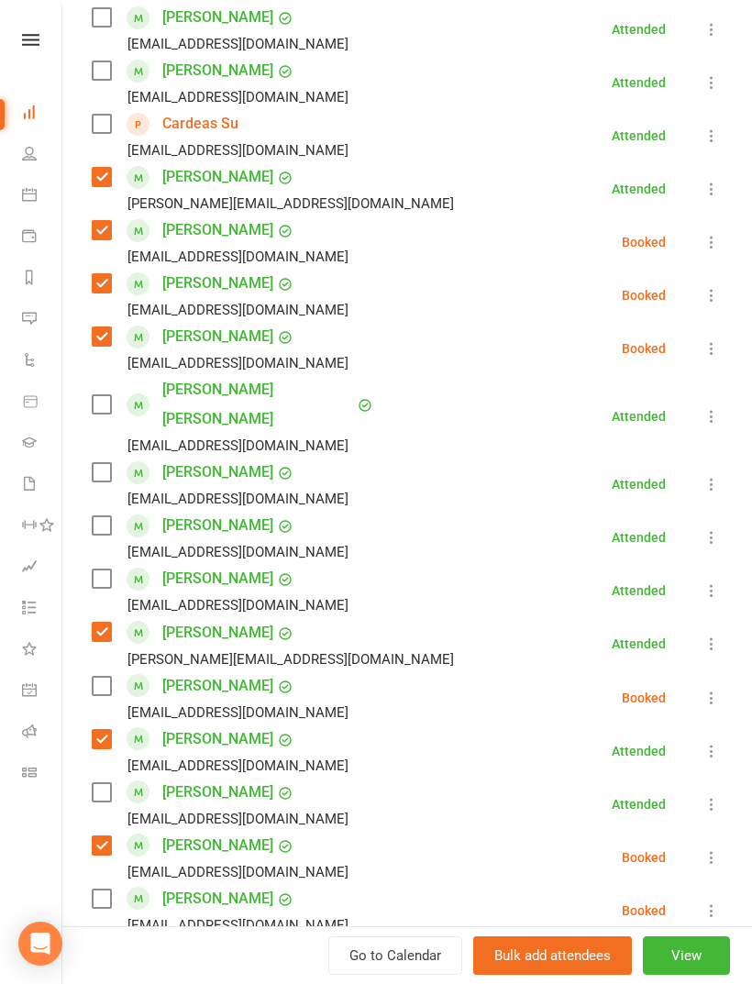
scroll to position [605, 0]
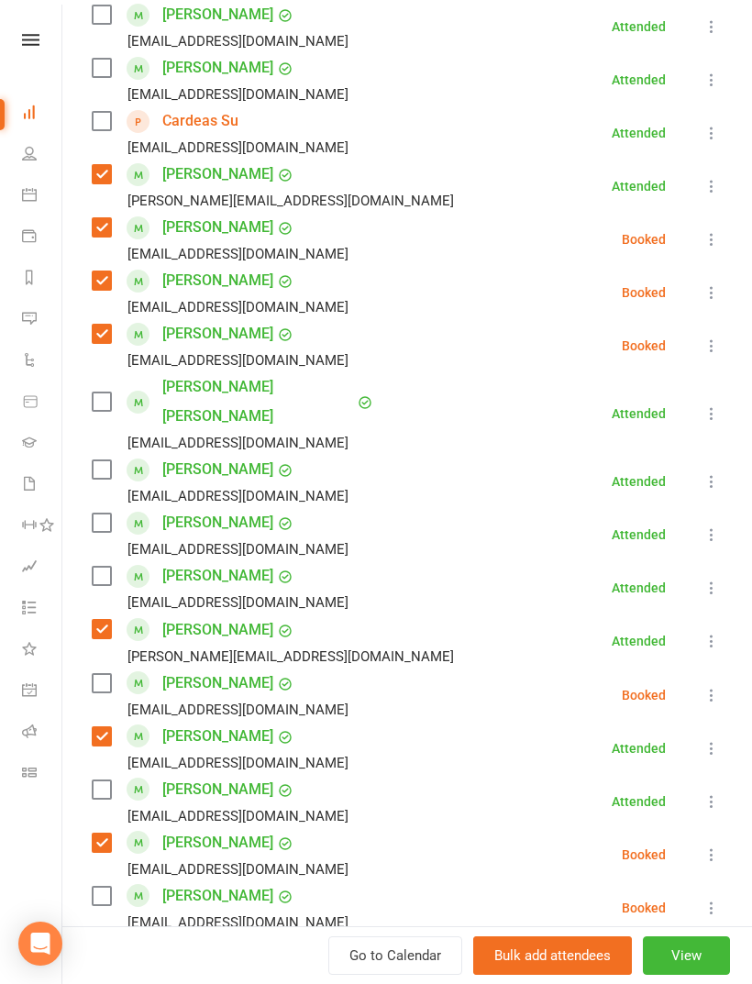
click at [110, 460] on label at bounding box center [101, 469] width 18 height 18
click at [108, 513] on label at bounding box center [101, 522] width 18 height 18
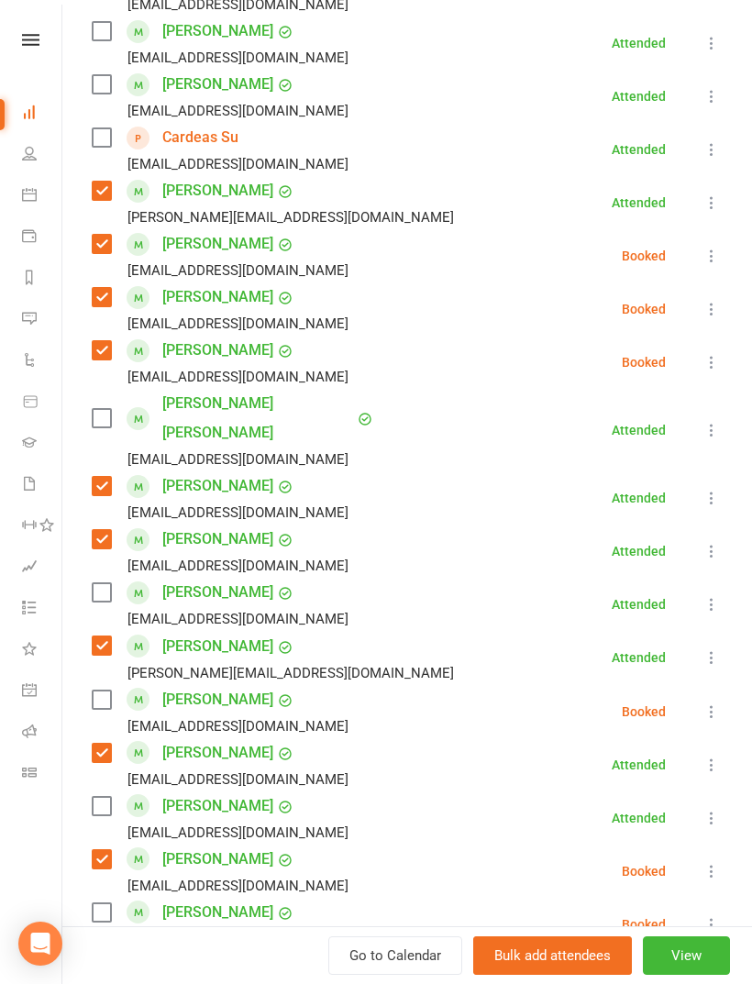
click at [99, 583] on label at bounding box center [101, 592] width 18 height 18
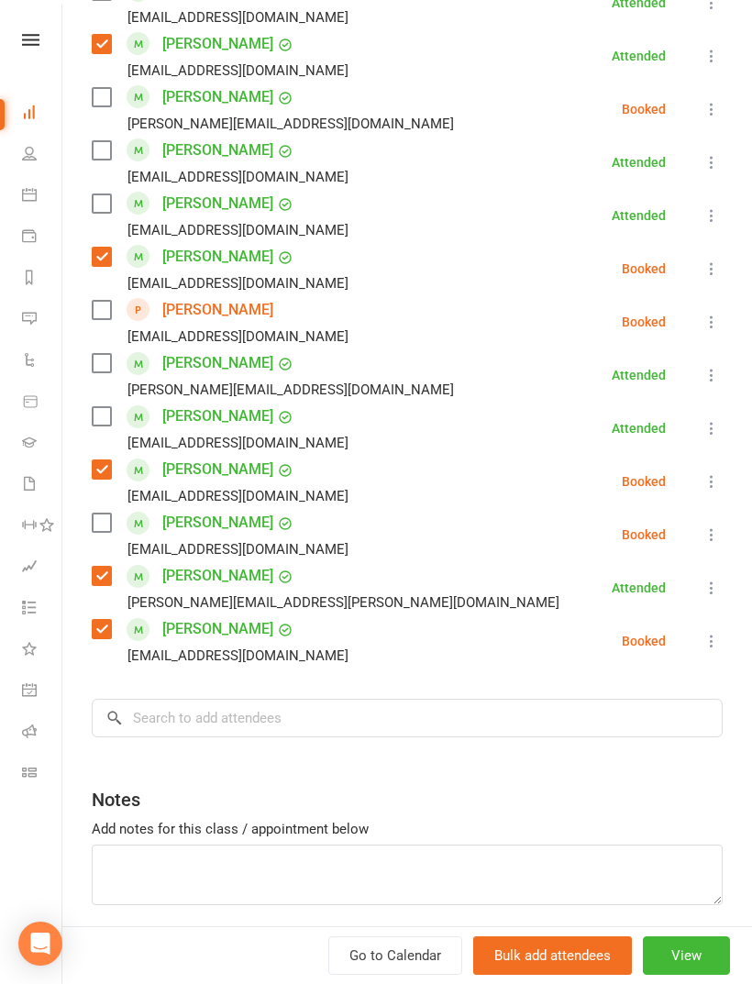
scroll to position [1720, 0]
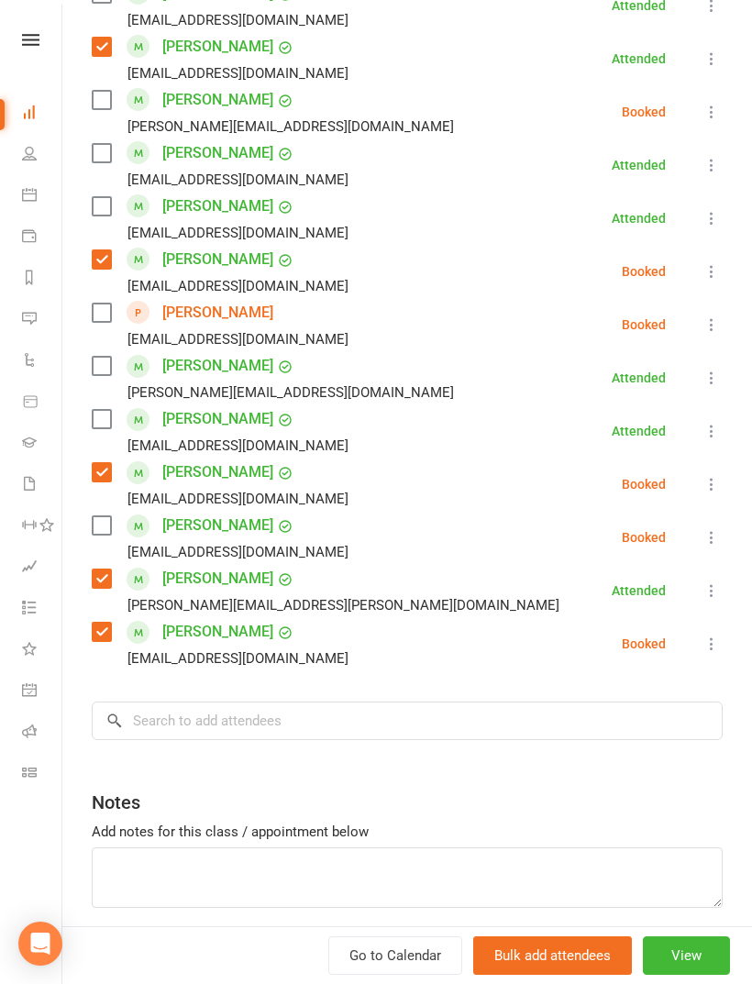
click at [105, 303] on label at bounding box center [101, 312] width 18 height 18
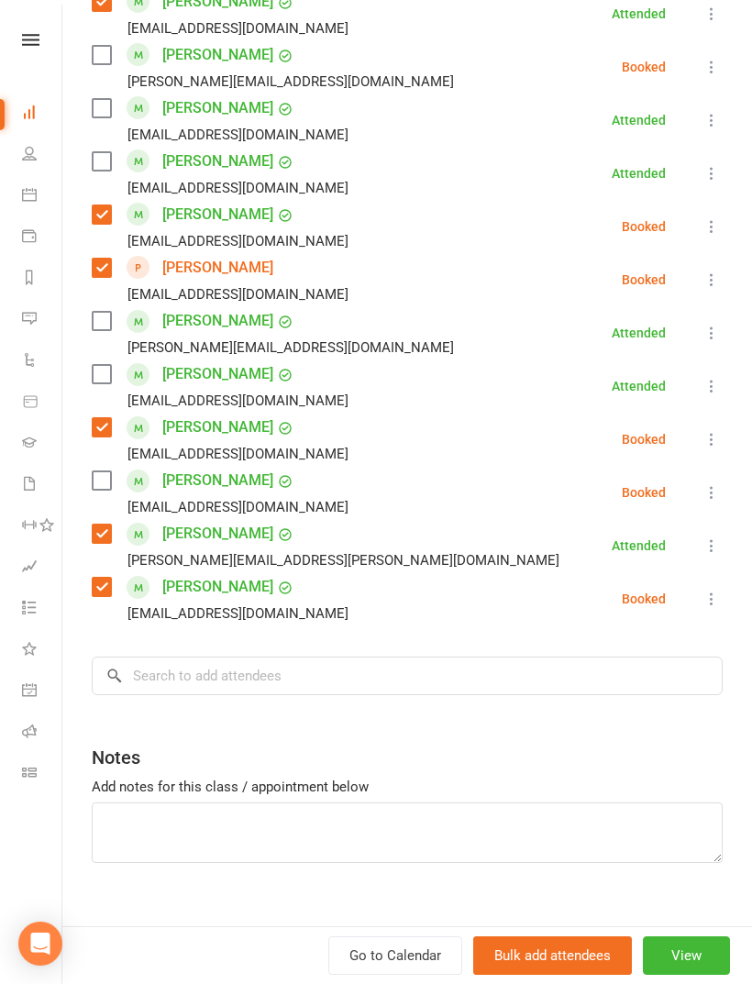
scroll to position [1764, 0]
click at [468, 657] on input "search" at bounding box center [407, 676] width 631 height 39
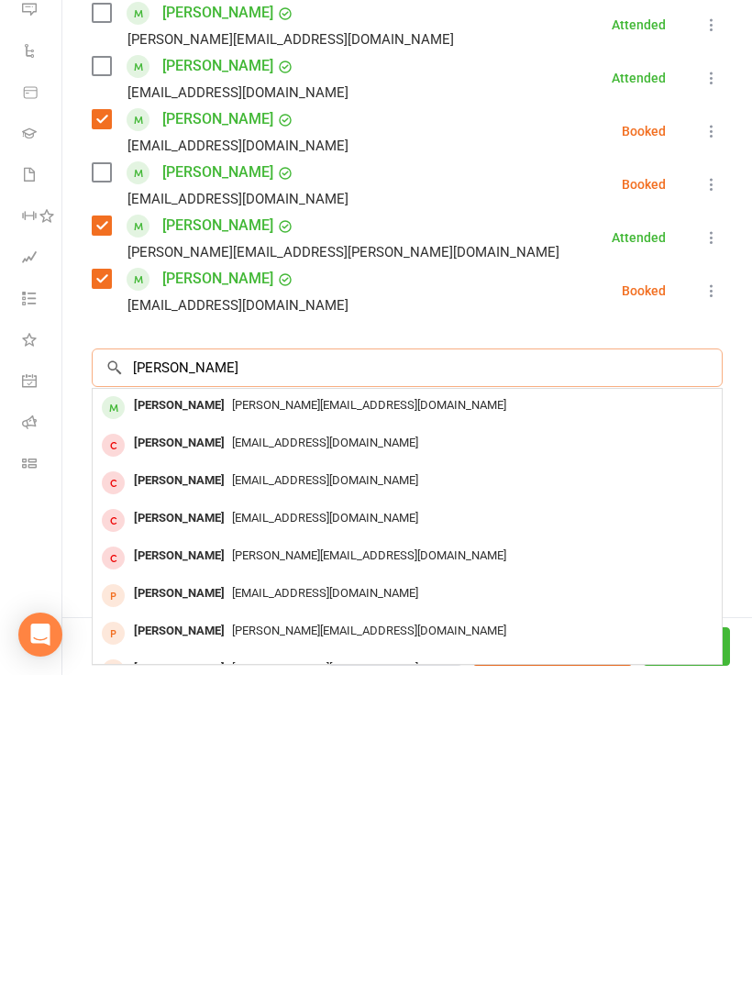
type input "Isaac sim"
click at [324, 707] on span "isaac.simont@gmail.com" at bounding box center [369, 714] width 274 height 14
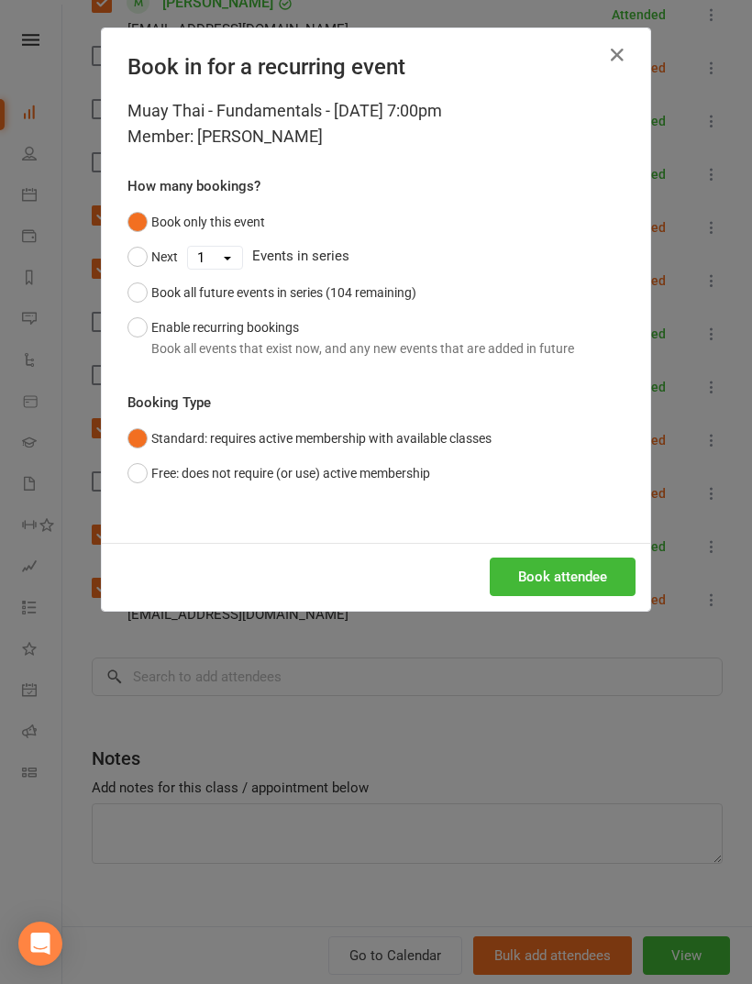
click at [597, 580] on button "Book attendee" at bounding box center [563, 576] width 146 height 39
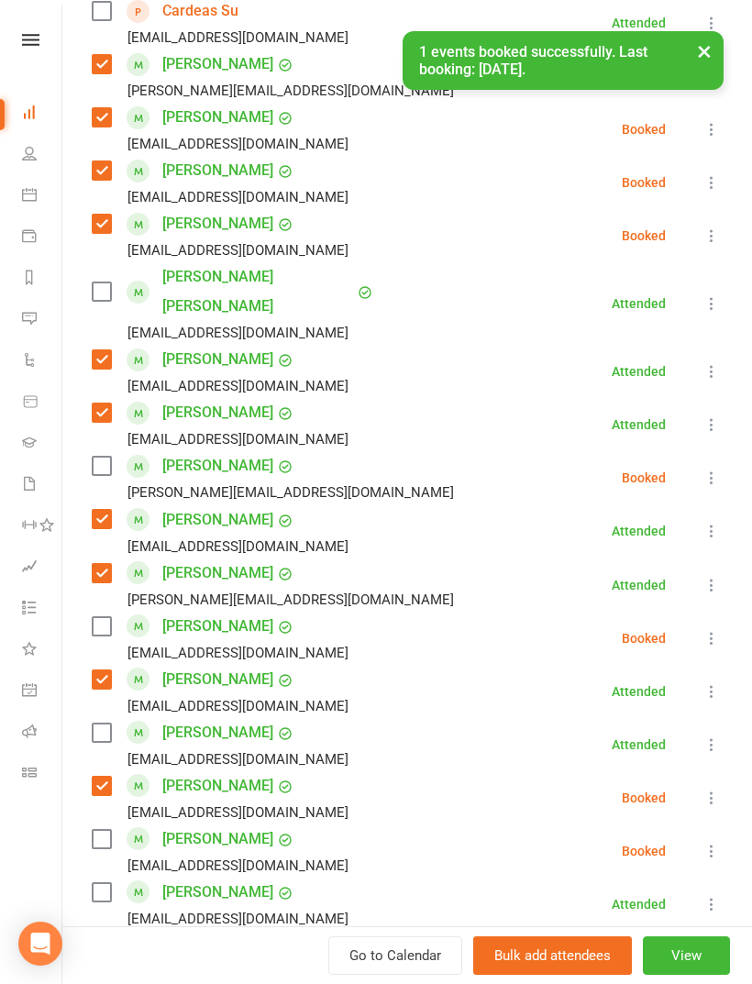
scroll to position [703, 0]
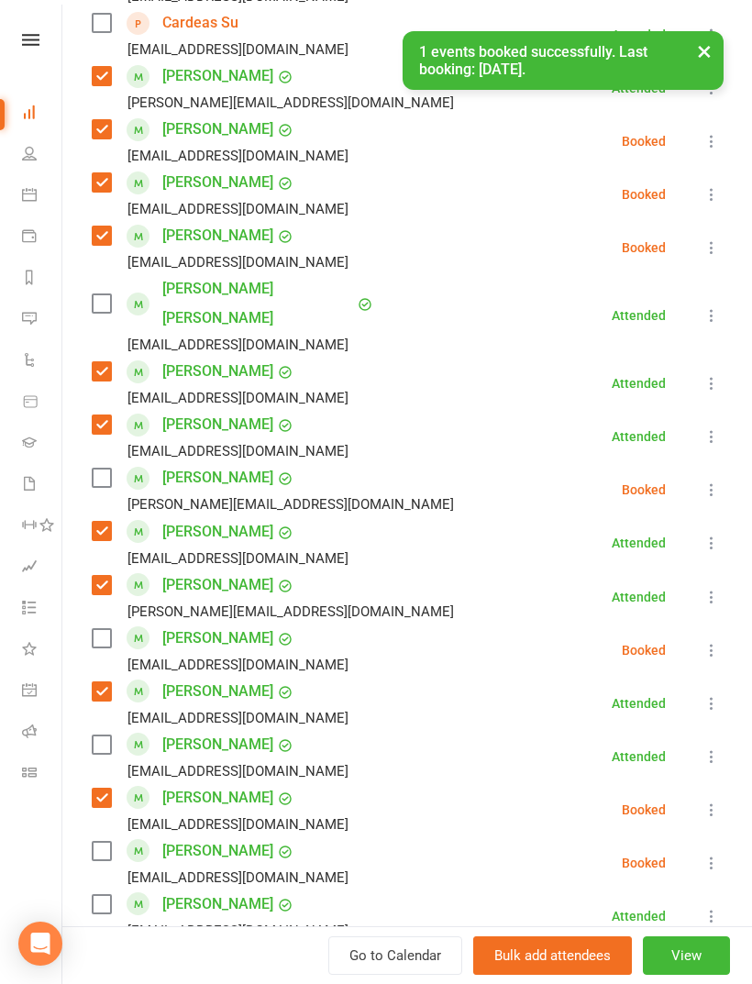
click at [105, 469] on label at bounding box center [101, 478] width 18 height 18
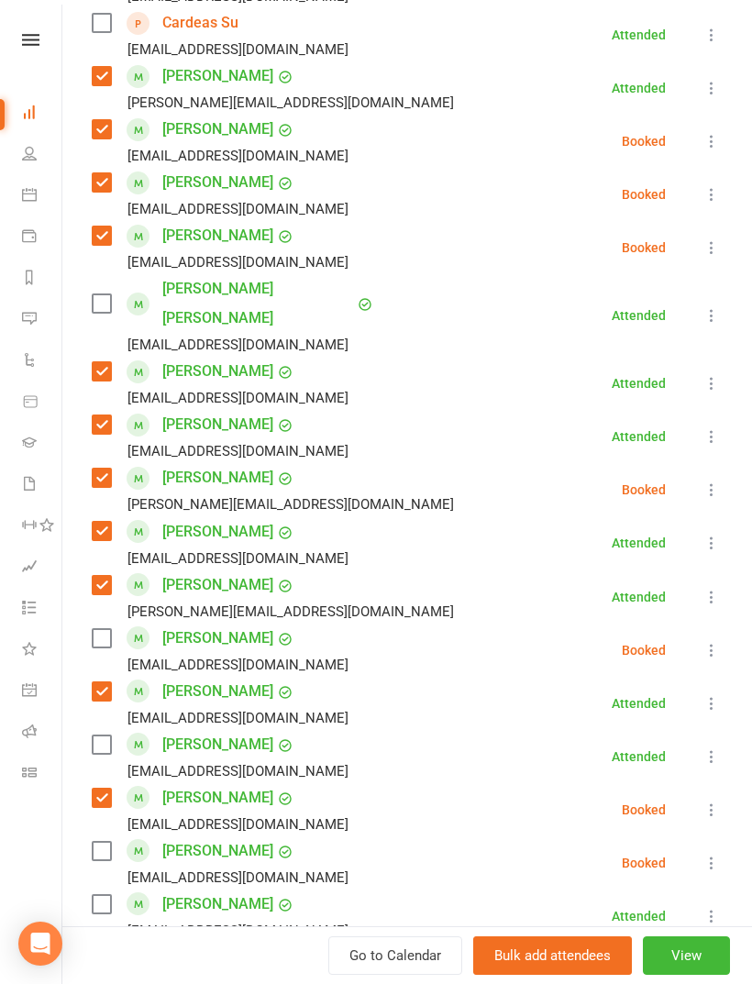
click at [93, 629] on label at bounding box center [101, 638] width 18 height 18
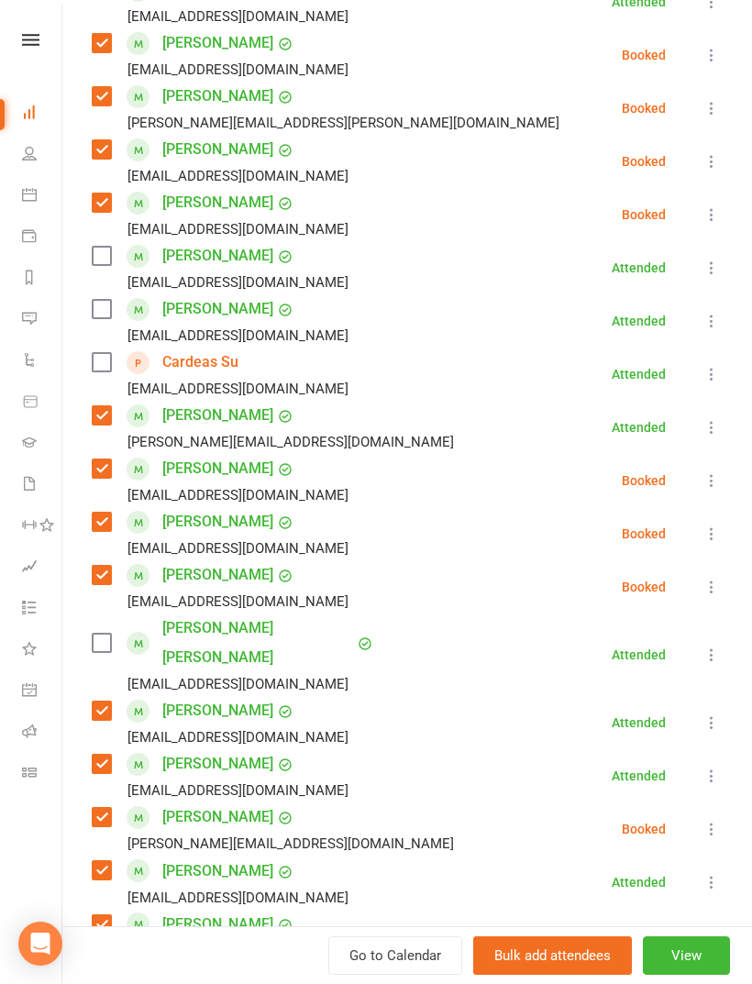
scroll to position [369, 0]
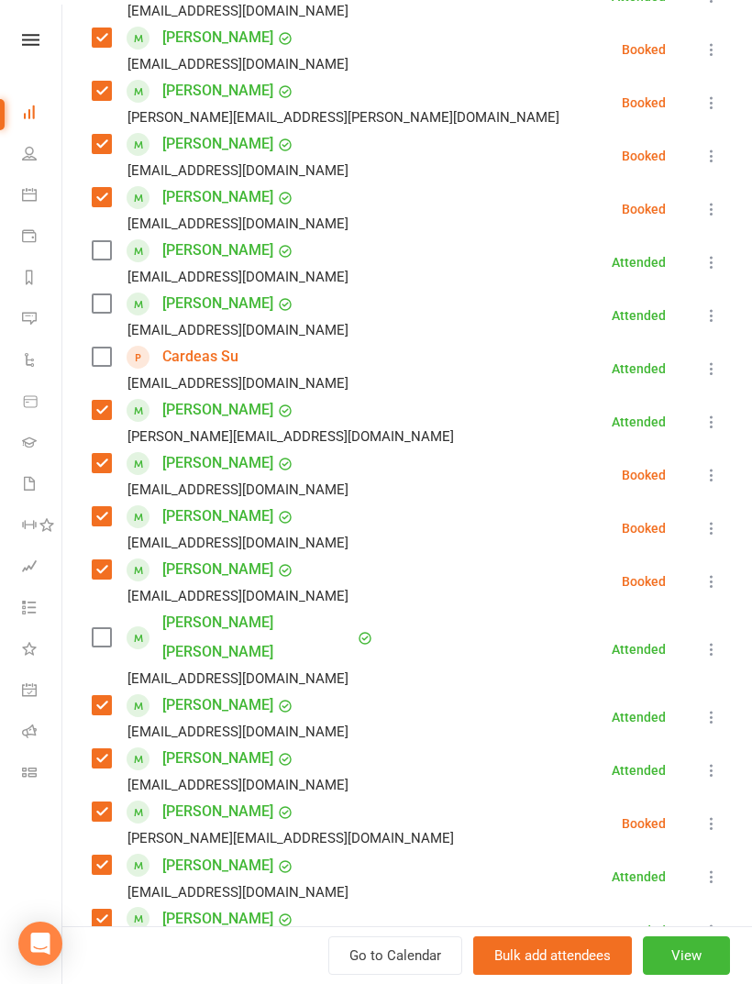
click at [103, 357] on label at bounding box center [101, 356] width 18 height 18
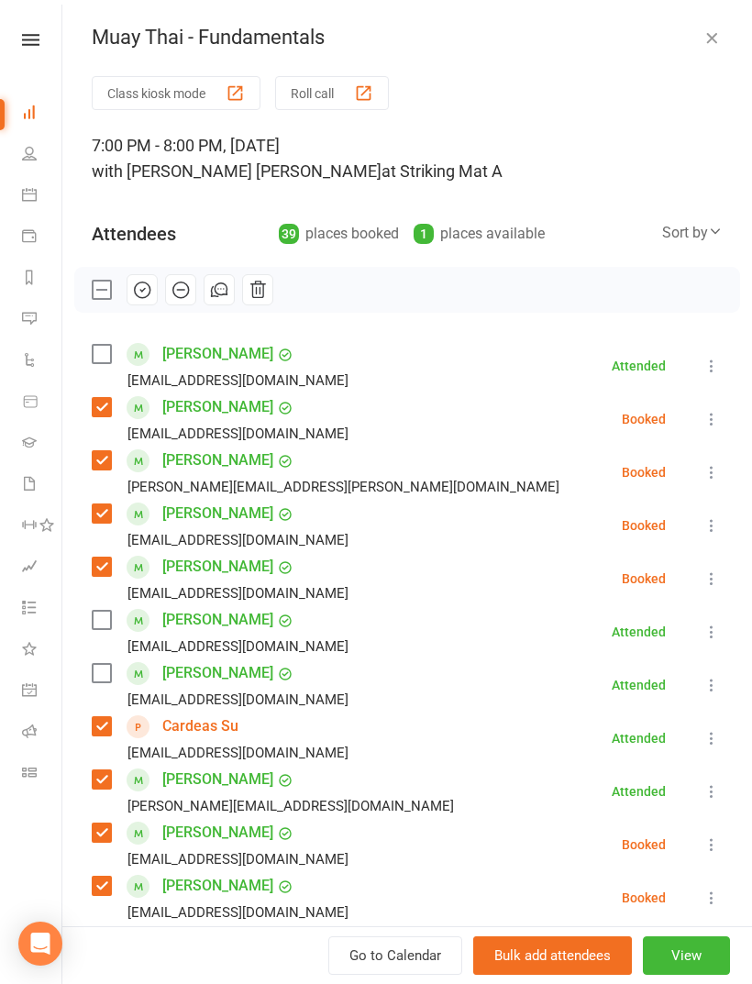
scroll to position [0, 0]
click at [104, 617] on label at bounding box center [101, 620] width 18 height 18
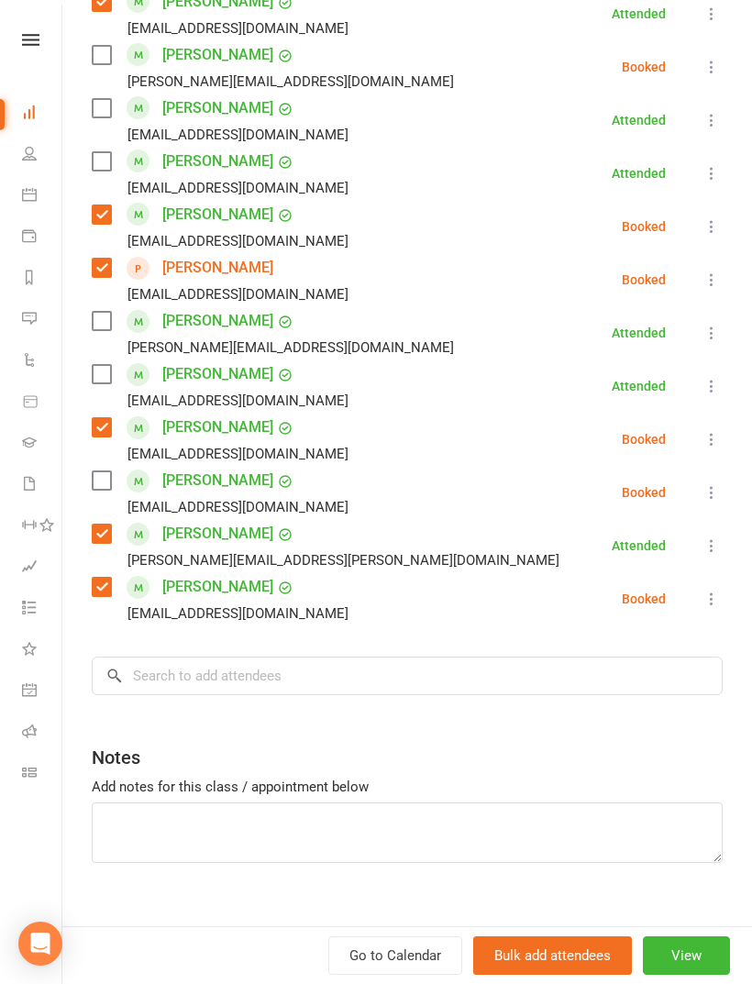
scroll to position [1817, 0]
click at [360, 657] on input "search" at bounding box center [407, 676] width 631 height 39
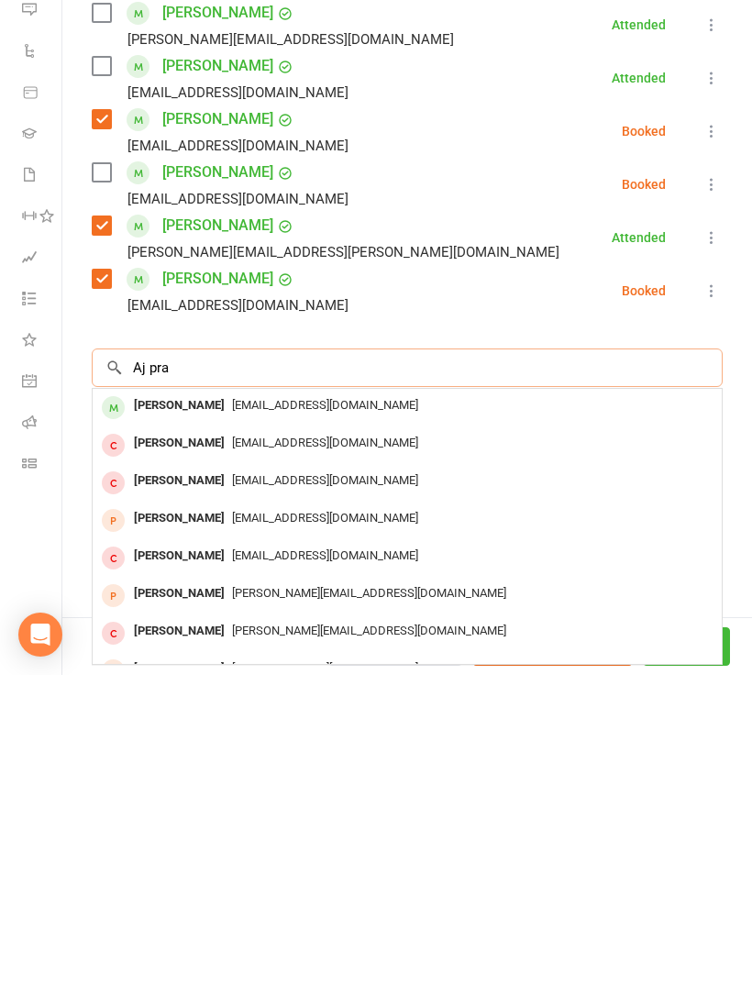
type input "Aj pra"
click at [309, 707] on span "ajaffiliates247@gmail.com" at bounding box center [325, 714] width 186 height 14
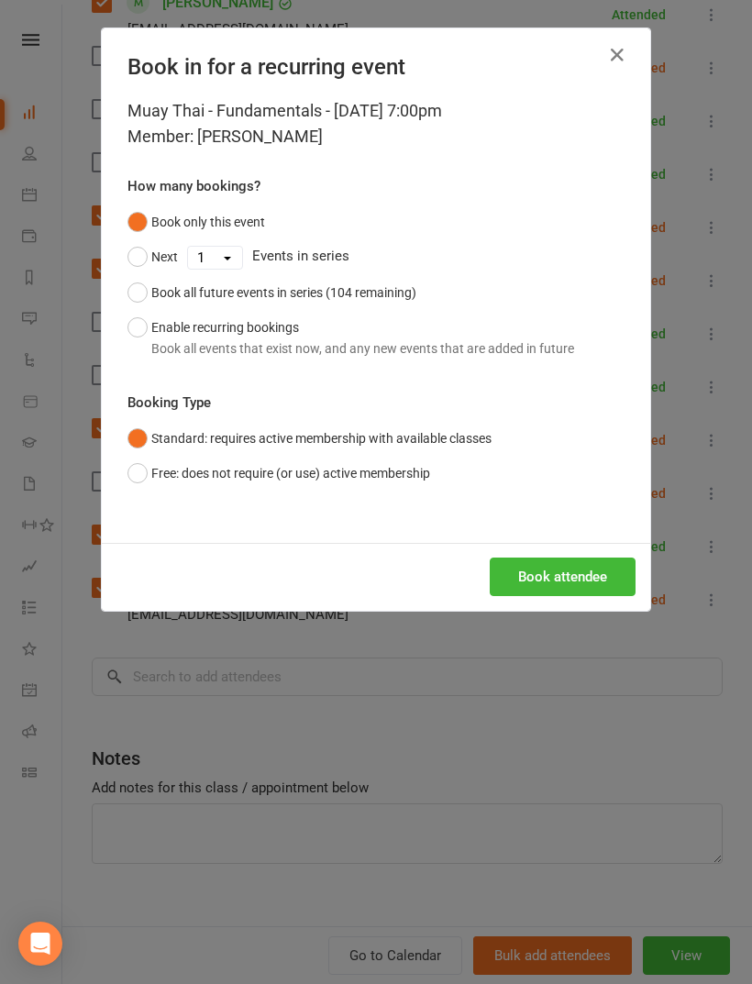
click at [511, 591] on button "Book attendee" at bounding box center [563, 576] width 146 height 39
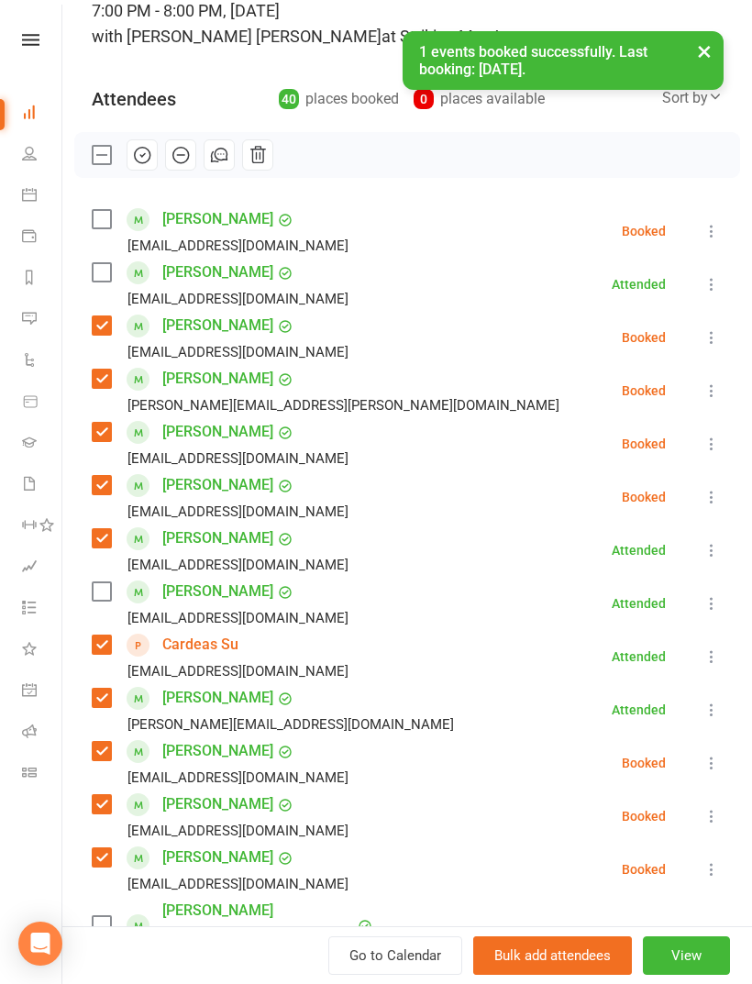
scroll to position [118, 0]
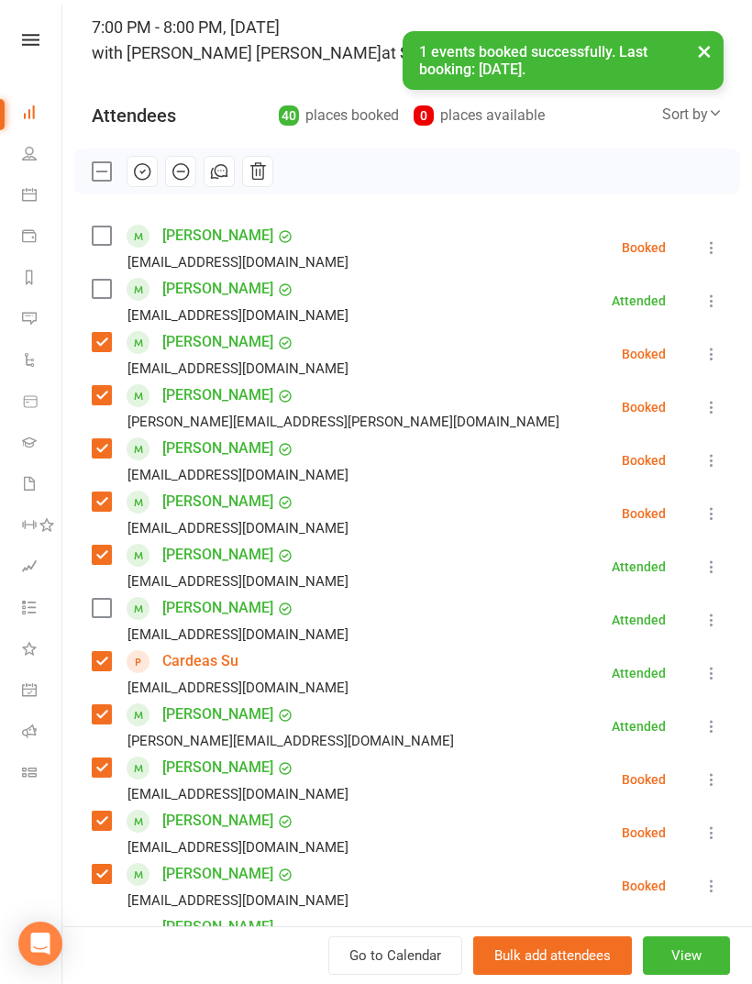
click at [110, 233] on label at bounding box center [101, 235] width 18 height 18
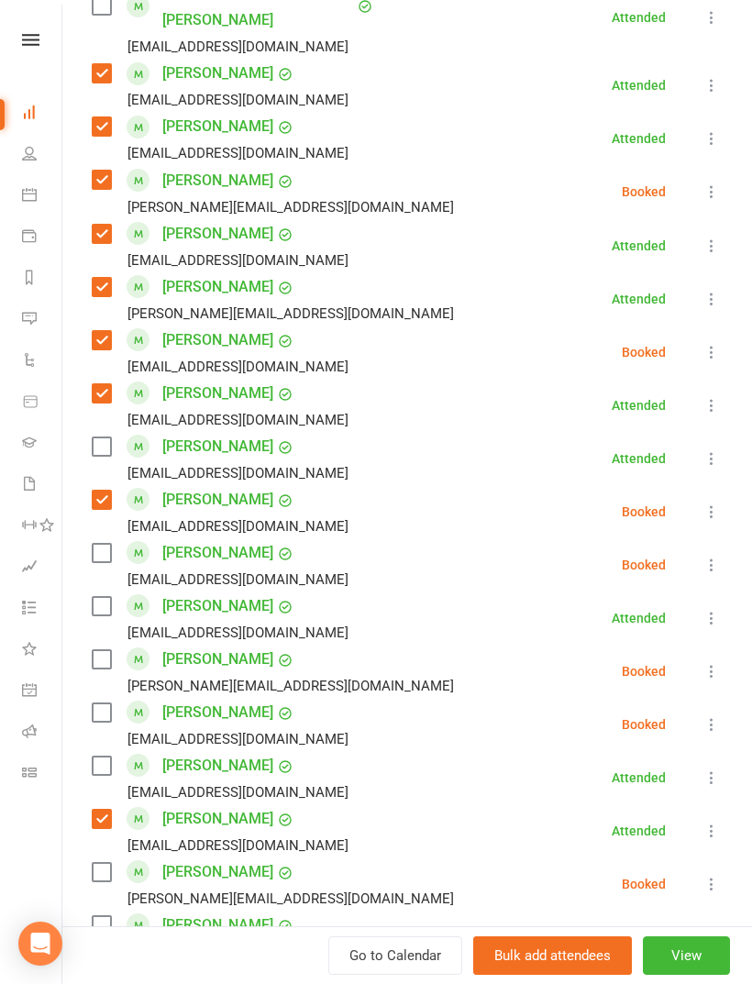
scroll to position [1062, 0]
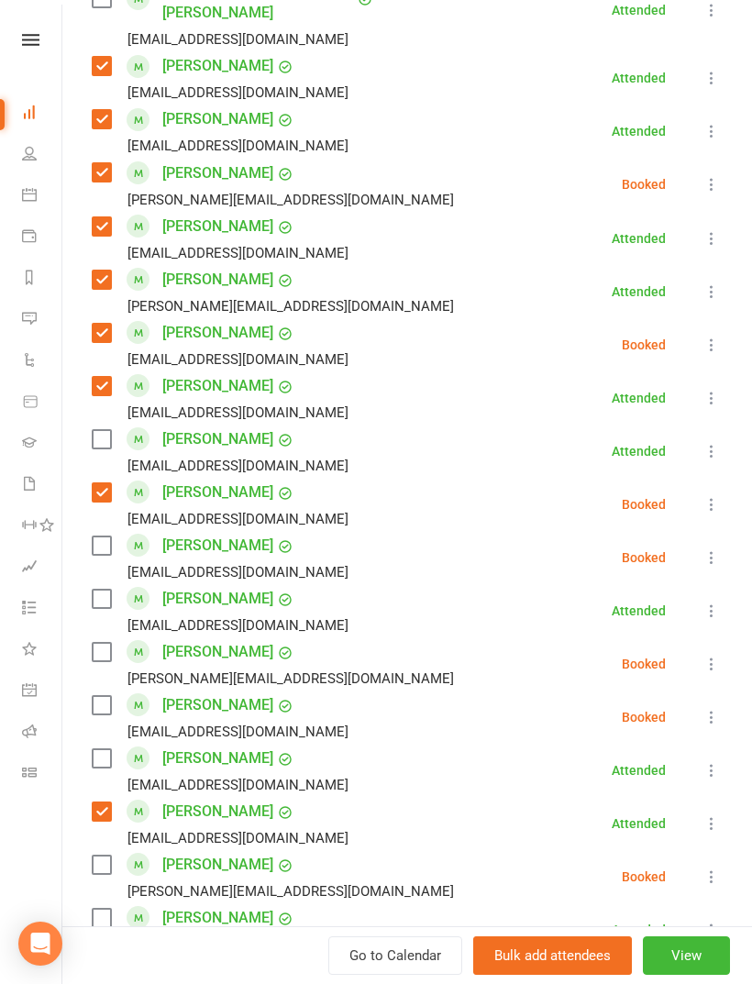
click at [116, 637] on div "Leo Zhang Leo.z3228@gmail.com" at bounding box center [276, 663] width 369 height 53
click at [95, 643] on label at bounding box center [101, 652] width 18 height 18
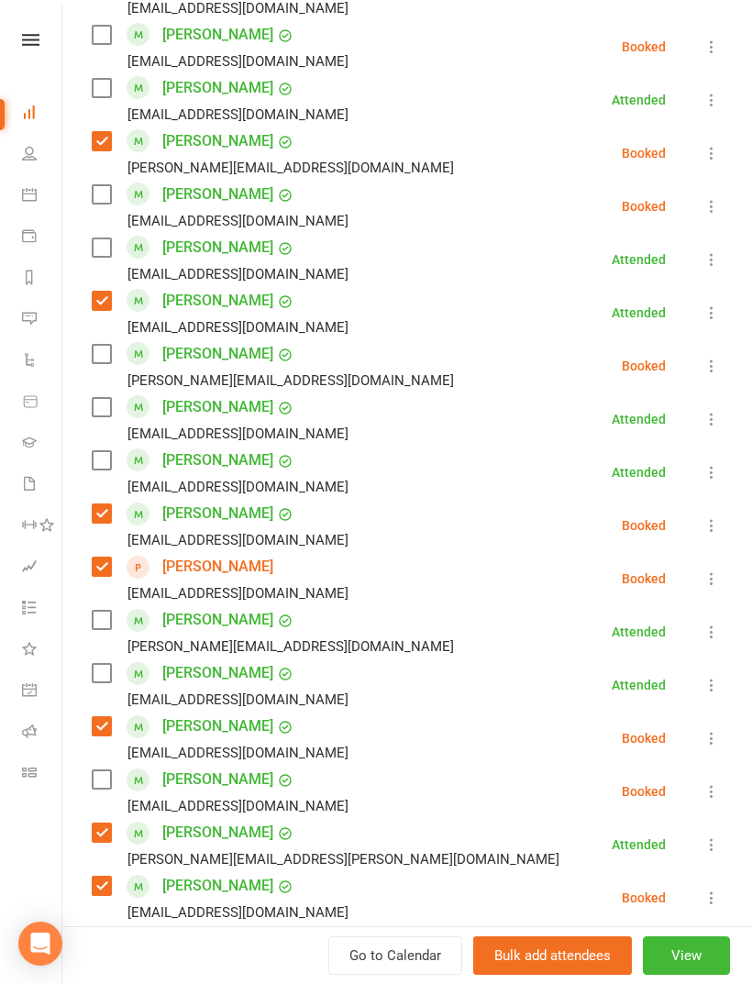
scroll to position [1581, 0]
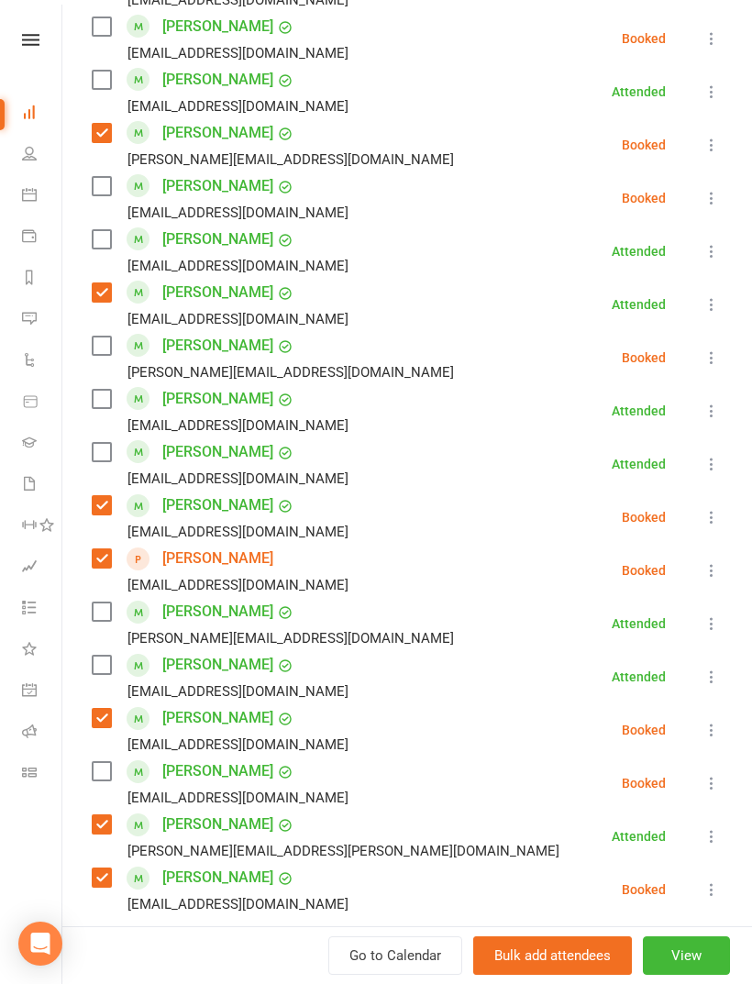
click at [94, 602] on label at bounding box center [101, 611] width 18 height 18
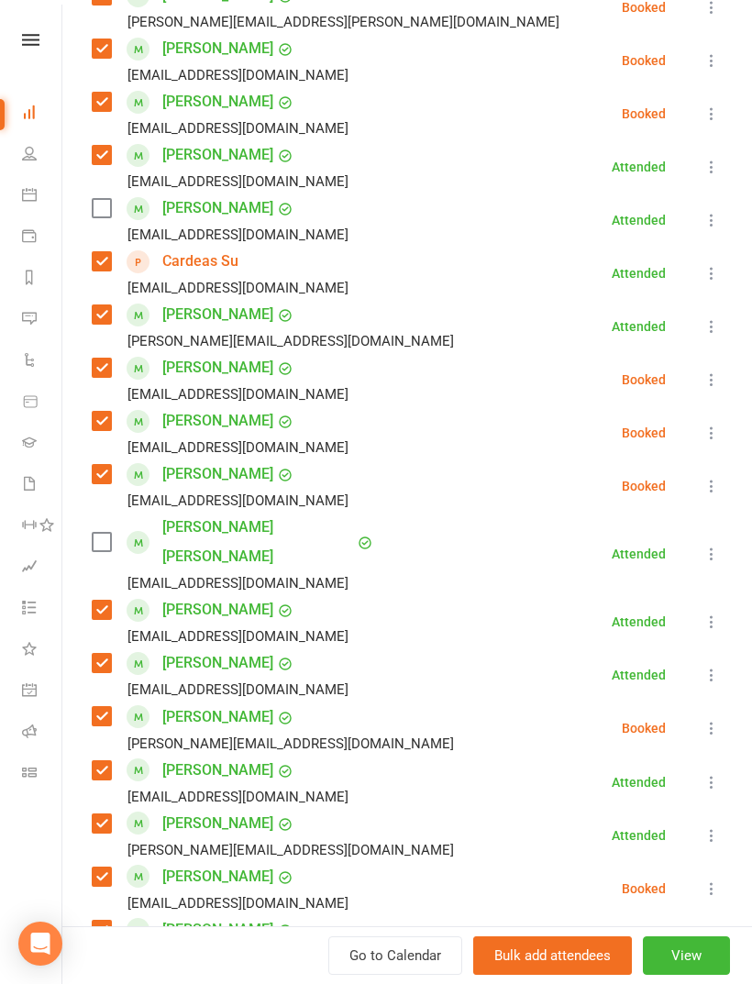
click at [101, 533] on label at bounding box center [101, 542] width 18 height 18
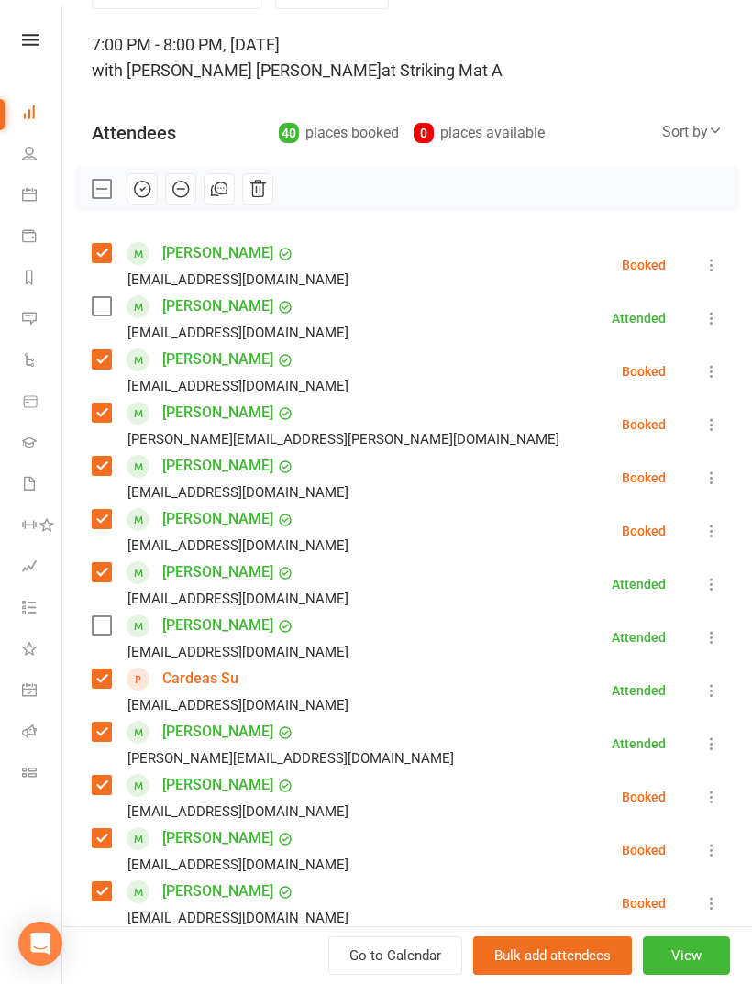
scroll to position [102, 0]
click at [101, 298] on label at bounding box center [101, 305] width 18 height 18
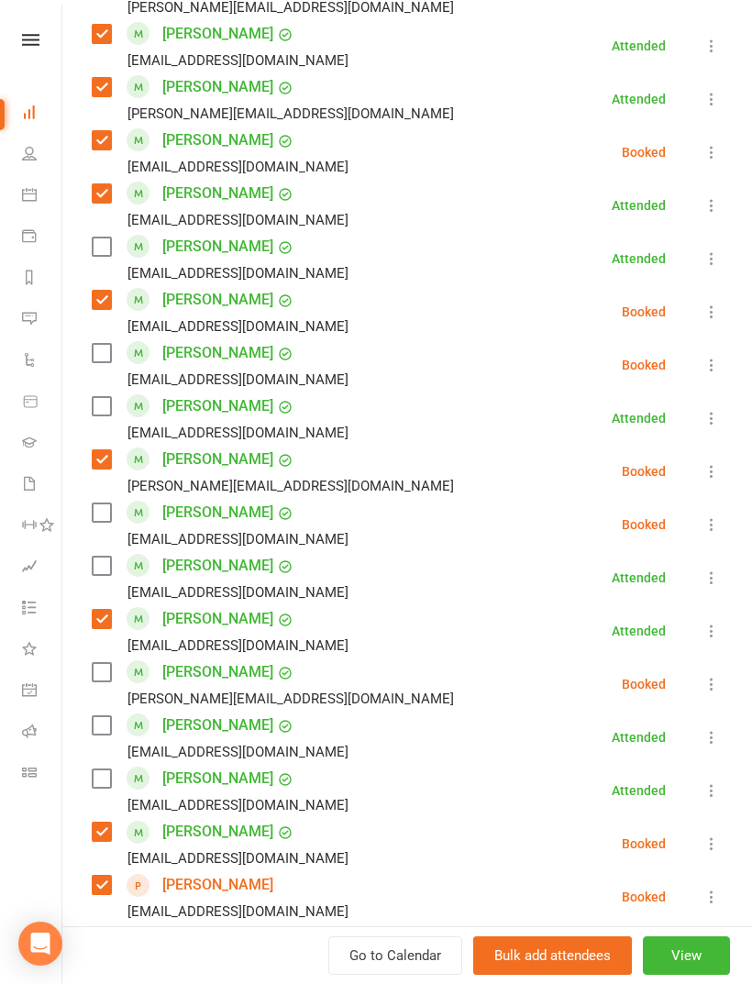
scroll to position [1263, 0]
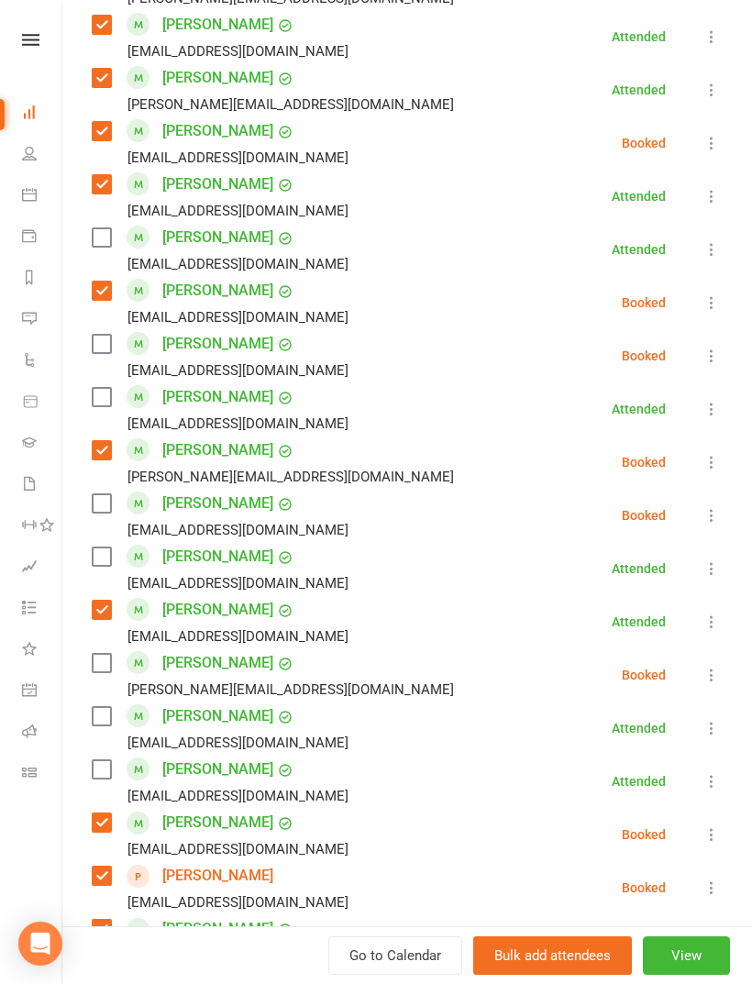
click at [101, 494] on label at bounding box center [101, 503] width 18 height 18
click at [93, 329] on div "Lachlan Yu cay1386@yahoo.com" at bounding box center [224, 355] width 264 height 53
click at [105, 335] on label at bounding box center [101, 344] width 18 height 18
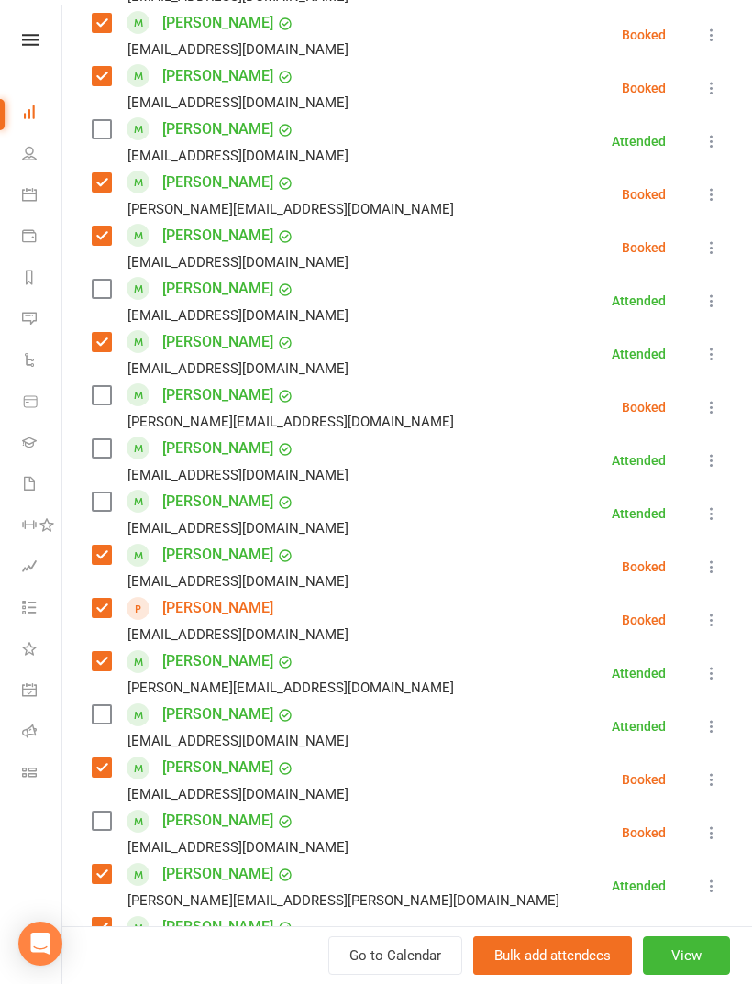
scroll to position [1533, 0]
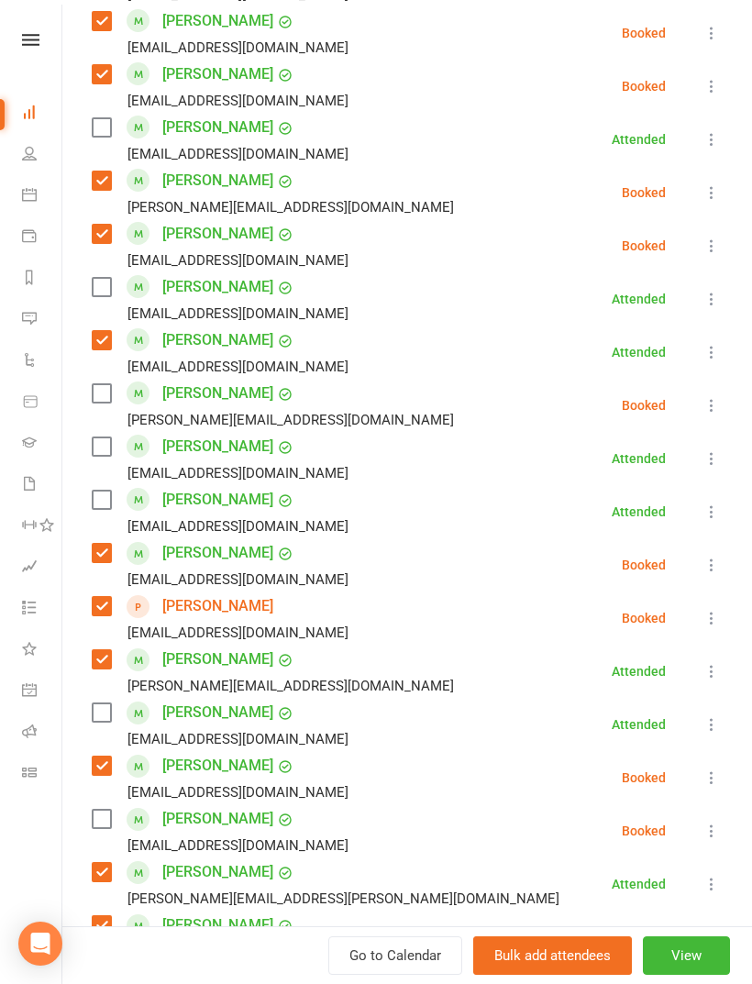
click at [105, 384] on label at bounding box center [101, 393] width 18 height 18
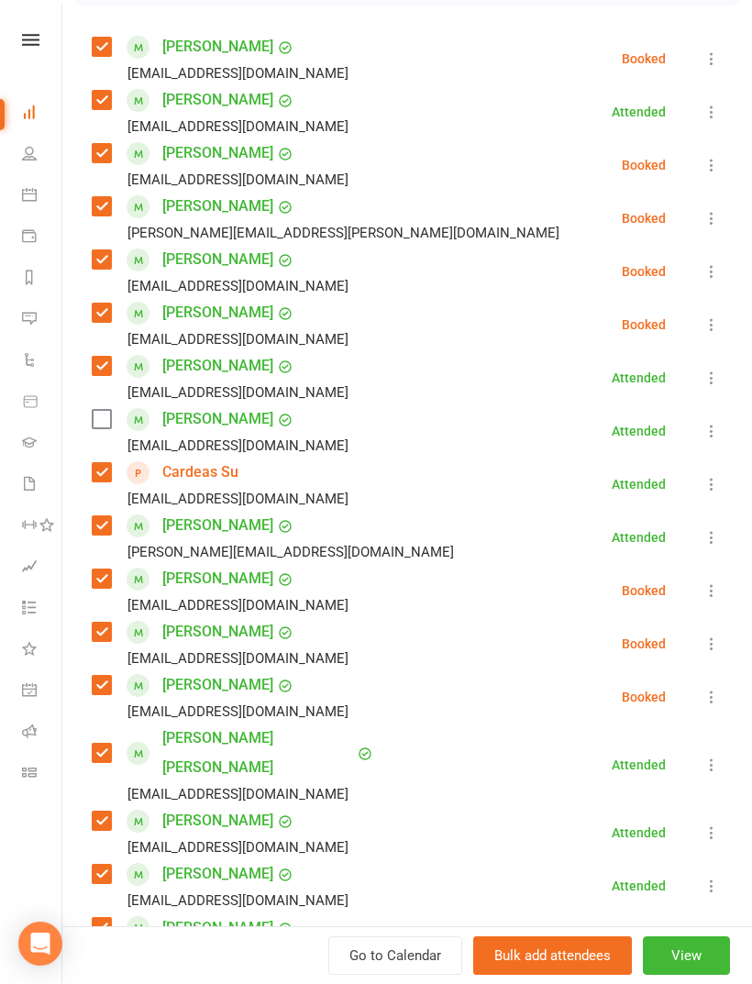
click at [110, 422] on label at bounding box center [101, 419] width 18 height 18
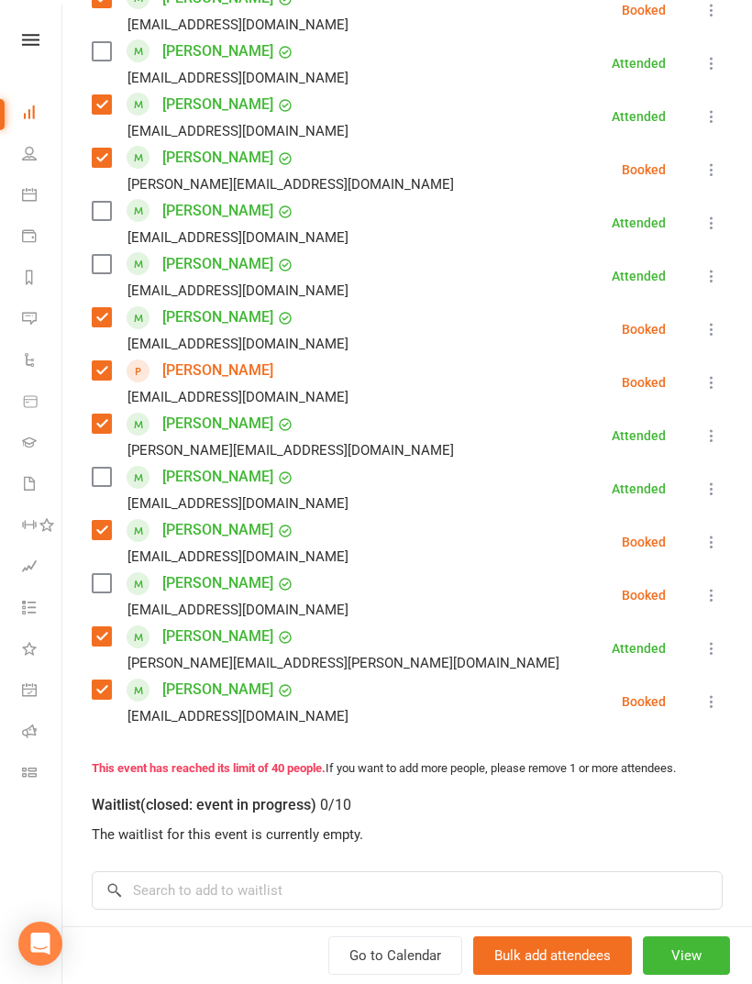
scroll to position [1788, 0]
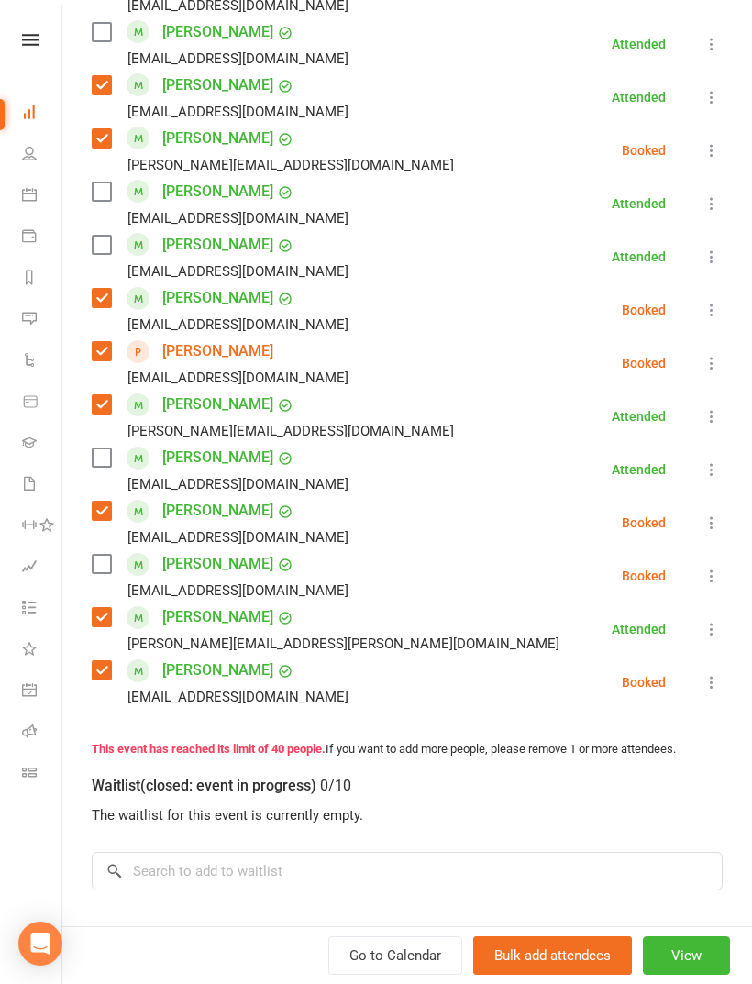
click at [292, 811] on div "Waitlist (closed: event in progress) 0/10 The waitlist for this event is curren…" at bounding box center [407, 824] width 631 height 131
click at [302, 852] on input "search" at bounding box center [407, 871] width 631 height 39
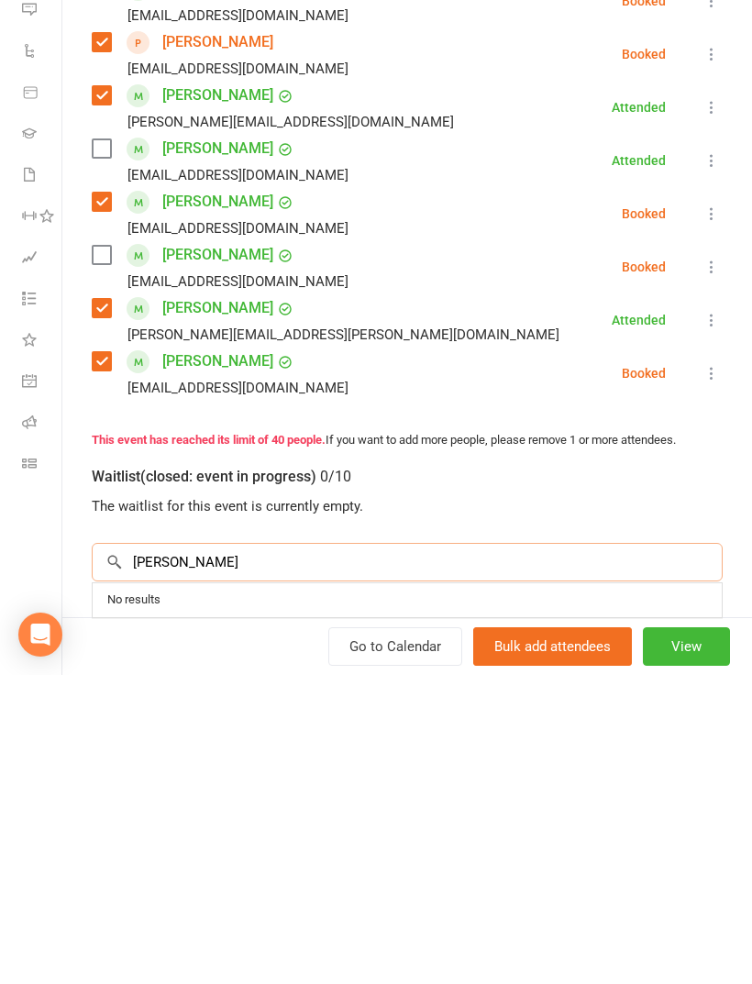
scroll to position [1922, 0]
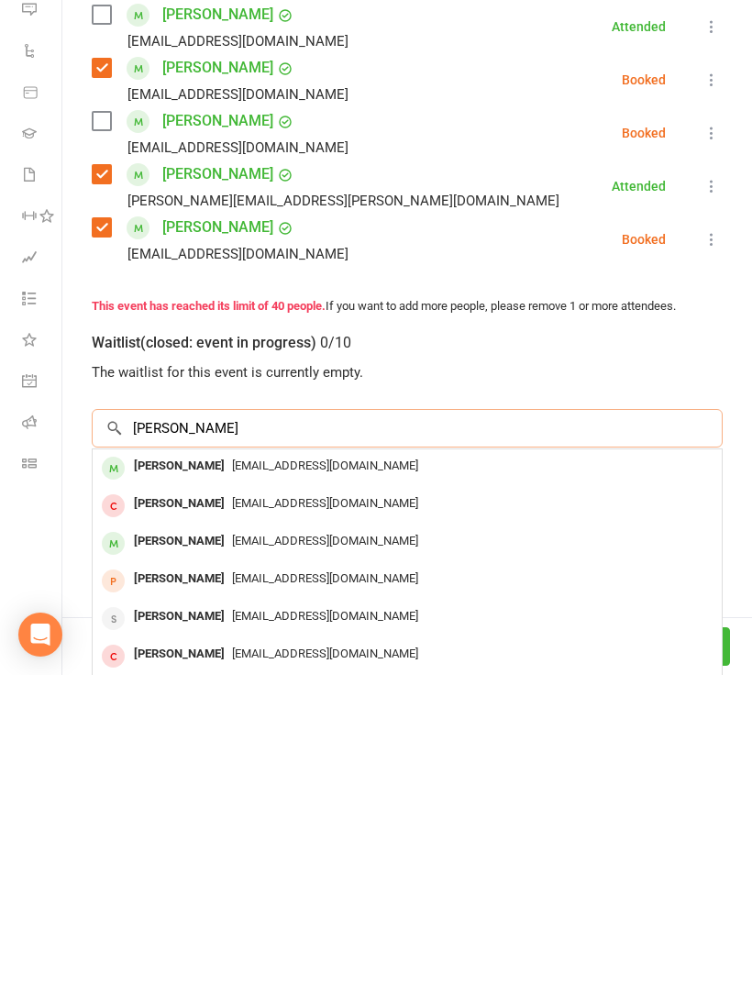
type input "Eddie mi"
click at [278, 767] on span "Eddiemi96@hotmail.com" at bounding box center [325, 774] width 186 height 14
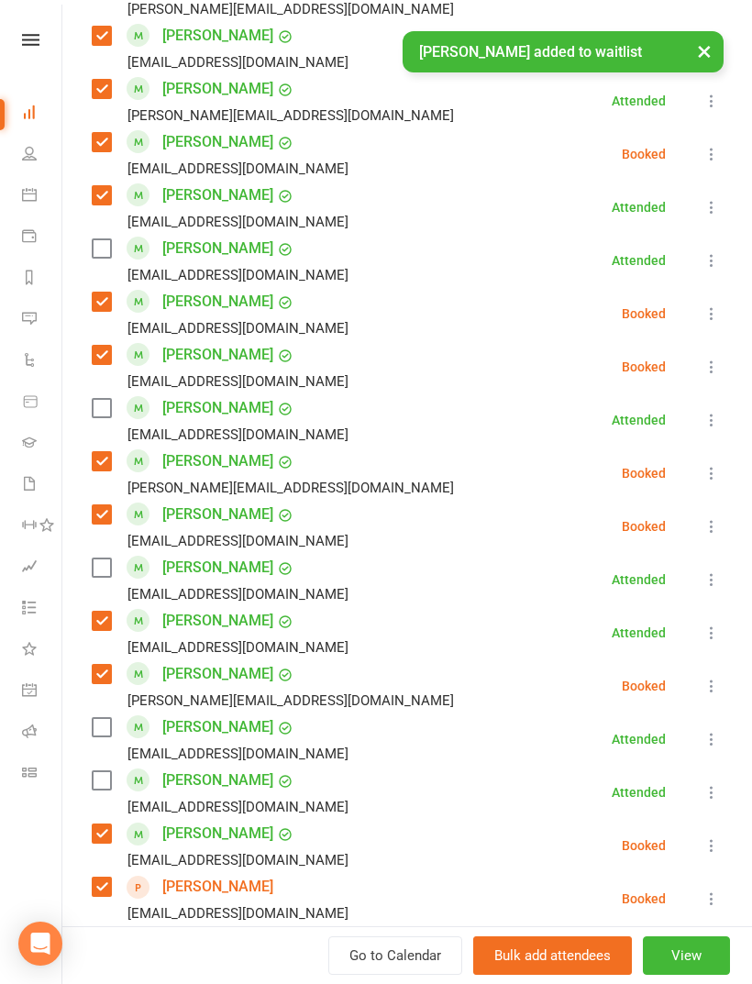
scroll to position [1250, 0]
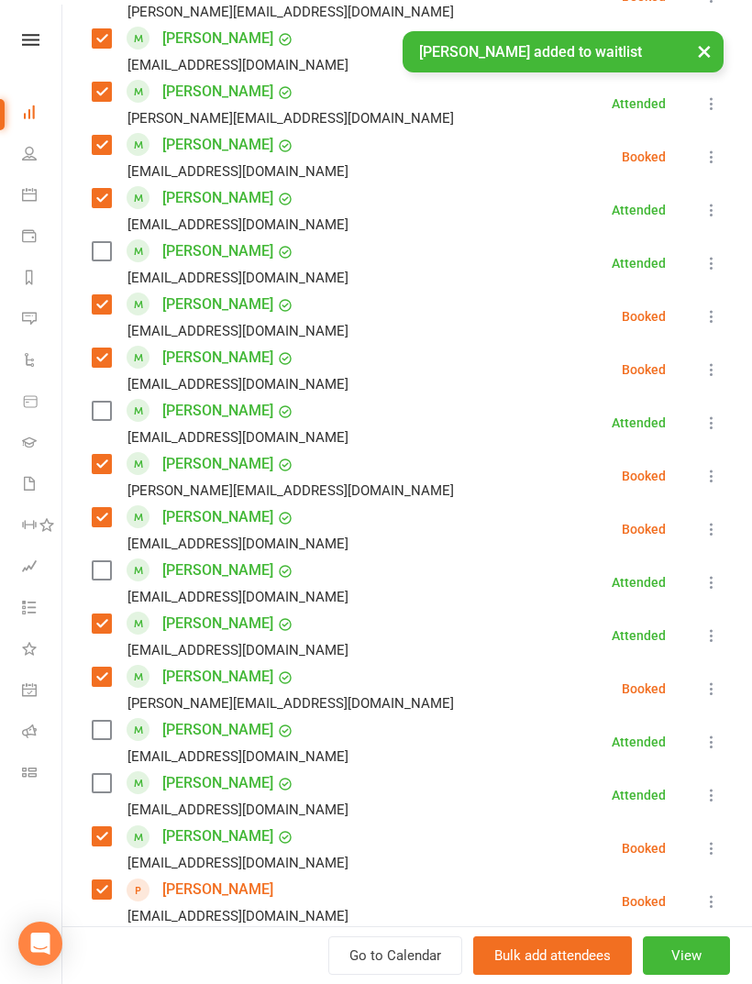
click at [100, 561] on label at bounding box center [101, 570] width 18 height 18
click at [110, 242] on label at bounding box center [101, 251] width 18 height 18
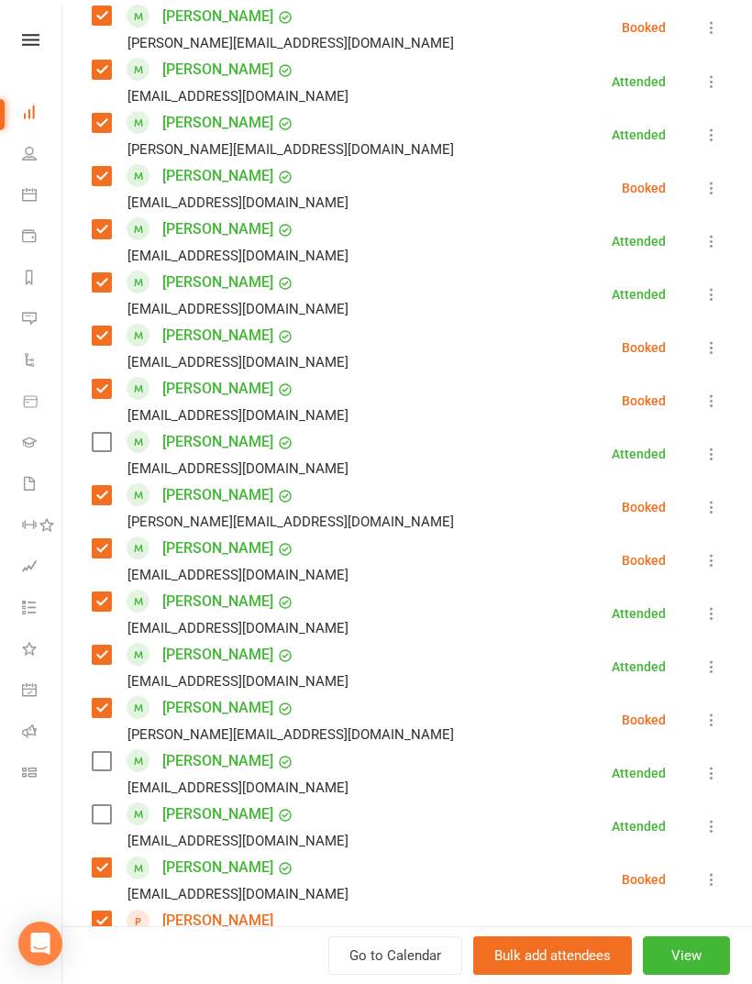
scroll to position [1223, 0]
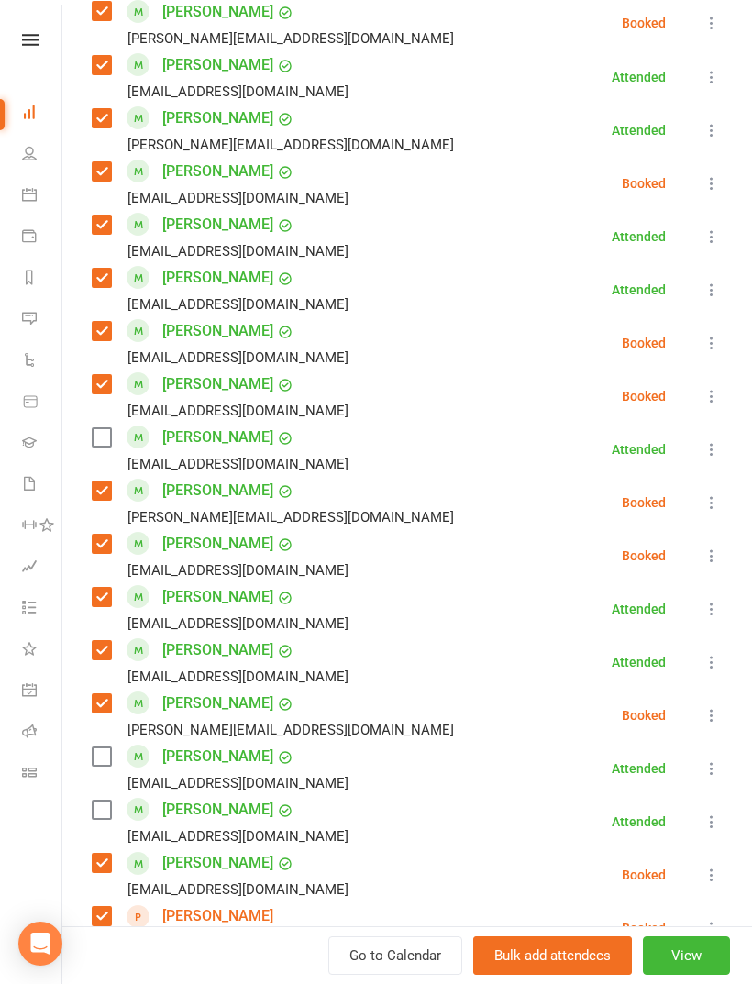
click at [104, 747] on label at bounding box center [101, 756] width 18 height 18
click at [115, 795] on div "Neo Kim neokimaus@gmail.com" at bounding box center [224, 821] width 264 height 53
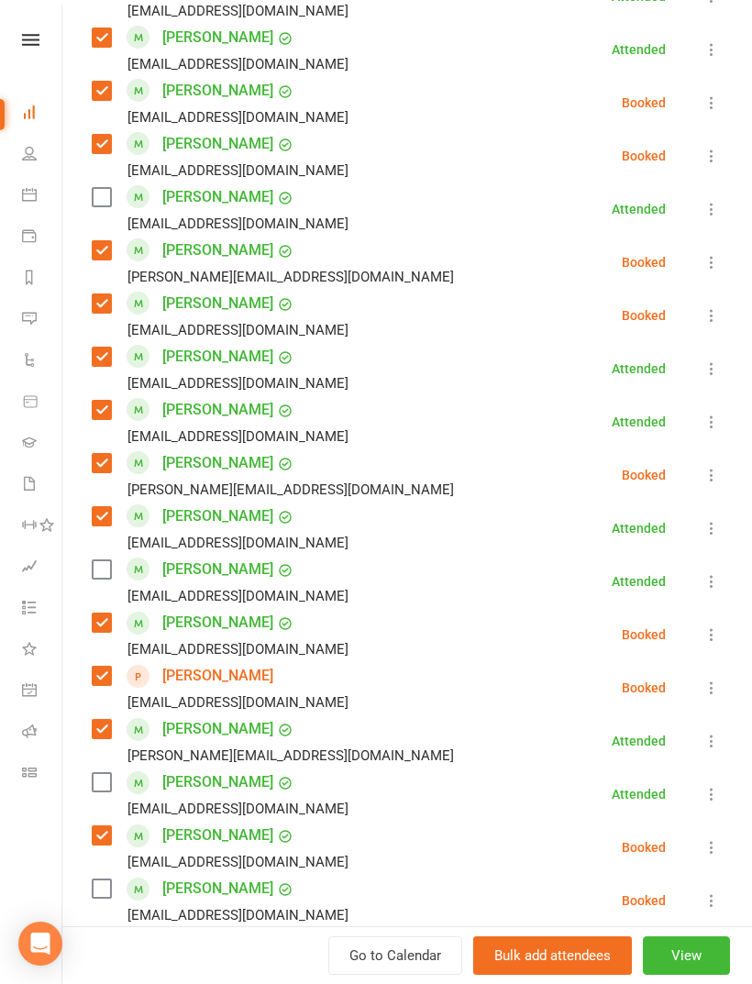
scroll to position [1467, 0]
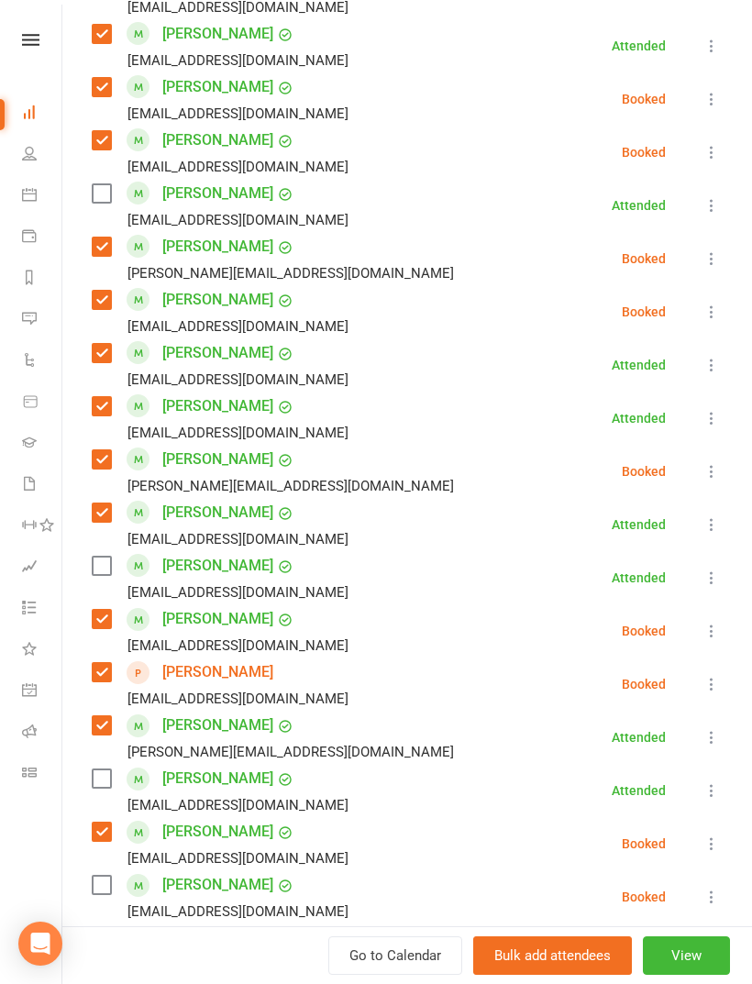
click at [106, 557] on label at bounding box center [101, 566] width 18 height 18
click at [106, 769] on label at bounding box center [101, 778] width 18 height 18
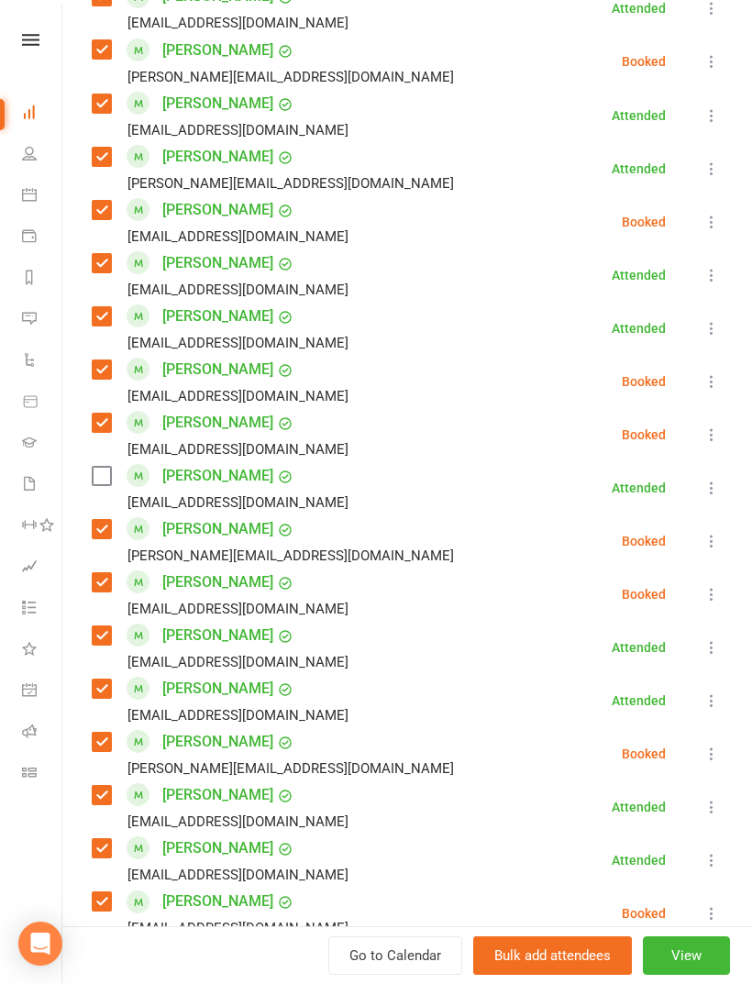
scroll to position [1183, 0]
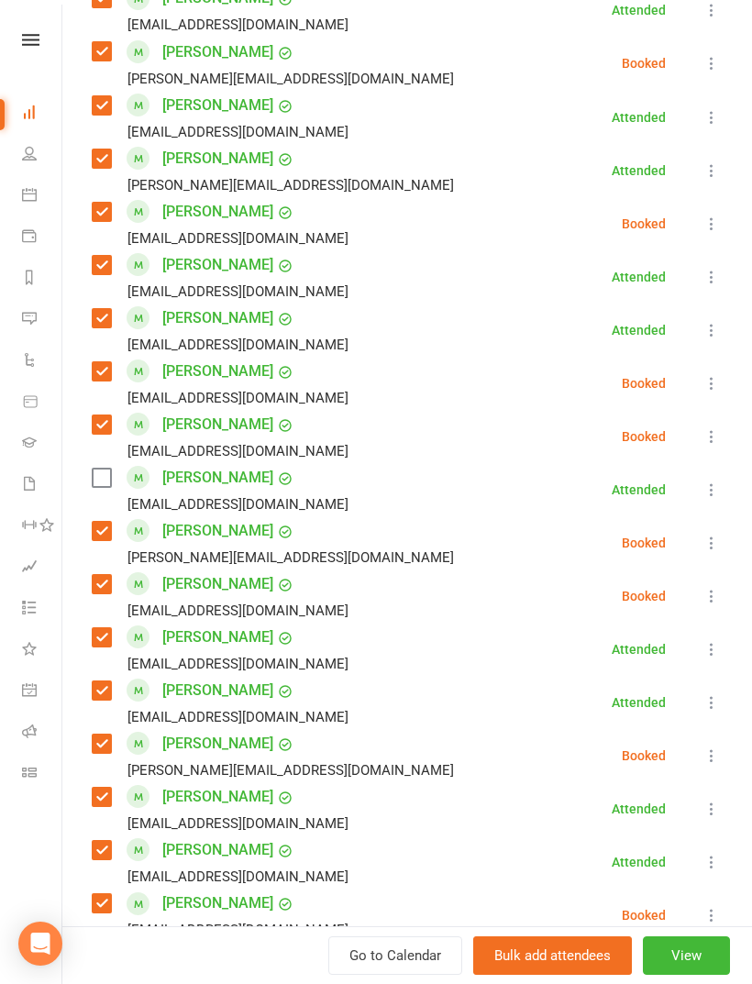
click at [94, 469] on label at bounding box center [101, 478] width 18 height 18
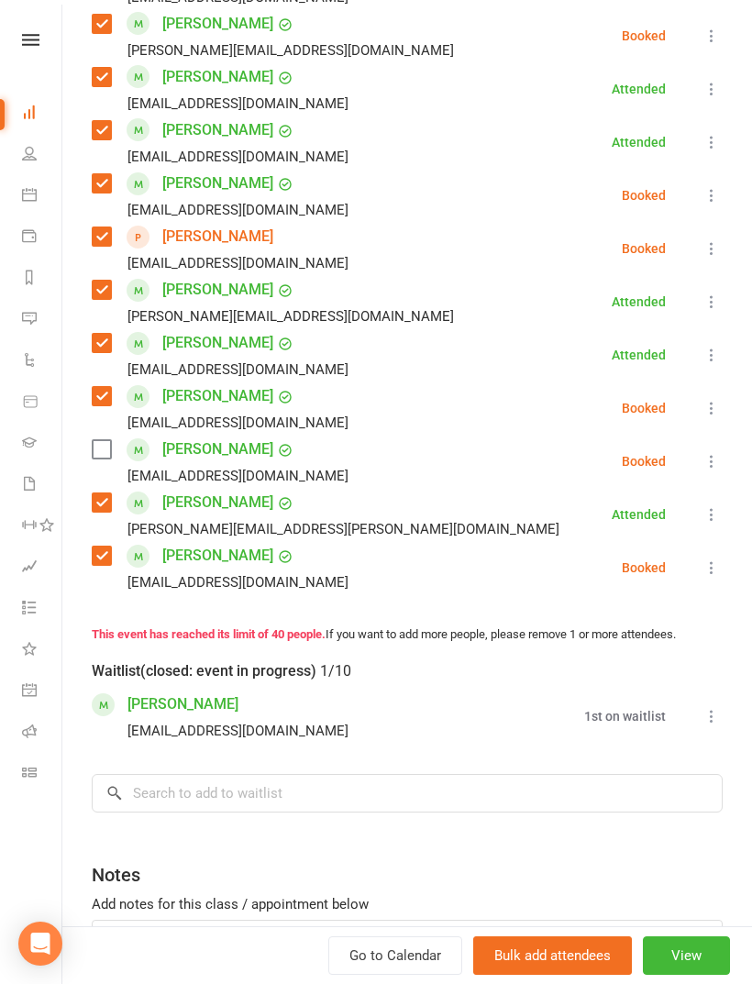
scroll to position [1876, 0]
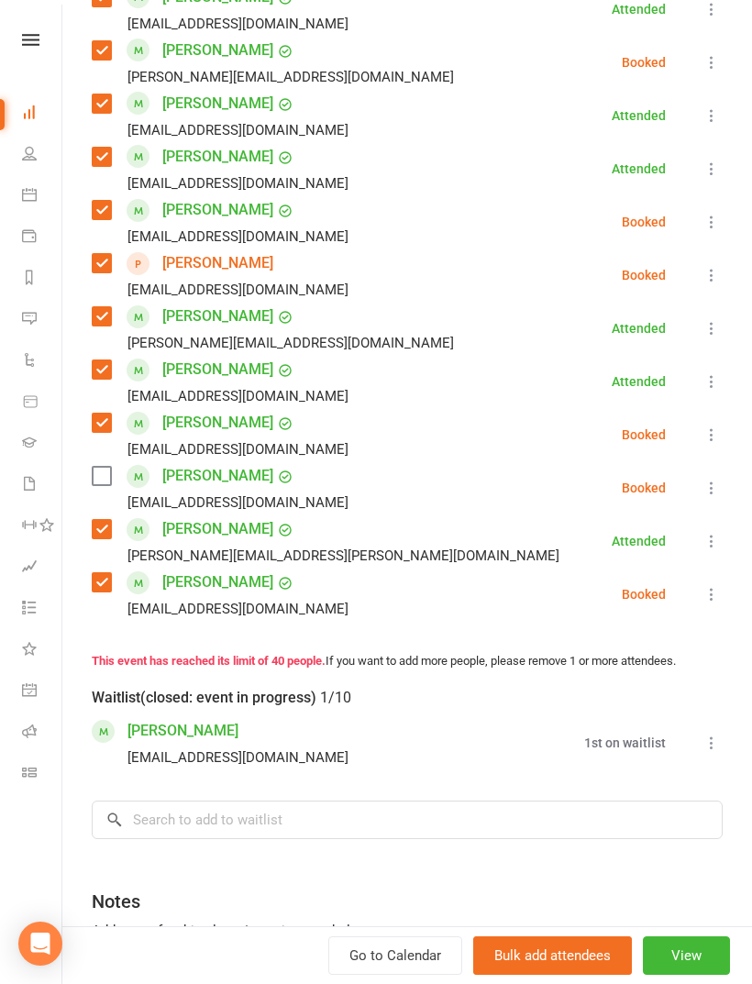
click at [709, 479] on icon at bounding box center [711, 488] width 18 height 18
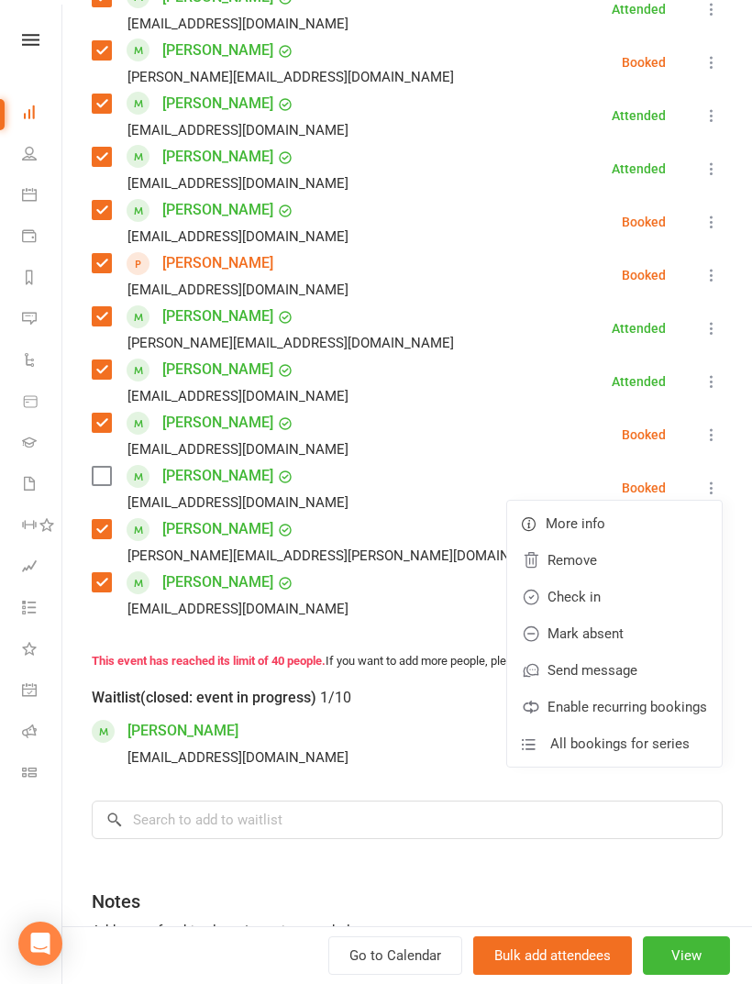
click at [642, 542] on link "Remove" at bounding box center [614, 560] width 215 height 37
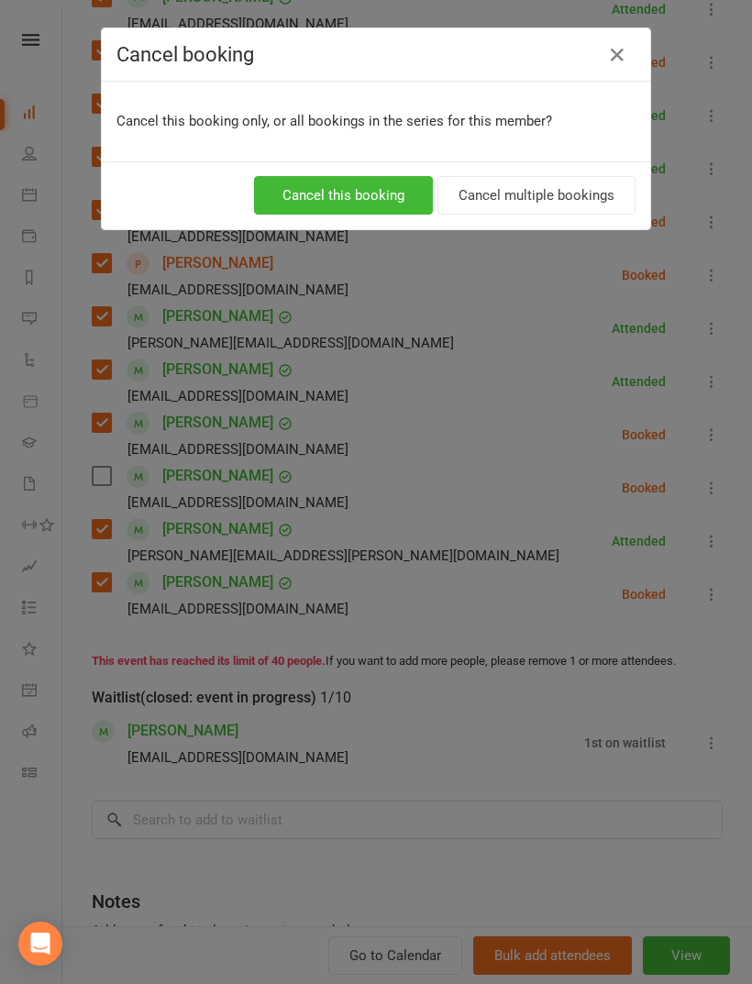
click at [390, 200] on button "Cancel this booking" at bounding box center [343, 195] width 179 height 39
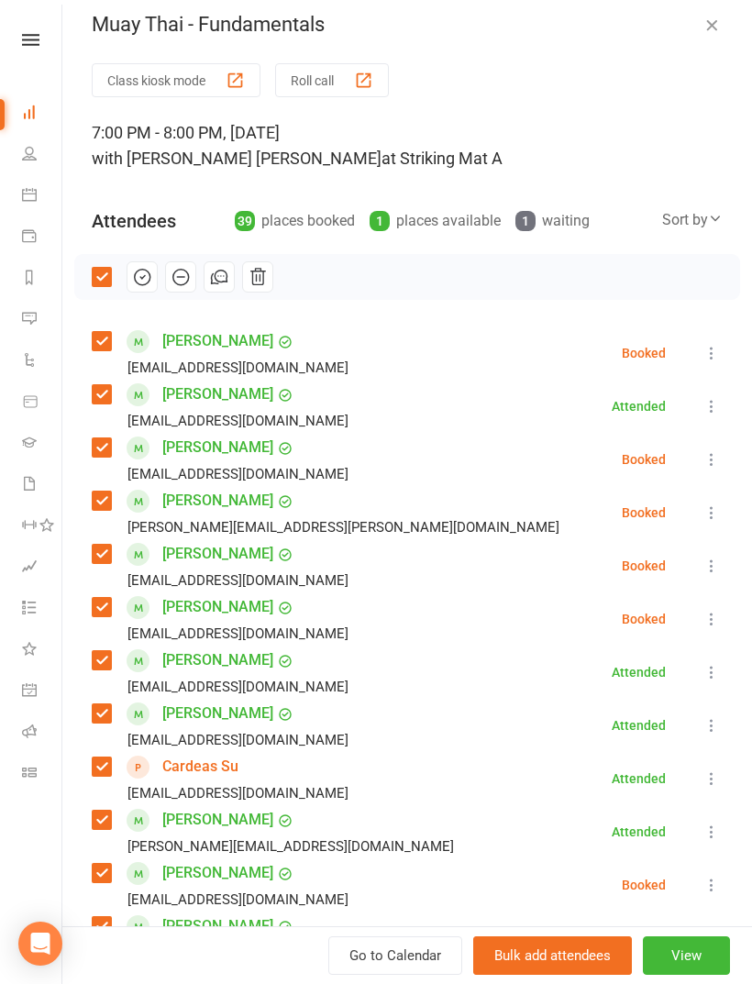
scroll to position [18, 0]
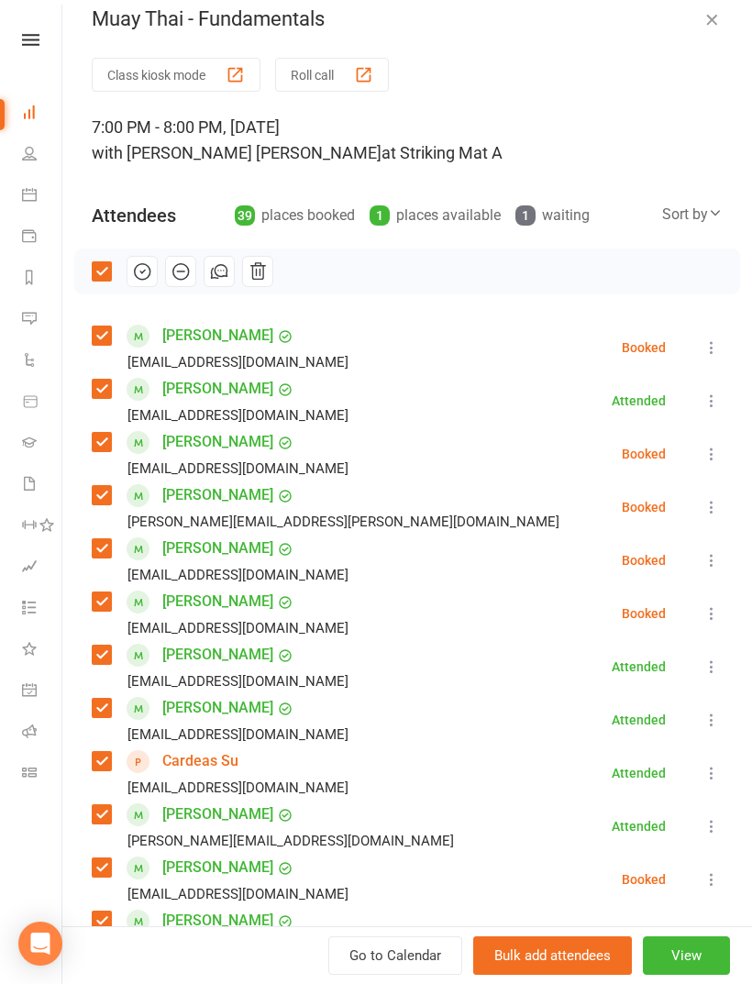
click at [130, 275] on button "button" at bounding box center [142, 271] width 31 height 31
